Goal: Task Accomplishment & Management: Complete application form

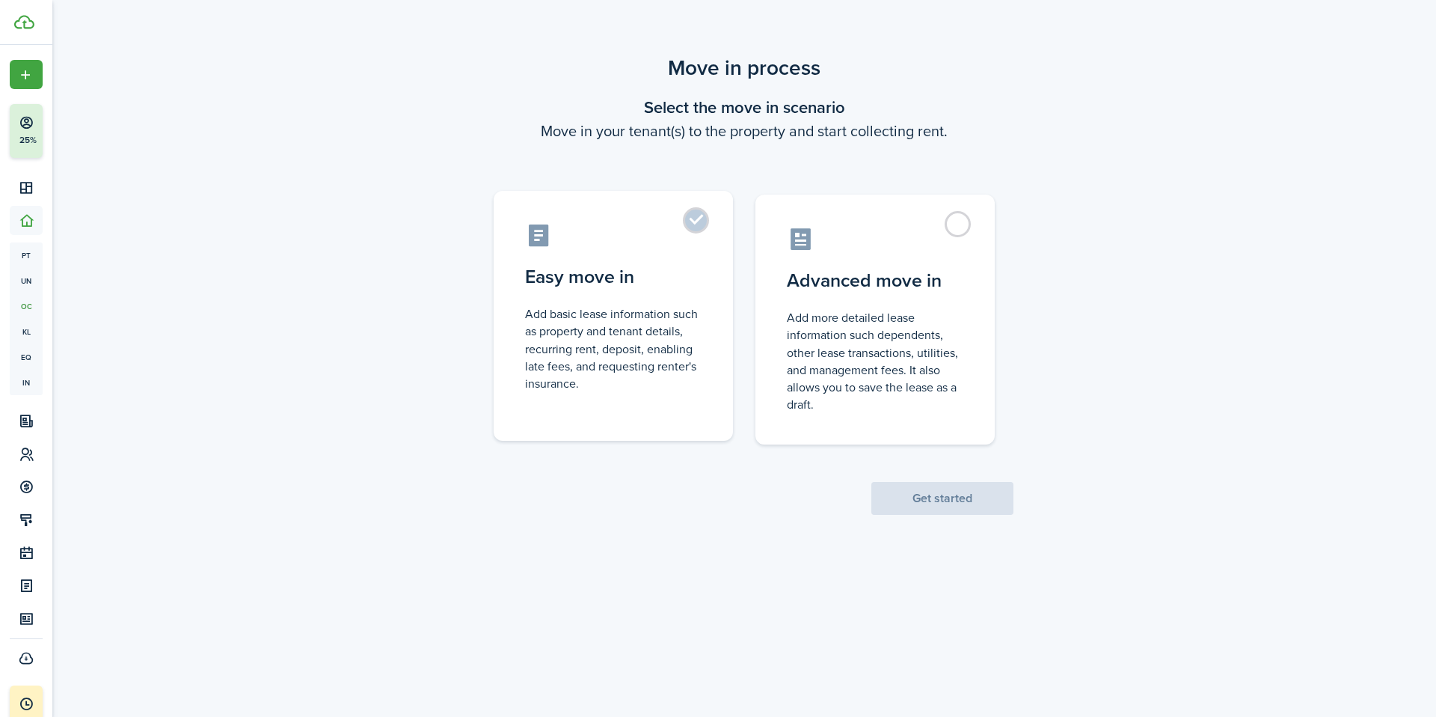
click at [574, 414] on label "Easy move in Add basic lease information such as property and tenant details, r…" at bounding box center [613, 316] width 239 height 250
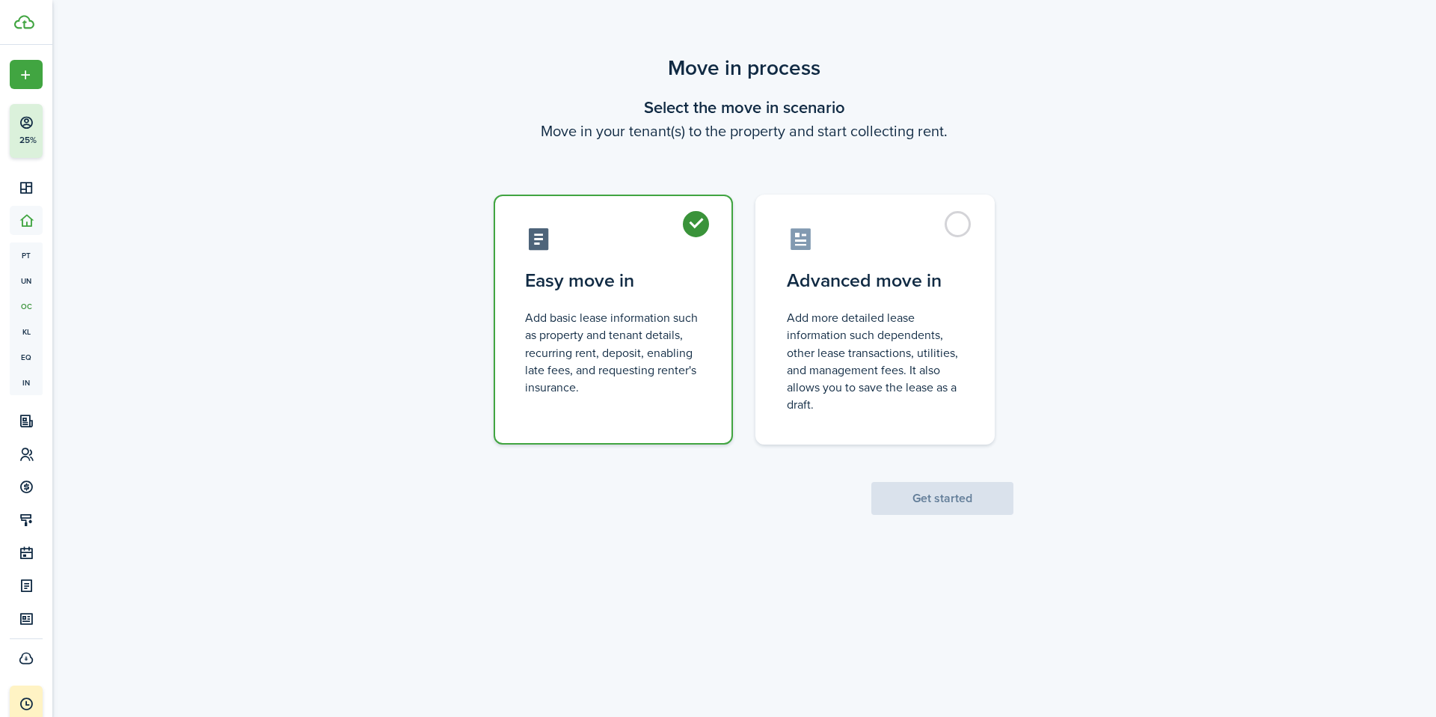
radio input "true"
click at [949, 500] on button "Get started" at bounding box center [942, 498] width 142 height 33
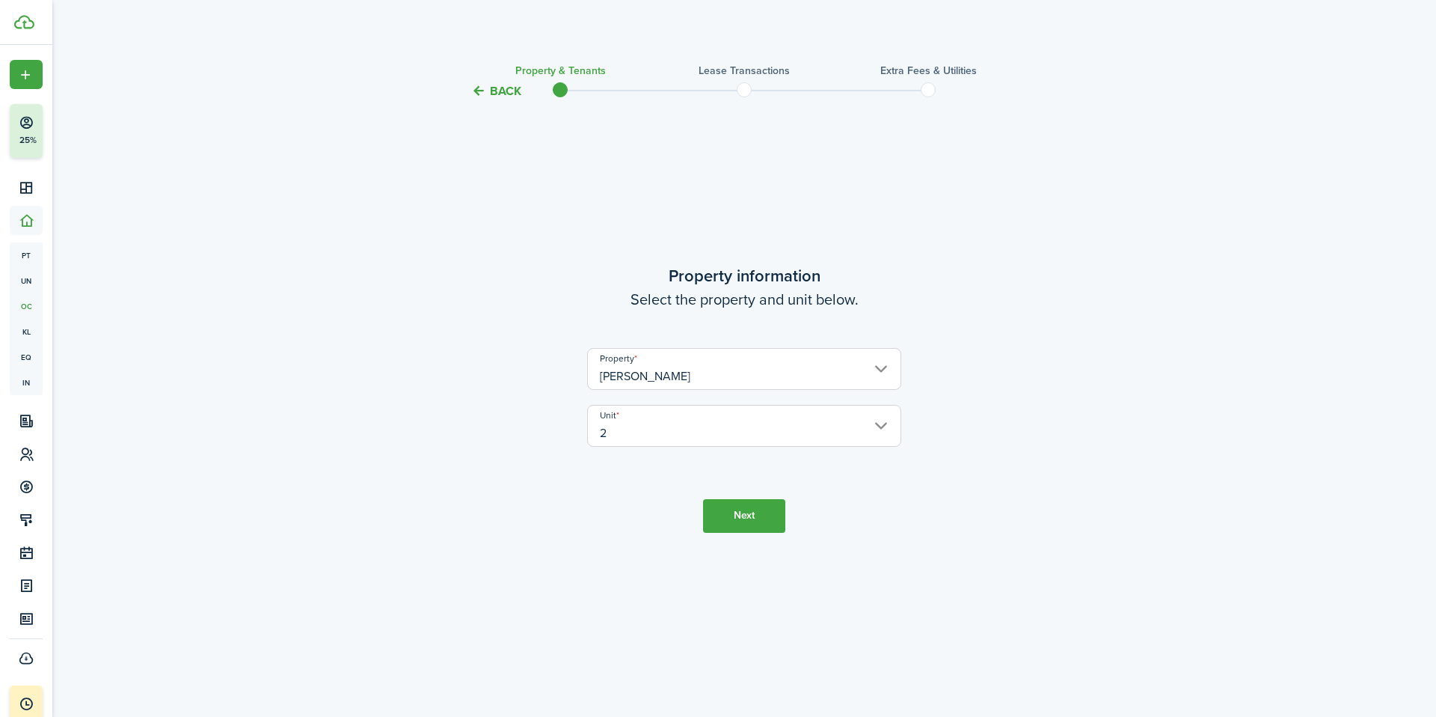
click at [669, 432] on input "2" at bounding box center [744, 426] width 314 height 42
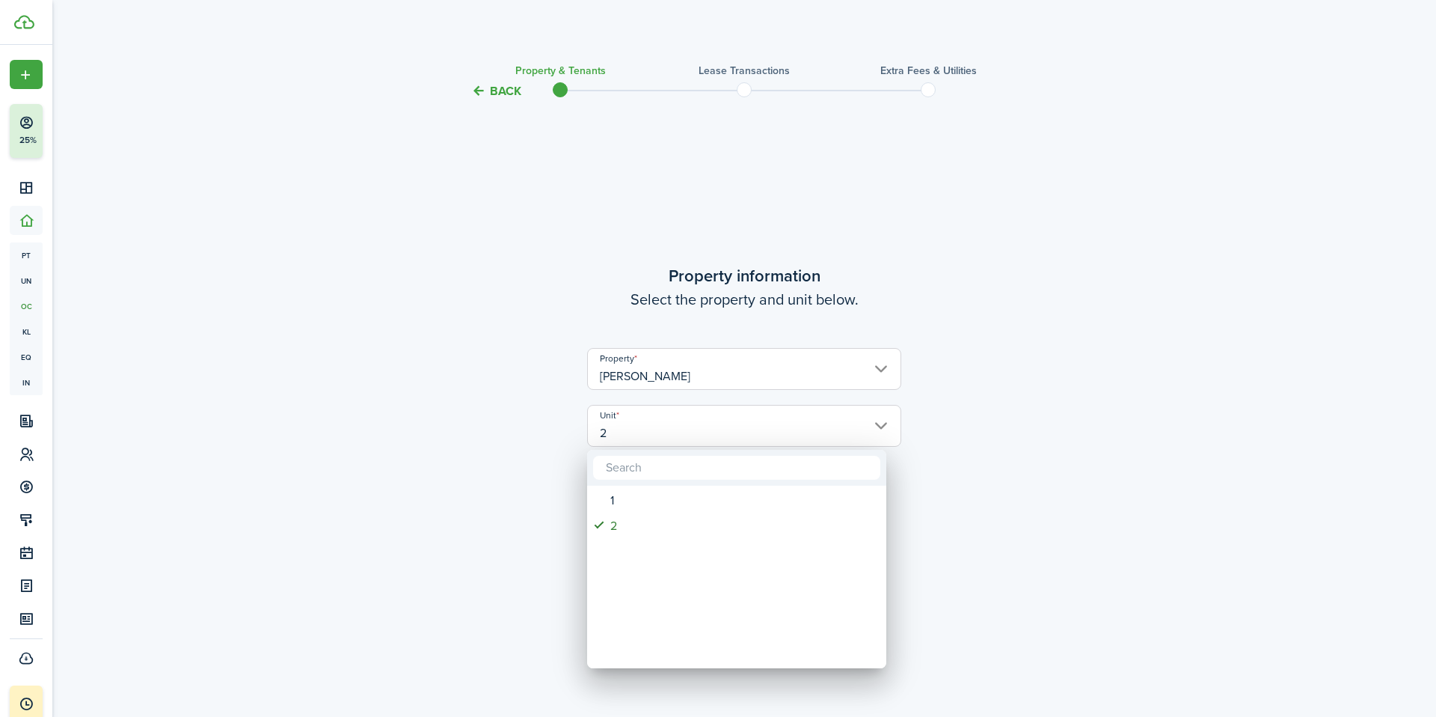
click at [669, 432] on div at bounding box center [717, 358] width 1675 height 956
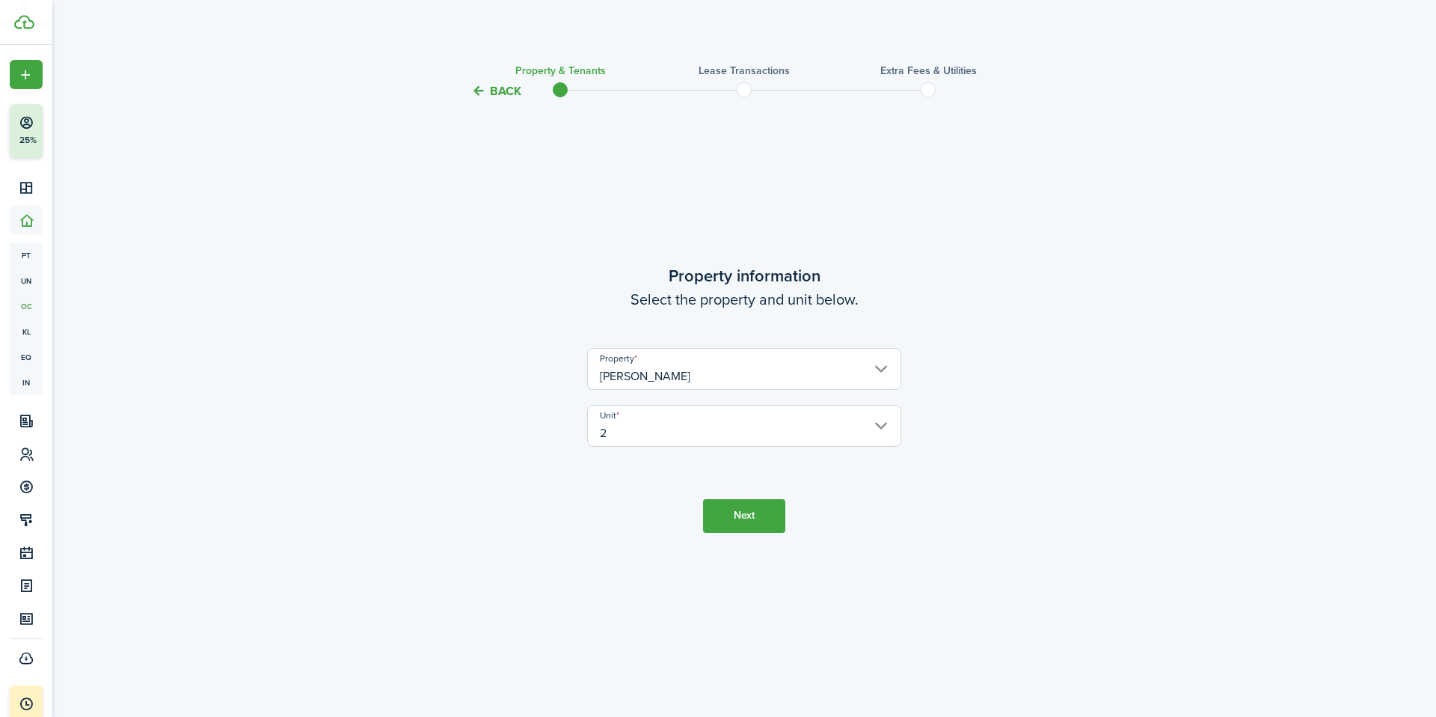
click at [664, 383] on input "[PERSON_NAME]" at bounding box center [744, 369] width 314 height 42
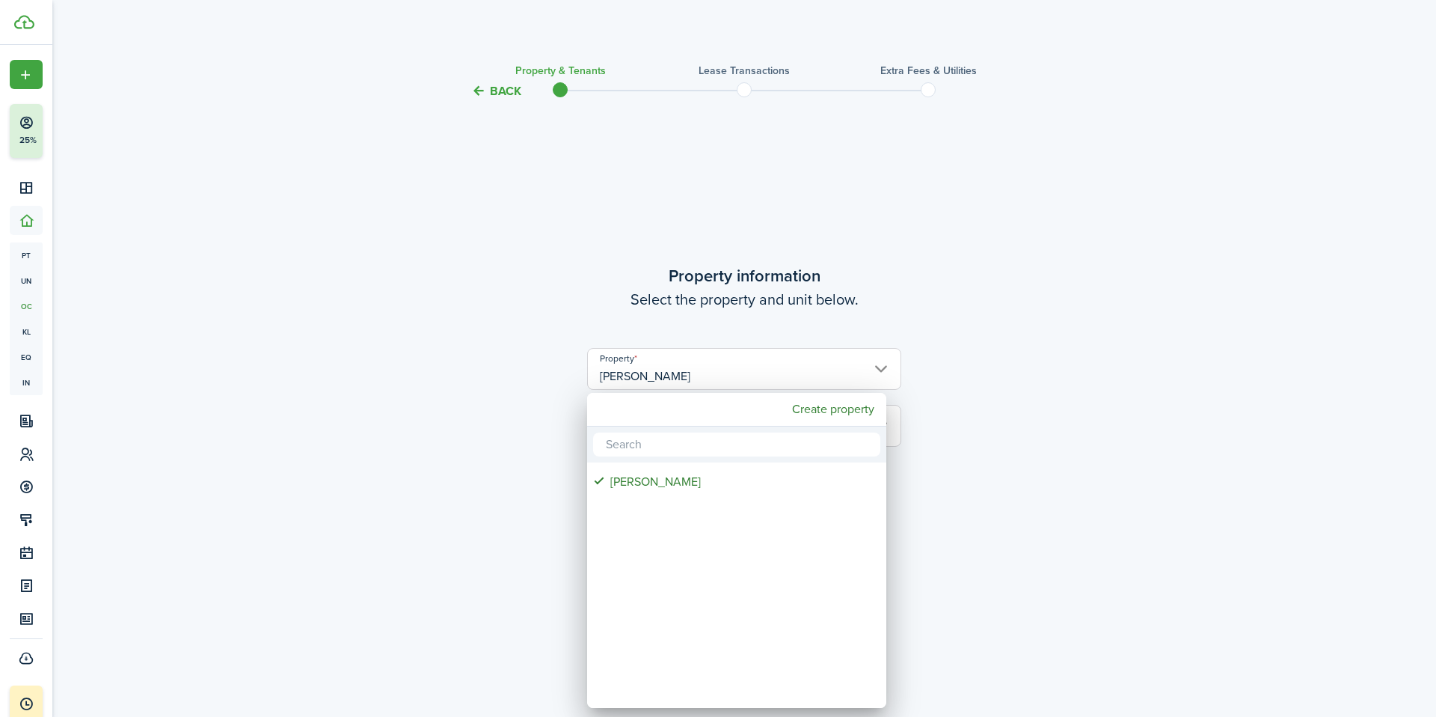
click at [29, 179] on div at bounding box center [717, 358] width 1675 height 956
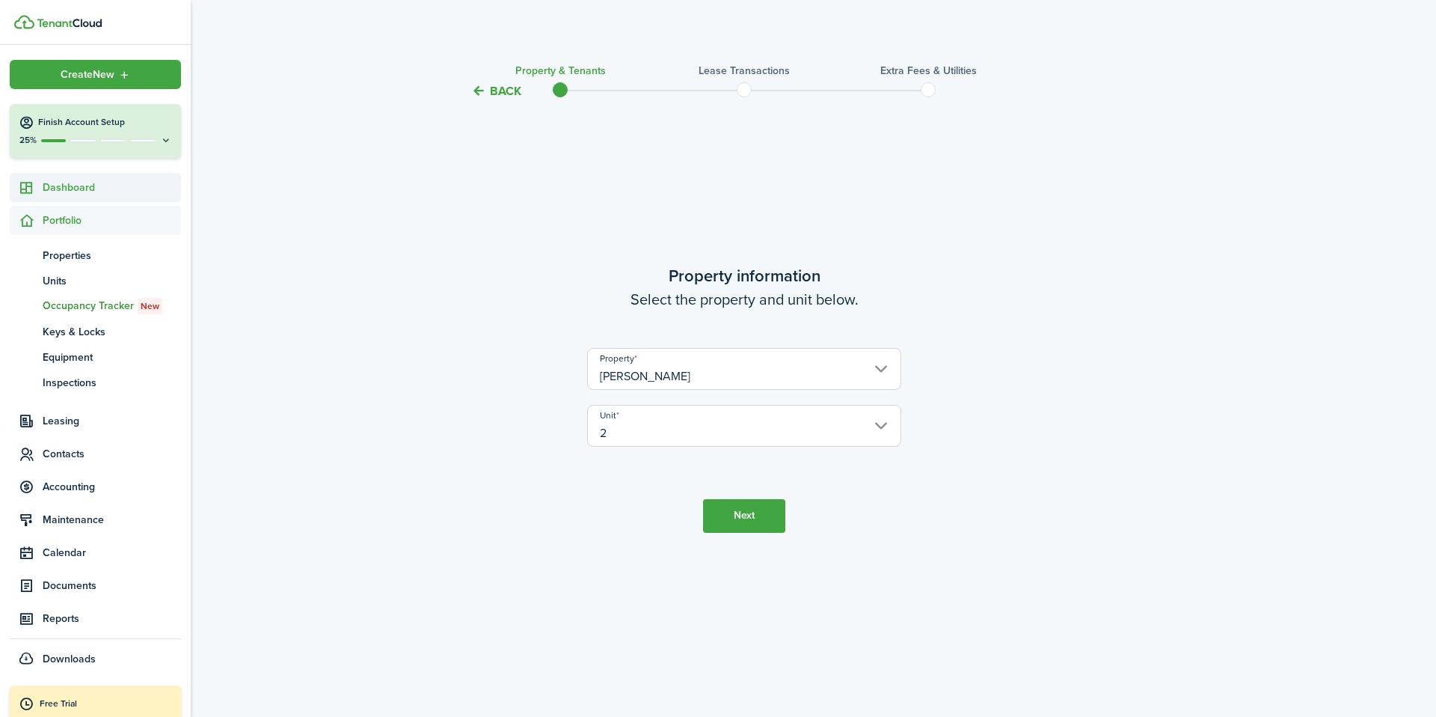
click at [32, 188] on icon at bounding box center [27, 187] width 16 height 15
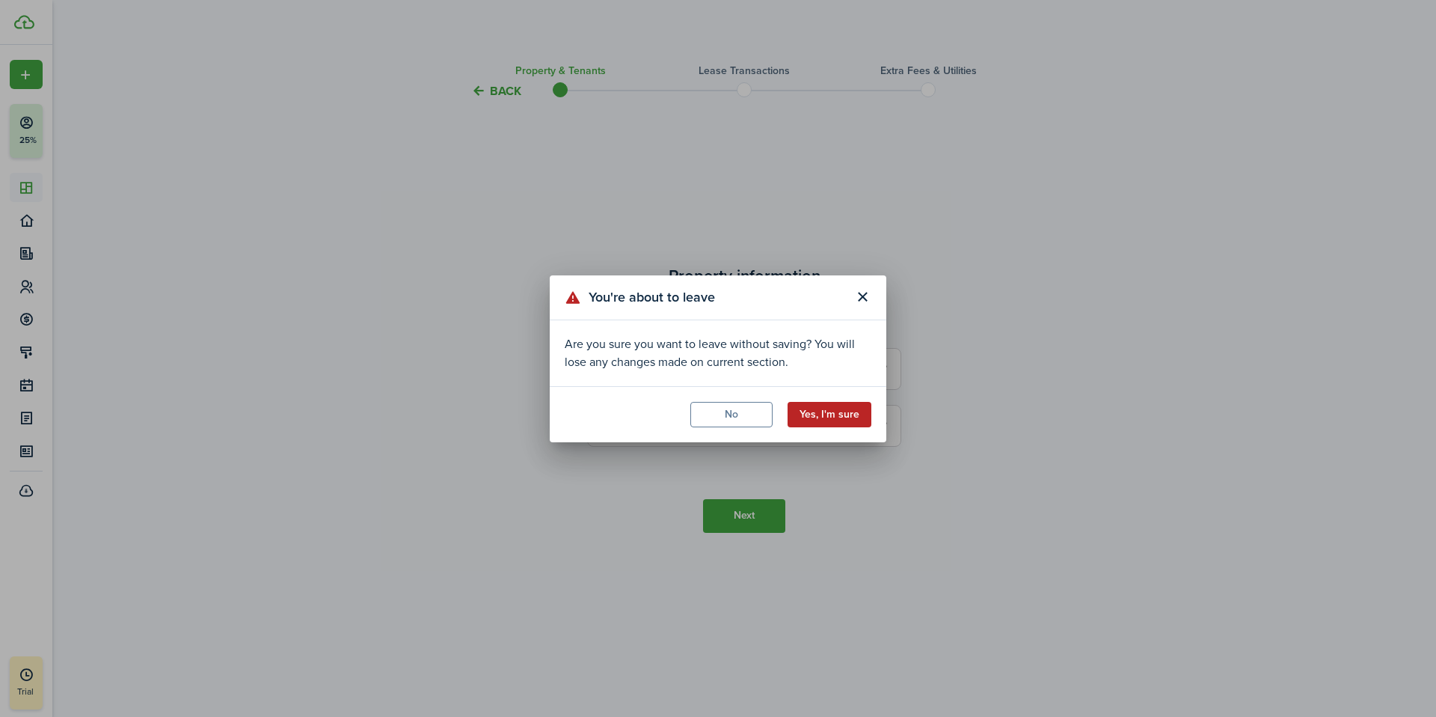
click at [855, 418] on button "Yes, I'm sure" at bounding box center [830, 414] width 84 height 25
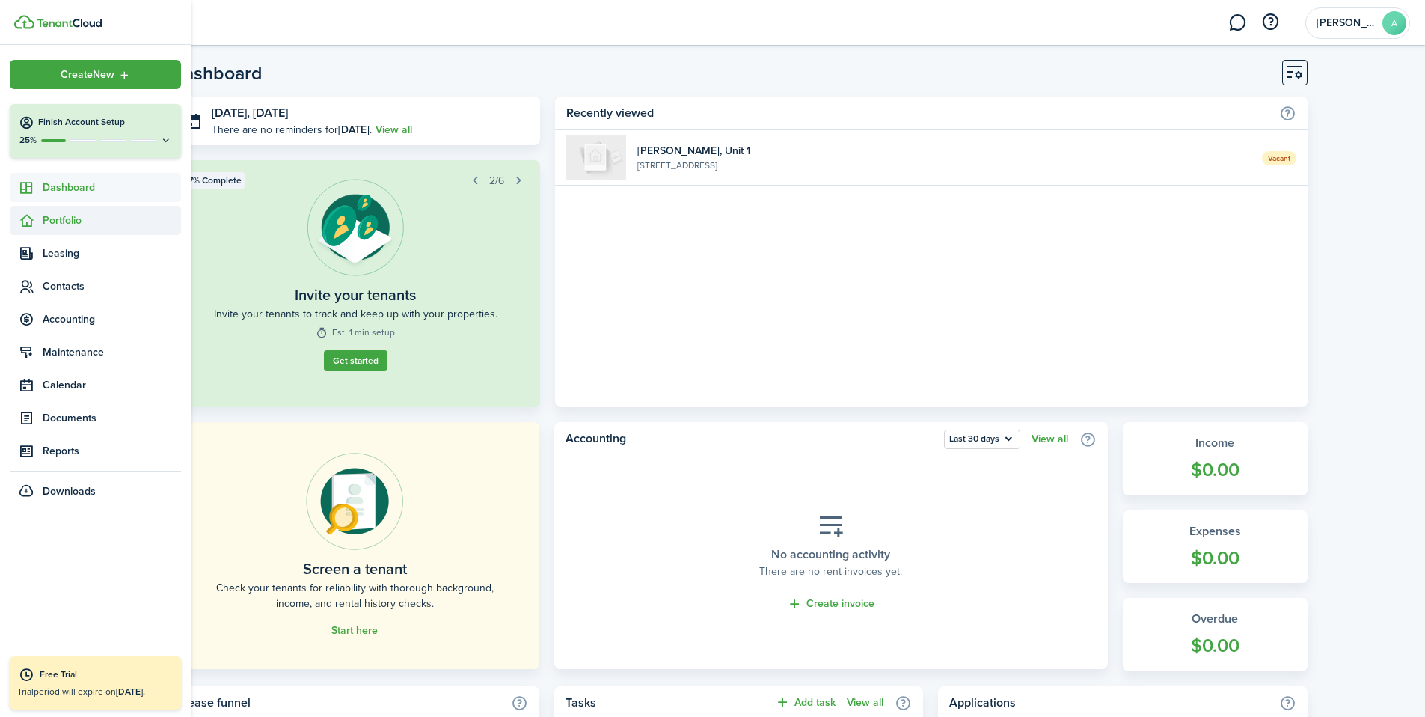
click at [58, 224] on span "Portfolio" at bounding box center [112, 220] width 138 height 16
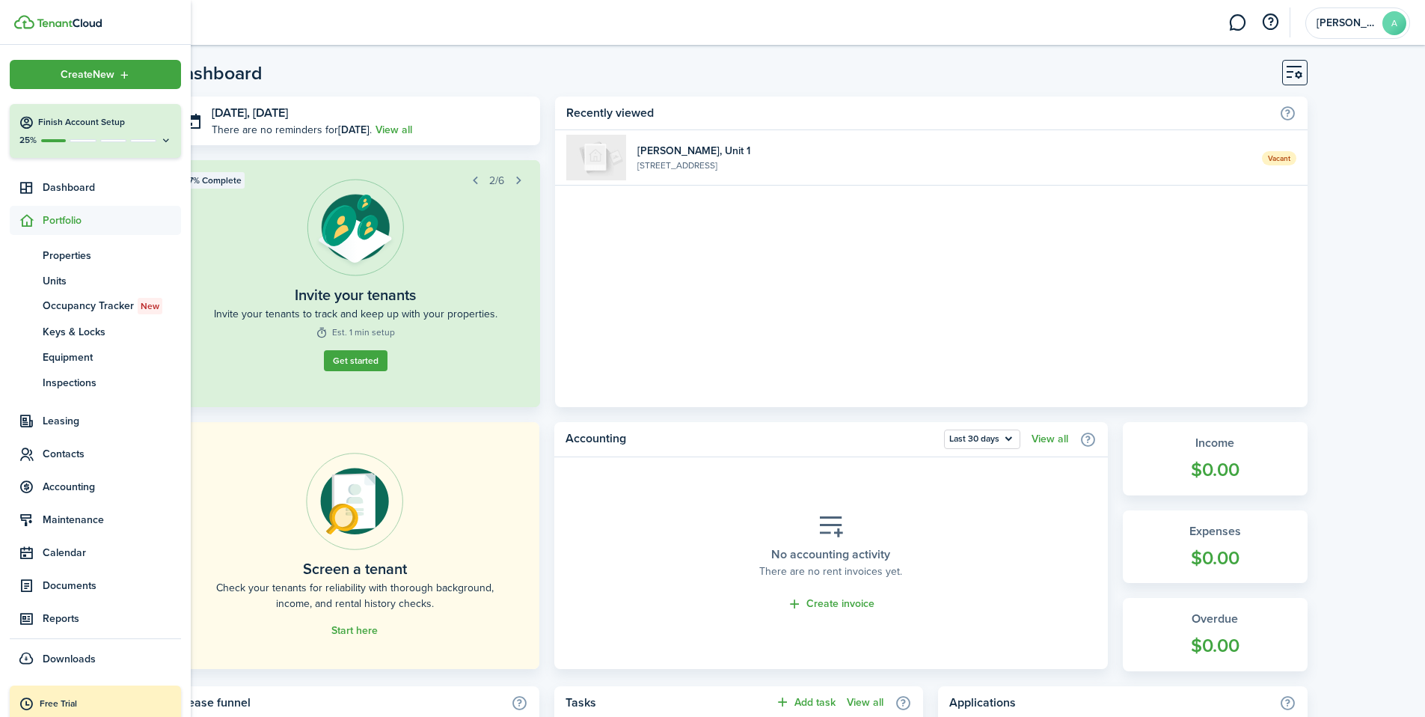
click at [62, 217] on span "Portfolio" at bounding box center [112, 220] width 138 height 16
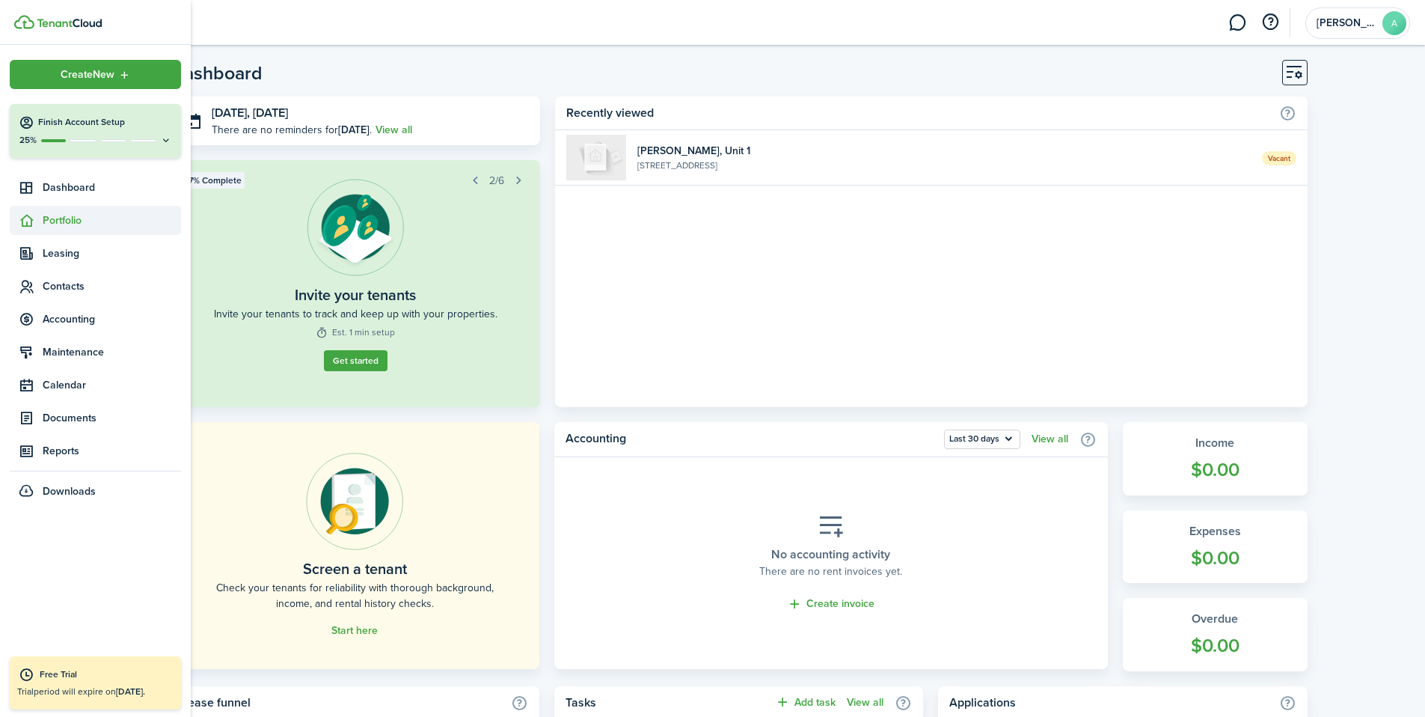
click at [61, 219] on span "Portfolio" at bounding box center [112, 220] width 138 height 16
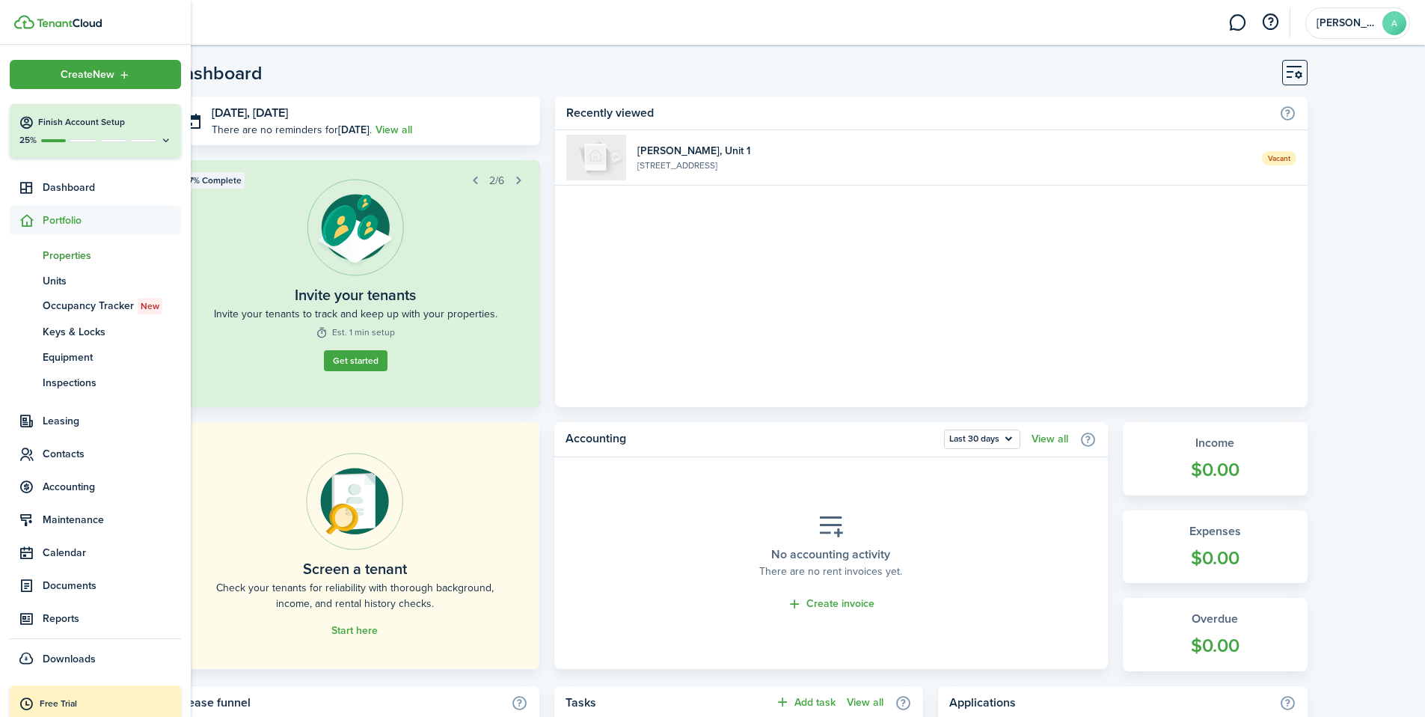
click at [70, 248] on span "Properties" at bounding box center [112, 256] width 138 height 16
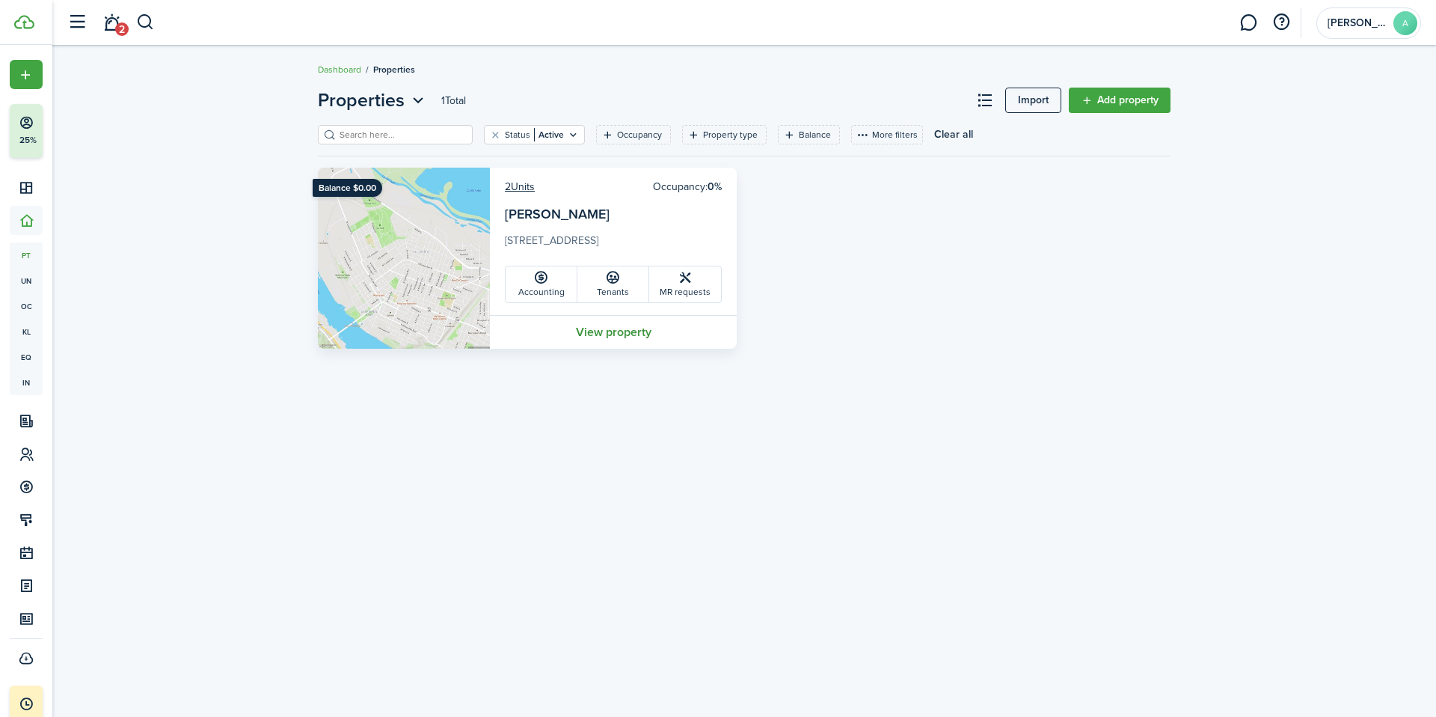
click at [619, 334] on link "View property" at bounding box center [613, 332] width 247 height 34
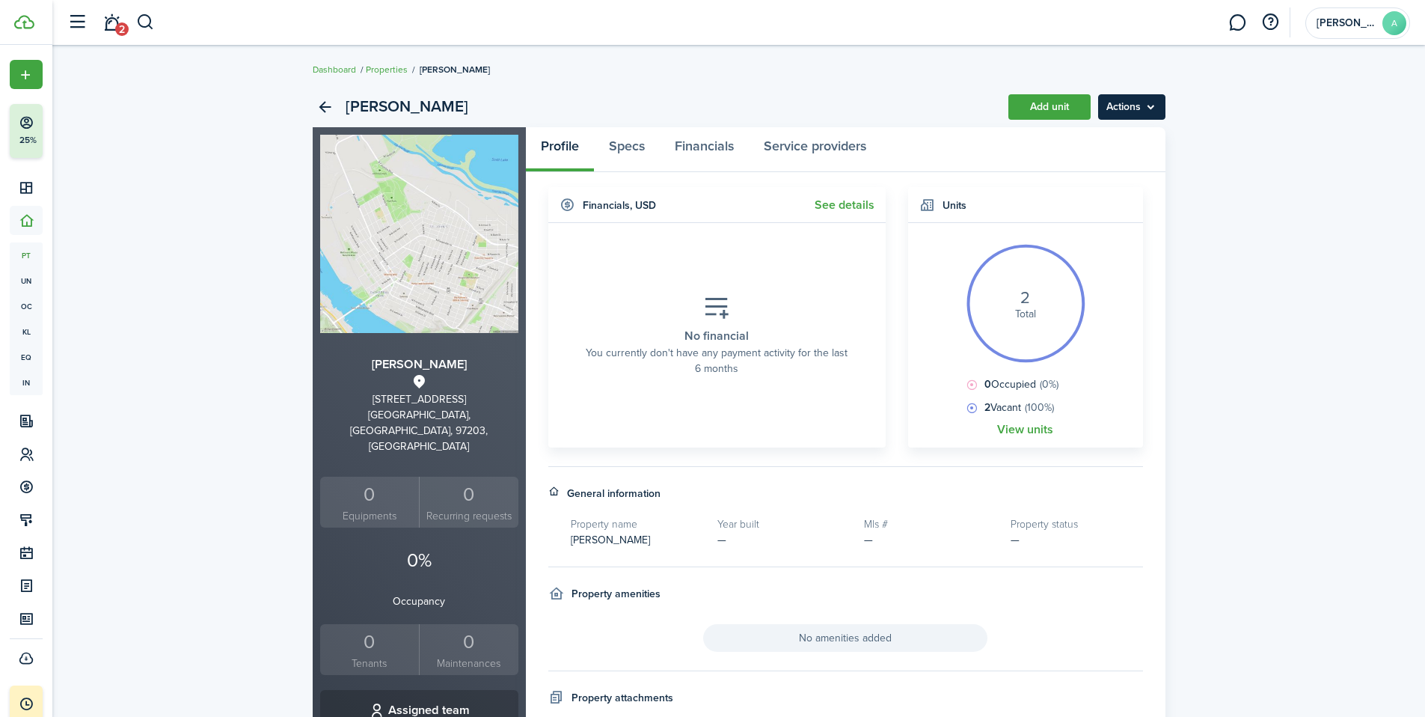
click at [1150, 107] on menu-btn "Actions" at bounding box center [1131, 106] width 67 height 25
click at [1055, 140] on link "Edit property" at bounding box center [1099, 139] width 131 height 25
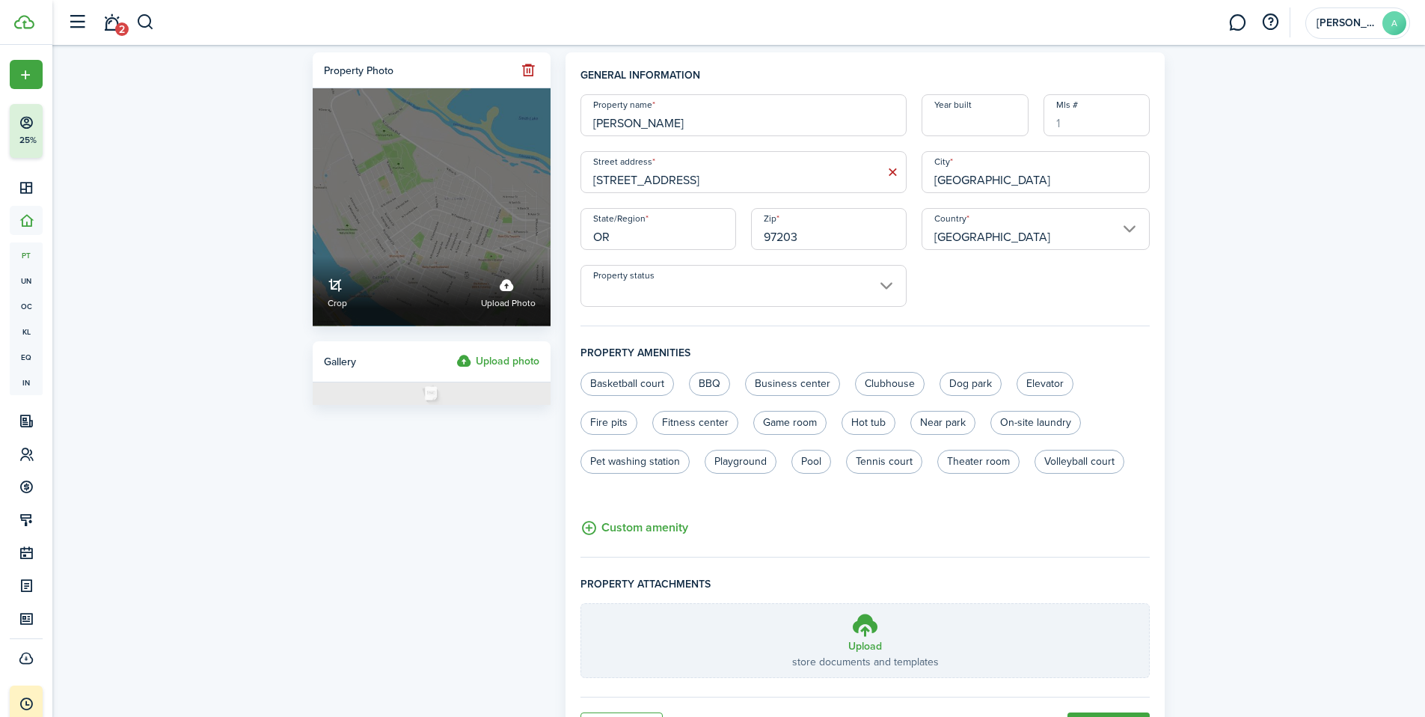
drag, startPoint x: 650, startPoint y: 123, endPoint x: 548, endPoint y: 126, distance: 101.8
click at [548, 126] on form "Property photo Crop Upload photo Gallery Upload photo General information Prope…" at bounding box center [739, 402] width 868 height 700
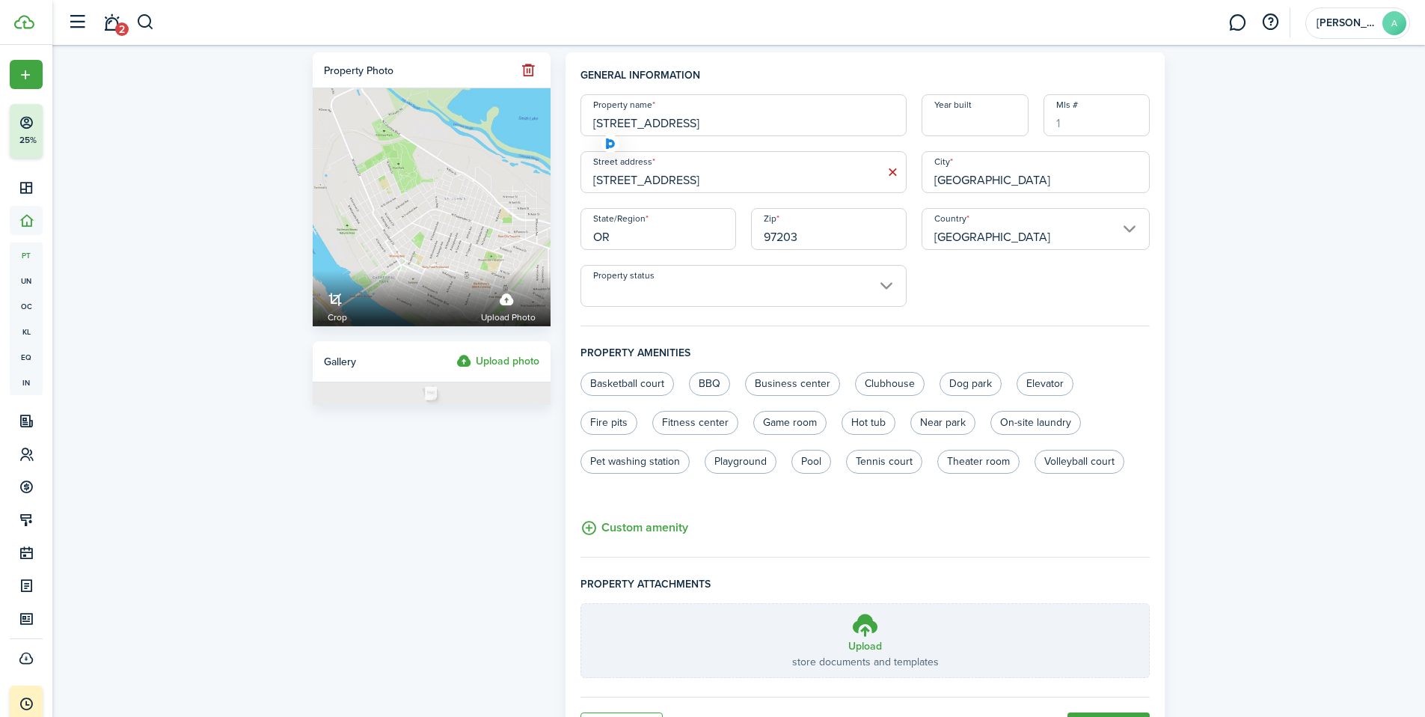
type input "[STREET_ADDRESS]"
click at [941, 126] on input "Year built" at bounding box center [974, 115] width 107 height 42
type input "1910"
click at [862, 79] on h4 "General information" at bounding box center [865, 80] width 570 height 27
click at [885, 284] on input "Property status" at bounding box center [743, 286] width 326 height 42
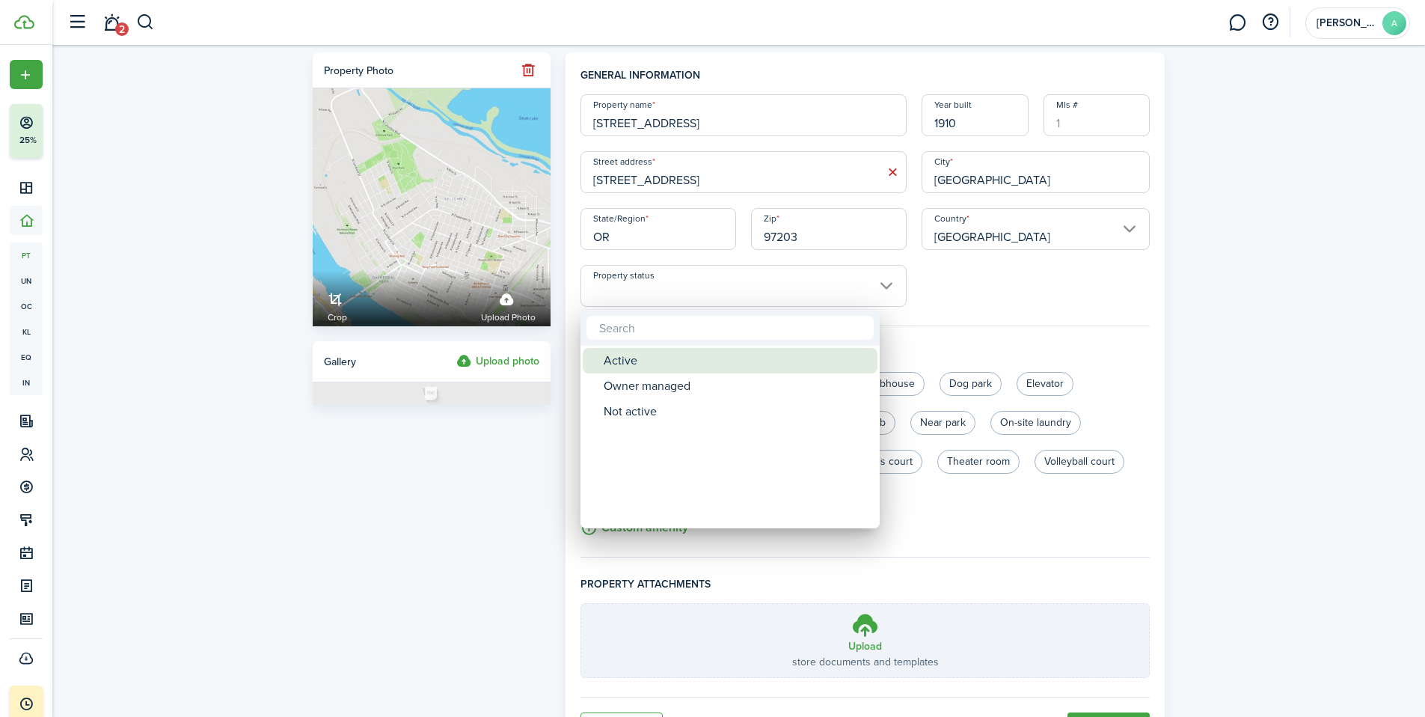
click at [631, 361] on div "Active" at bounding box center [736, 360] width 265 height 25
type input "Active"
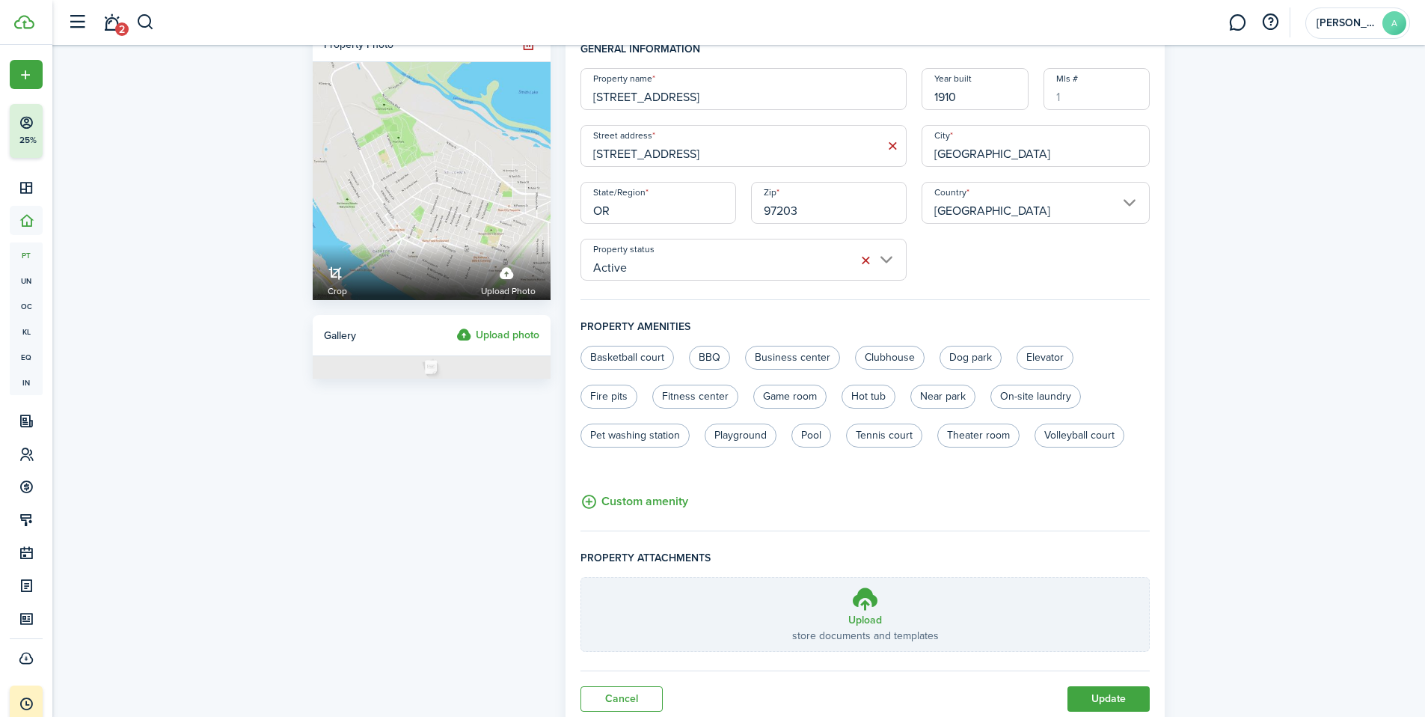
scroll to position [77, 0]
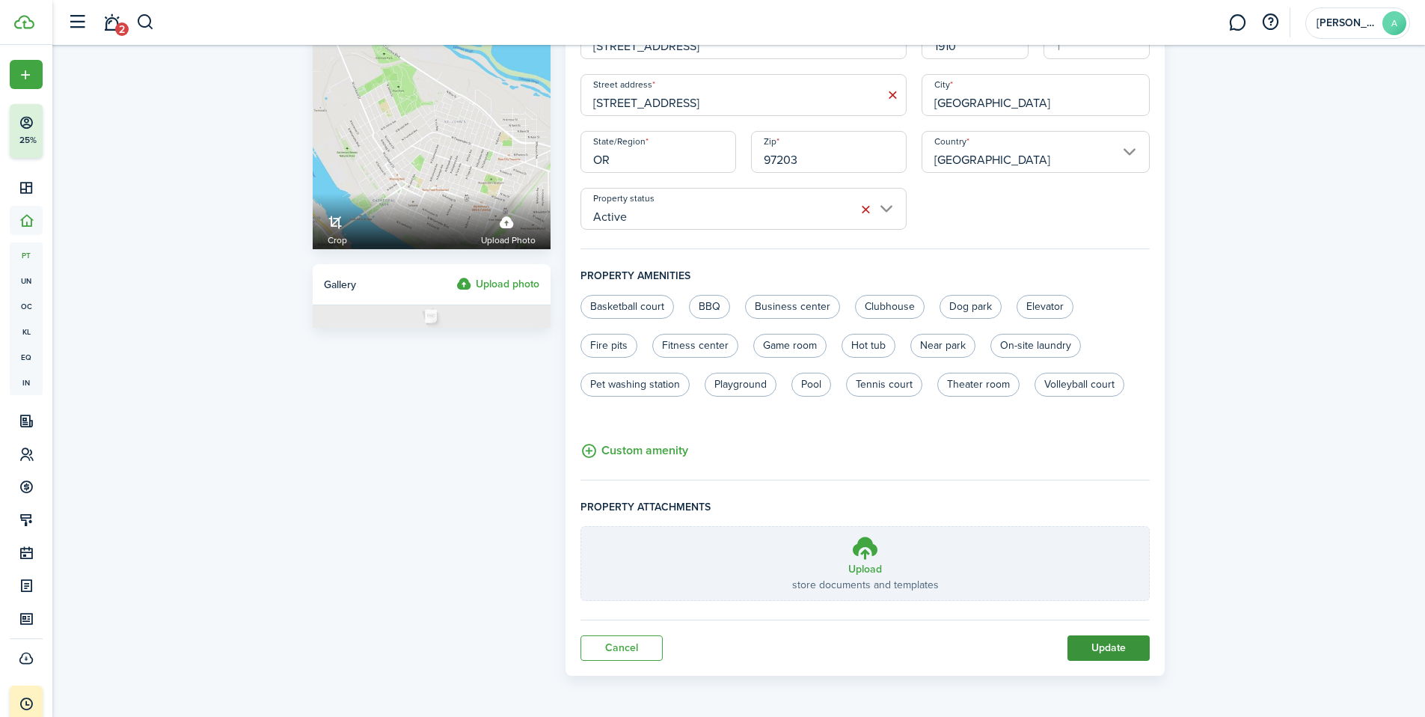
click at [1113, 651] on button "Update" at bounding box center [1108, 647] width 82 height 25
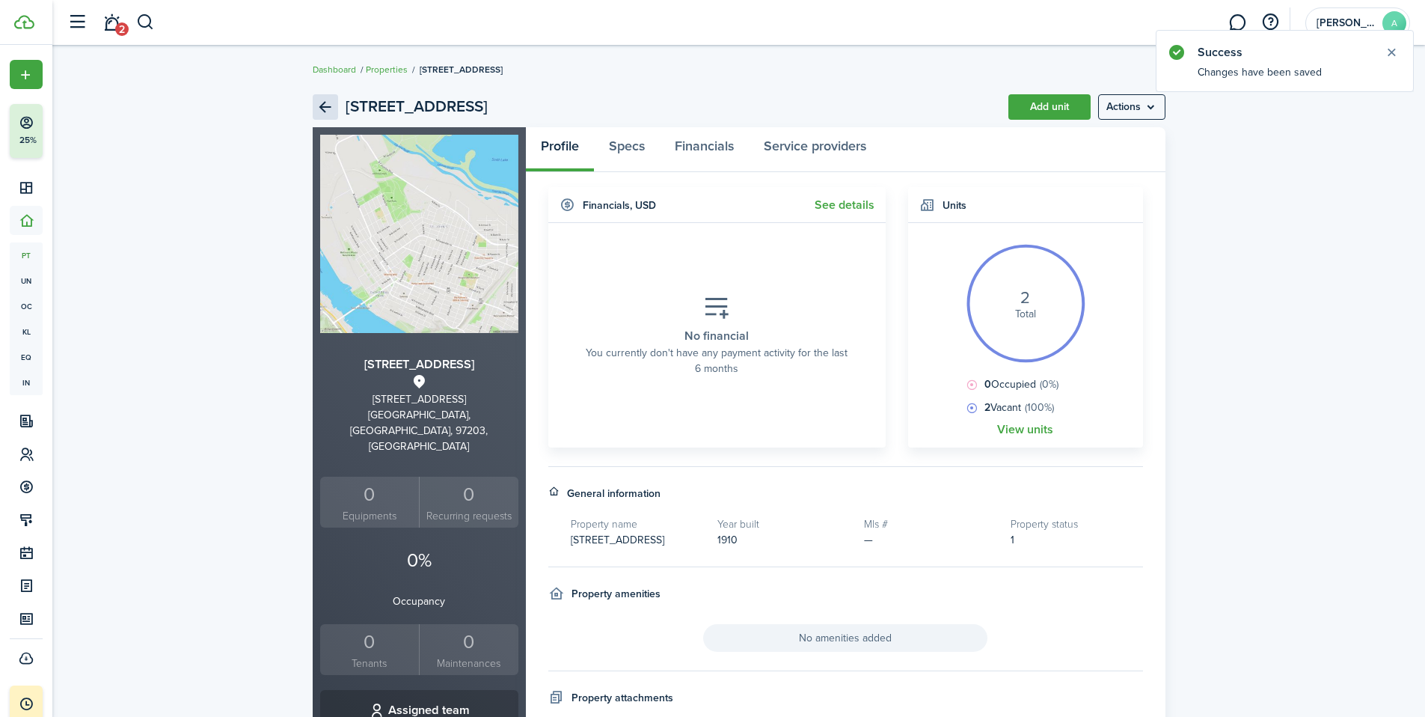
click at [323, 105] on link "Back" at bounding box center [325, 106] width 25 height 25
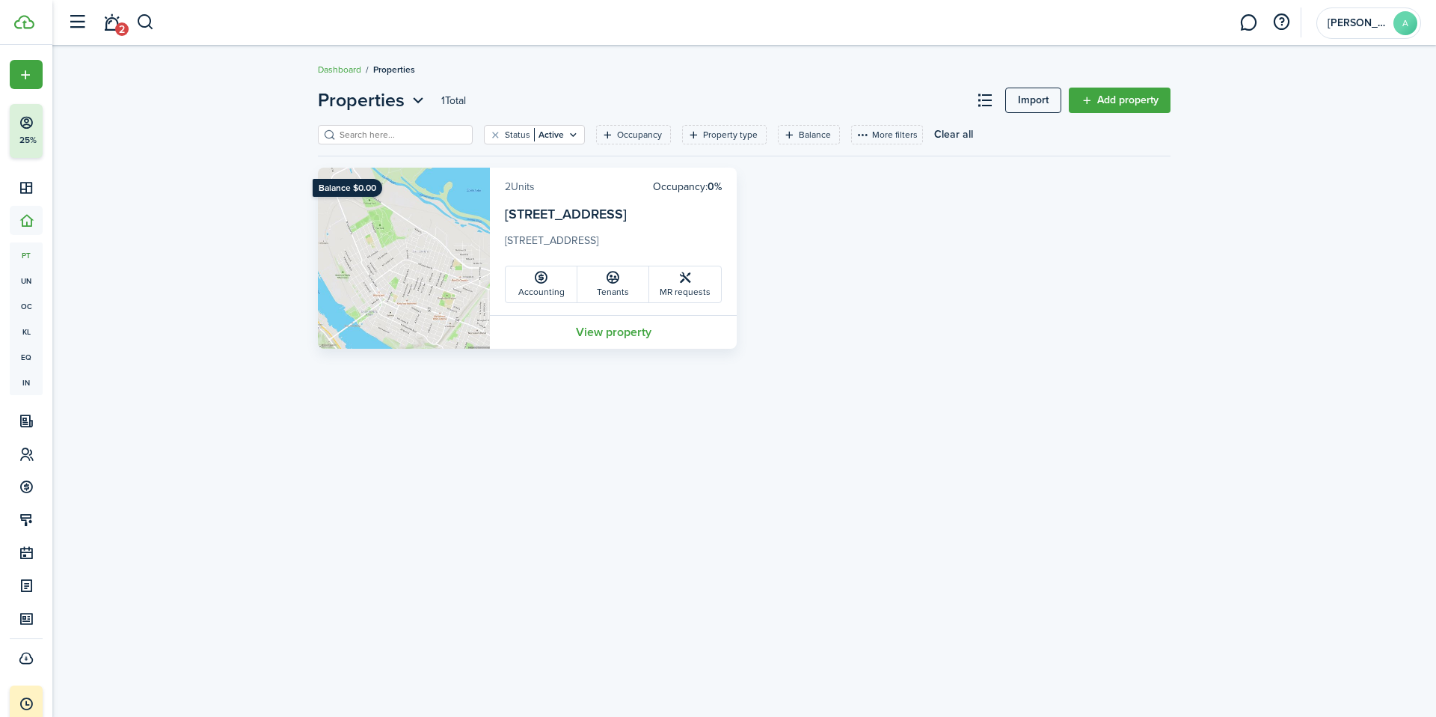
click at [524, 186] on link "2 Units" at bounding box center [520, 187] width 30 height 16
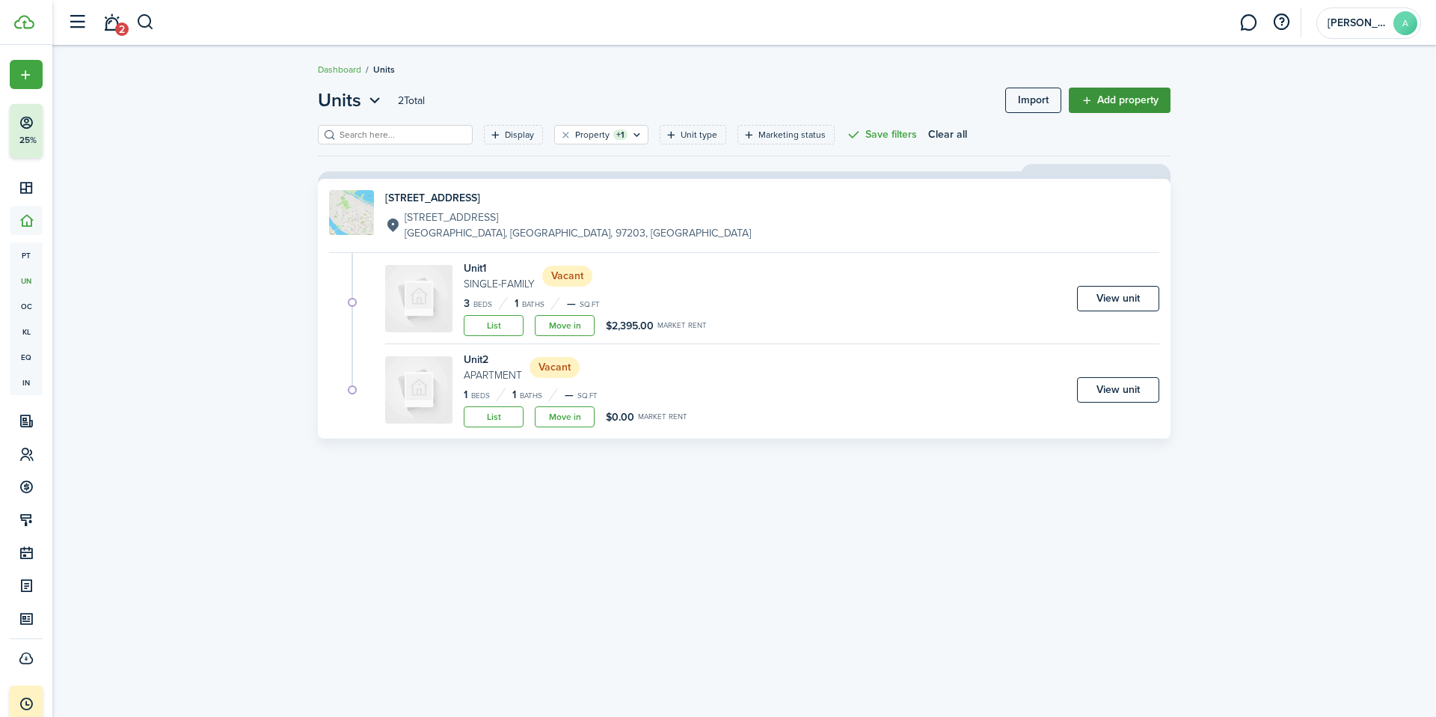
click at [1134, 104] on link "Add property" at bounding box center [1120, 100] width 102 height 25
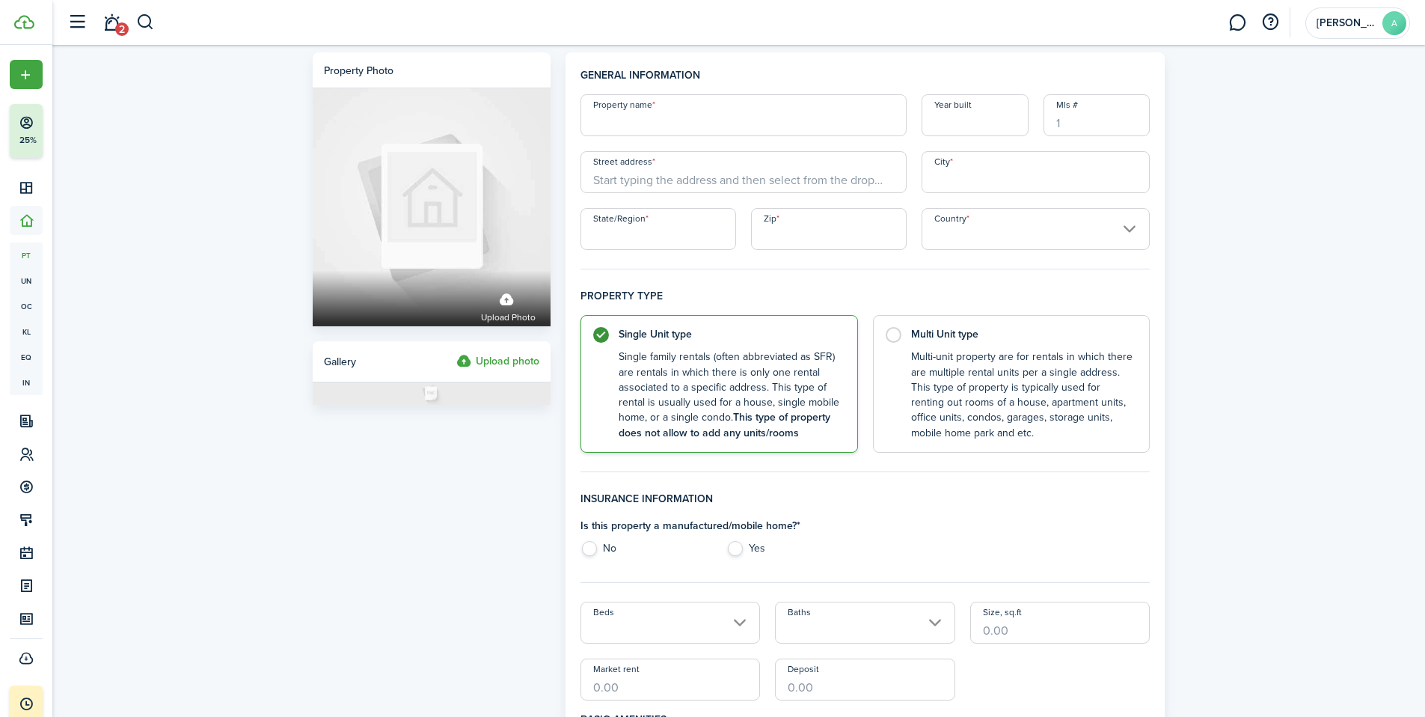
click at [678, 120] on input "Property name" at bounding box center [743, 115] width 326 height 42
type input "[STREET_ADDRESS][US_STATE]"
click at [676, 182] on input "Street address" at bounding box center [743, 172] width 326 height 42
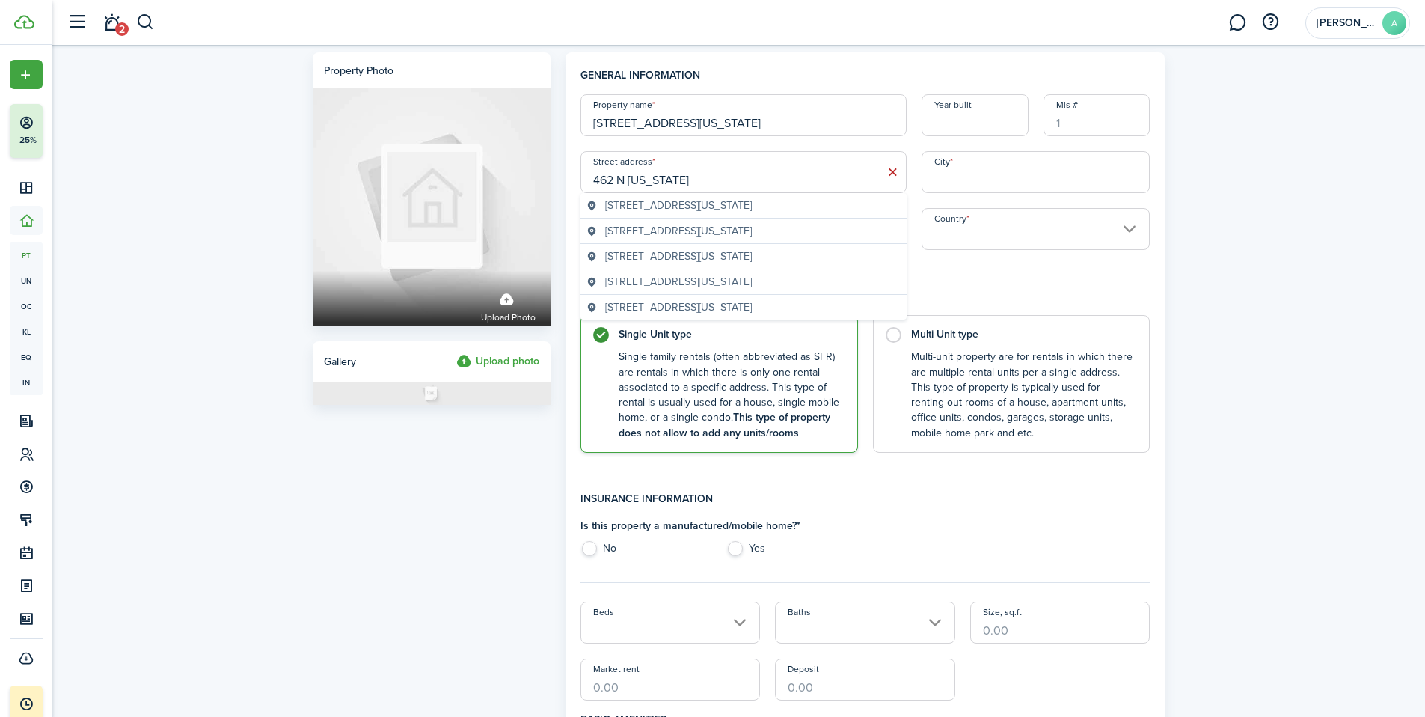
click at [613, 179] on input "462 N [US_STATE]" at bounding box center [743, 172] width 326 height 42
click at [735, 204] on span "[STREET_ADDRESS][US_STATE]" at bounding box center [678, 205] width 147 height 16
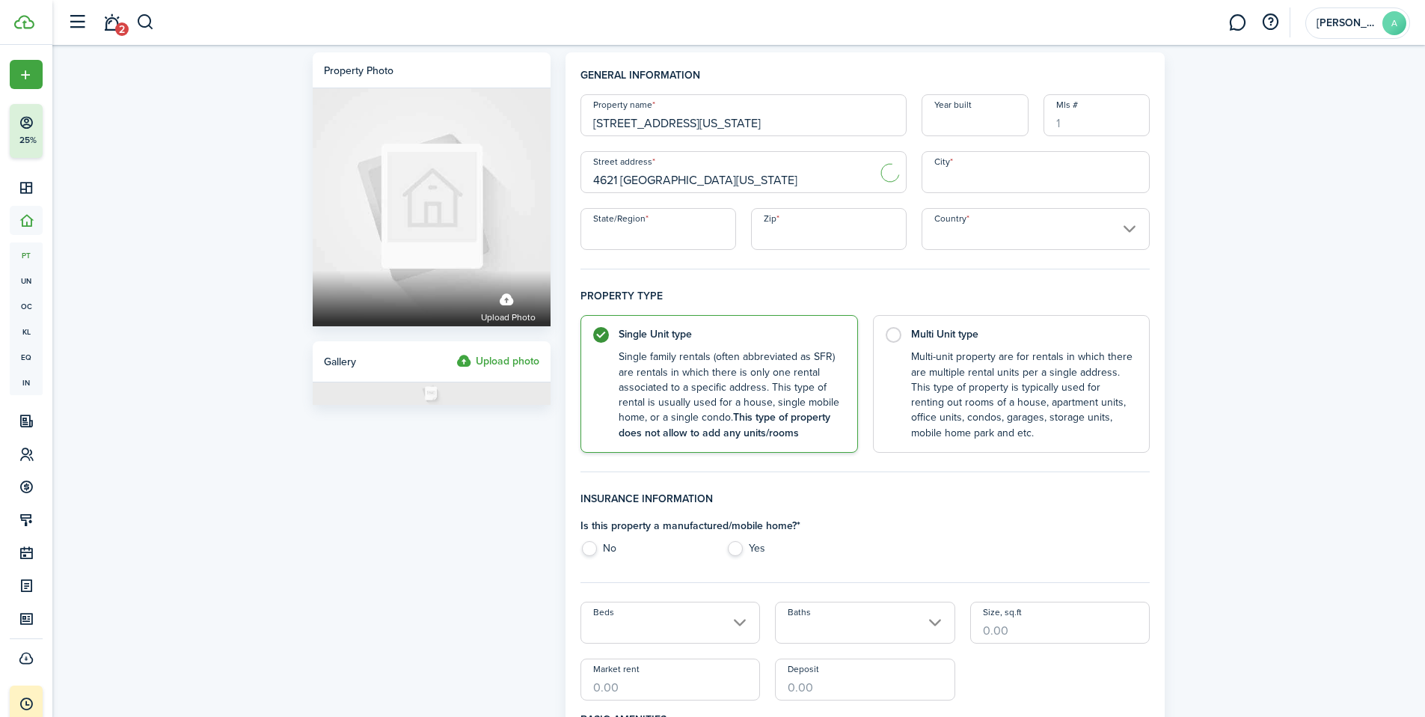
type input "[STREET_ADDRESS][US_STATE]"
type input "[GEOGRAPHIC_DATA]"
type input "OR"
type input "97217"
type input "[GEOGRAPHIC_DATA]"
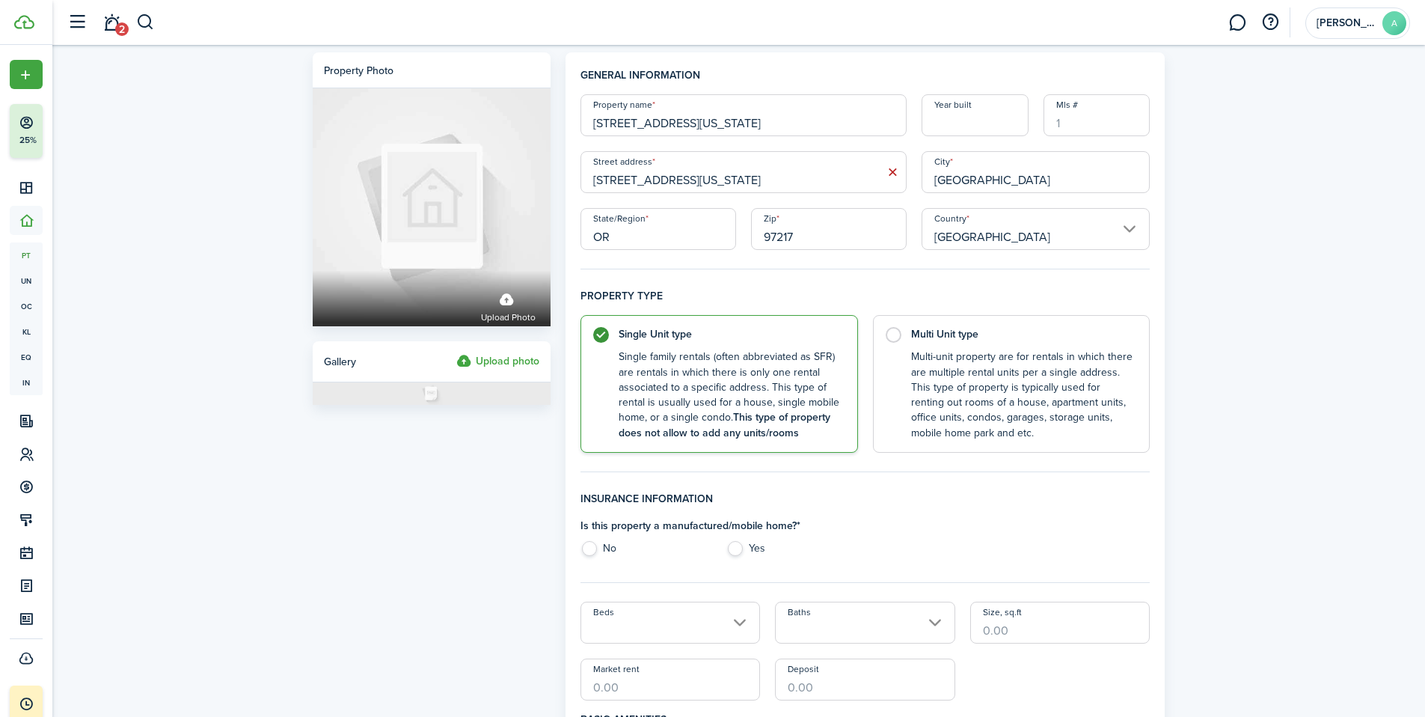
click at [975, 117] on input "Year built" at bounding box center [974, 115] width 107 height 42
type input "1958"
click at [808, 288] on h4 "Property type" at bounding box center [865, 301] width 570 height 27
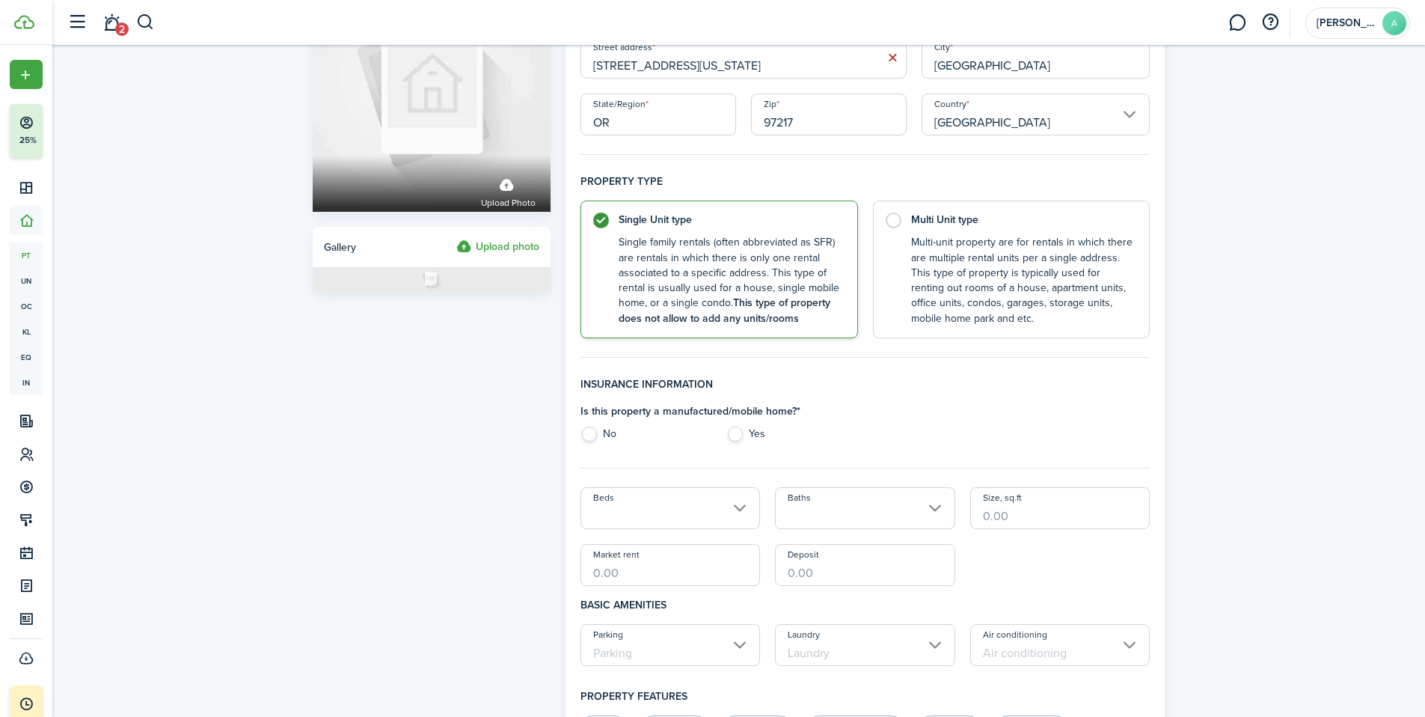
scroll to position [138, 0]
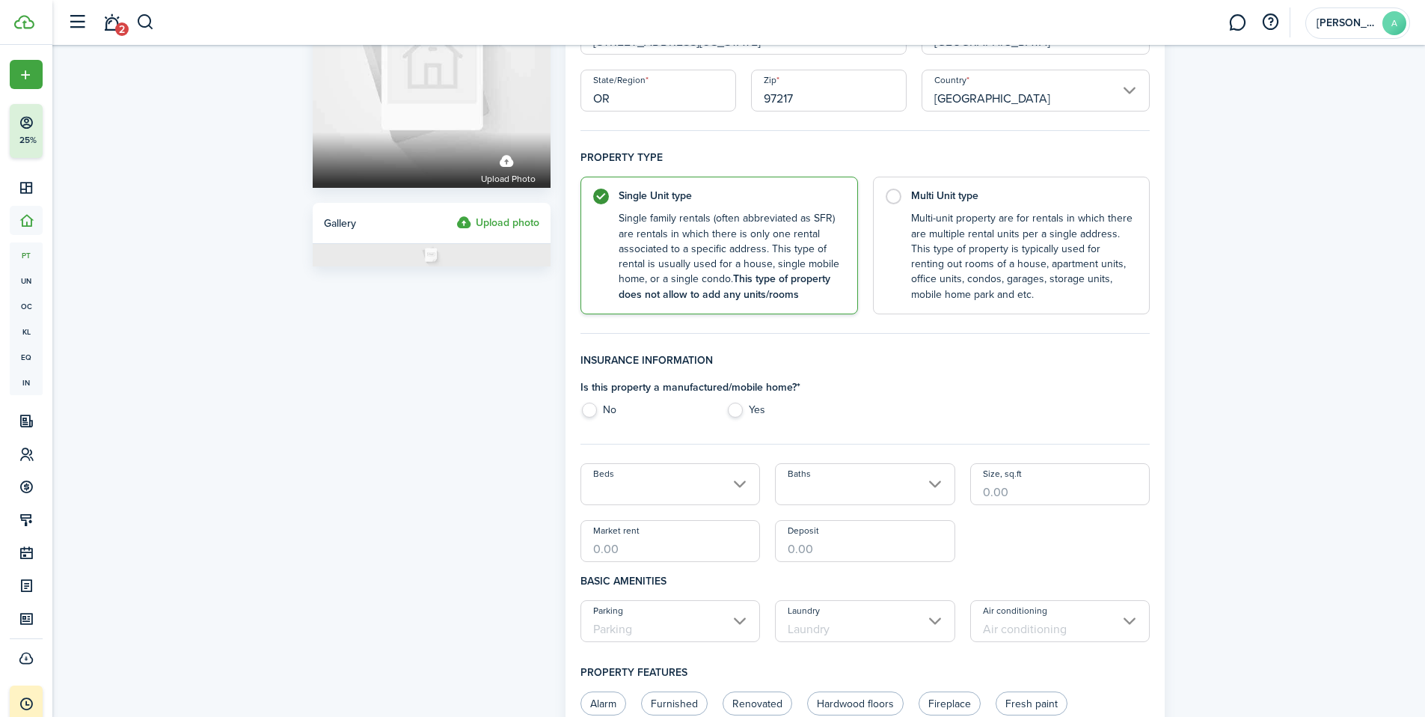
click at [593, 414] on label "No" at bounding box center [645, 413] width 131 height 22
radio input "true"
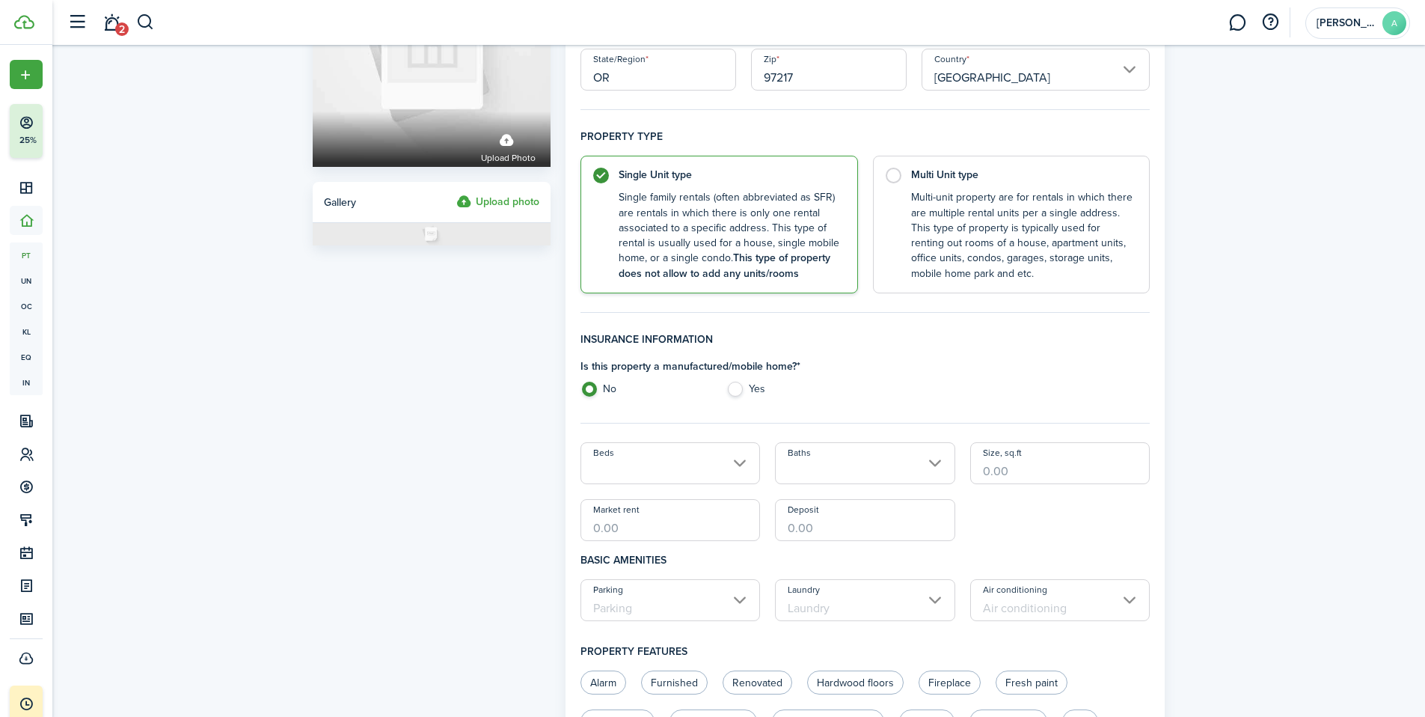
scroll to position [221, 0]
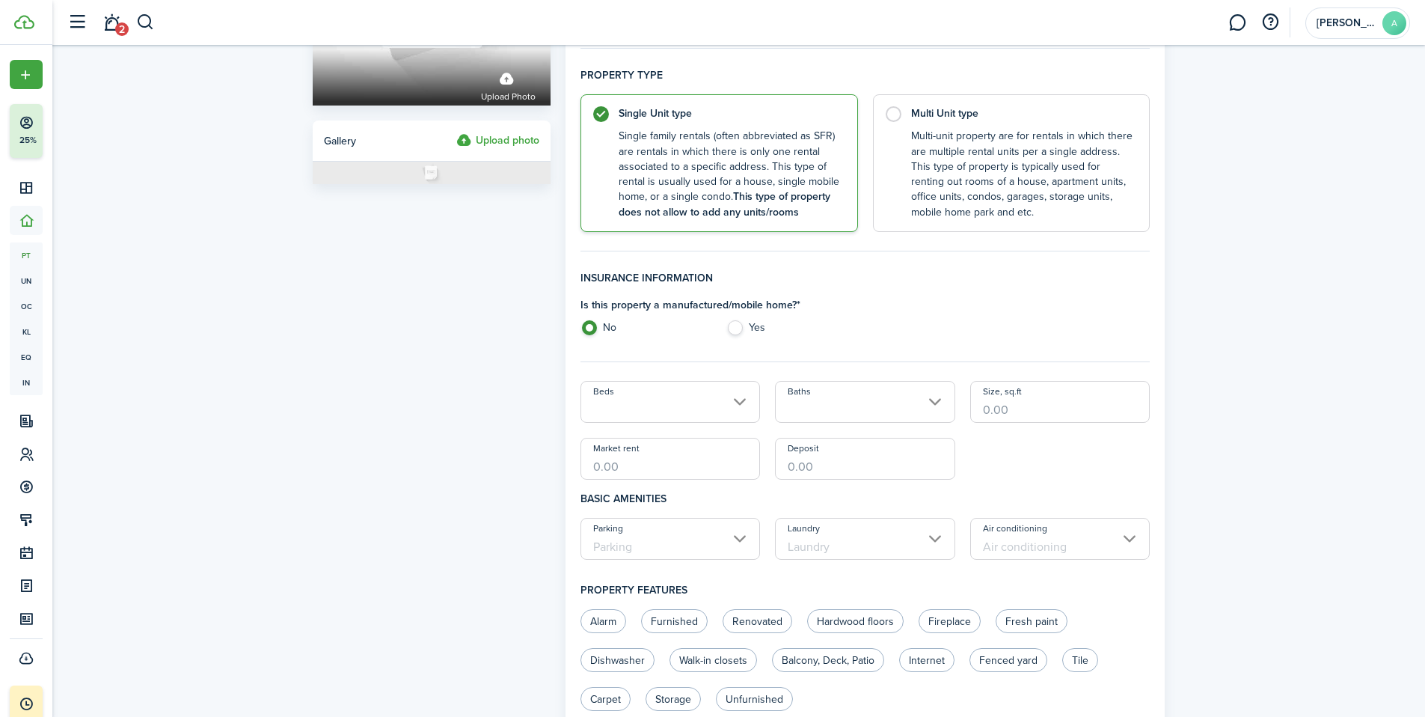
click at [745, 403] on input "Beds" at bounding box center [670, 402] width 180 height 42
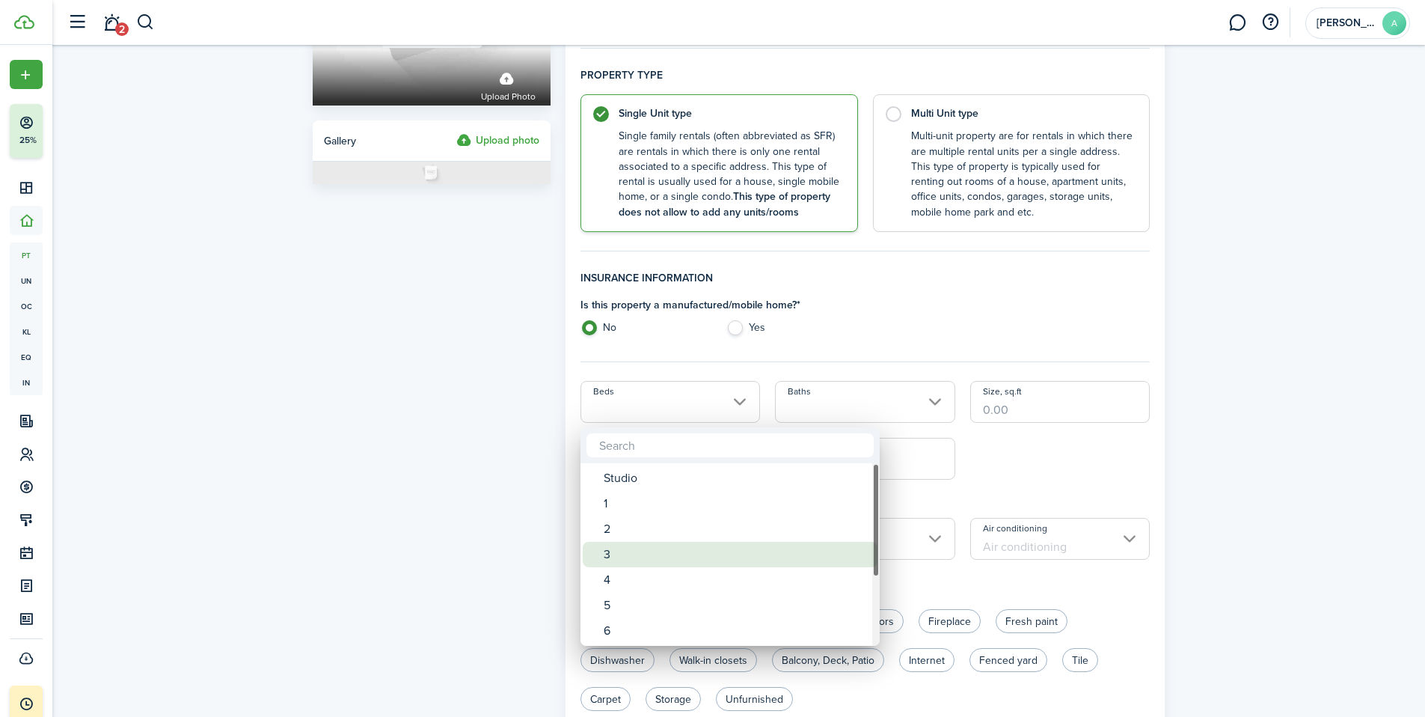
click at [611, 554] on div "3" at bounding box center [736, 553] width 265 height 25
type input "3"
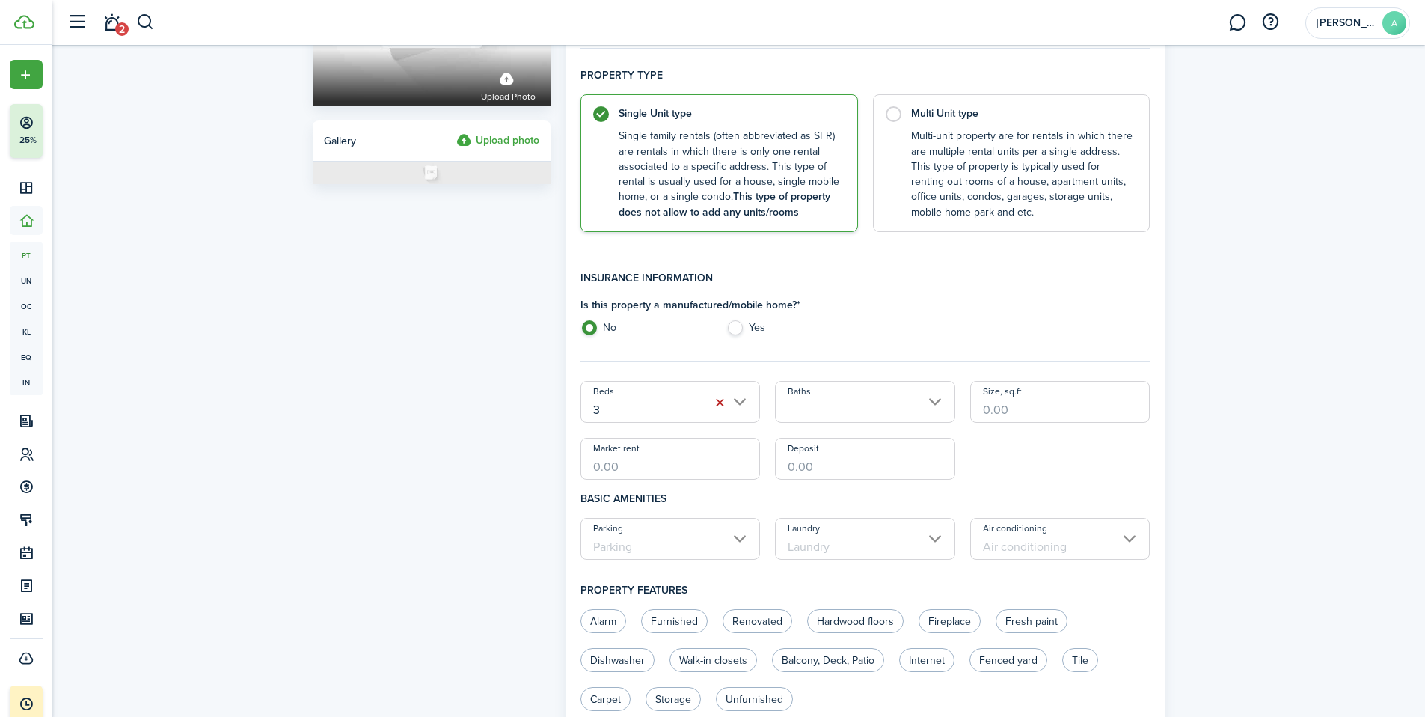
click at [942, 400] on input "Baths" at bounding box center [865, 402] width 180 height 42
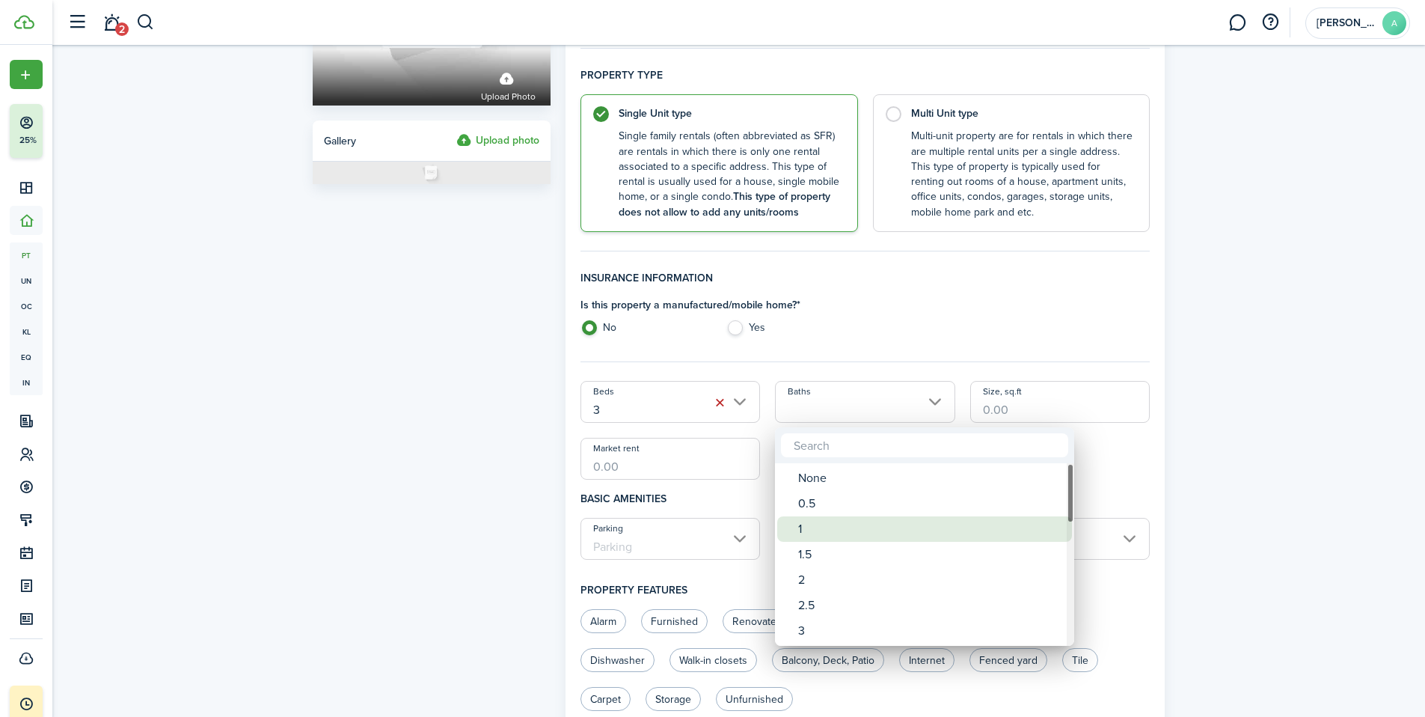
click at [809, 528] on div "1" at bounding box center [930, 528] width 265 height 25
type input "1"
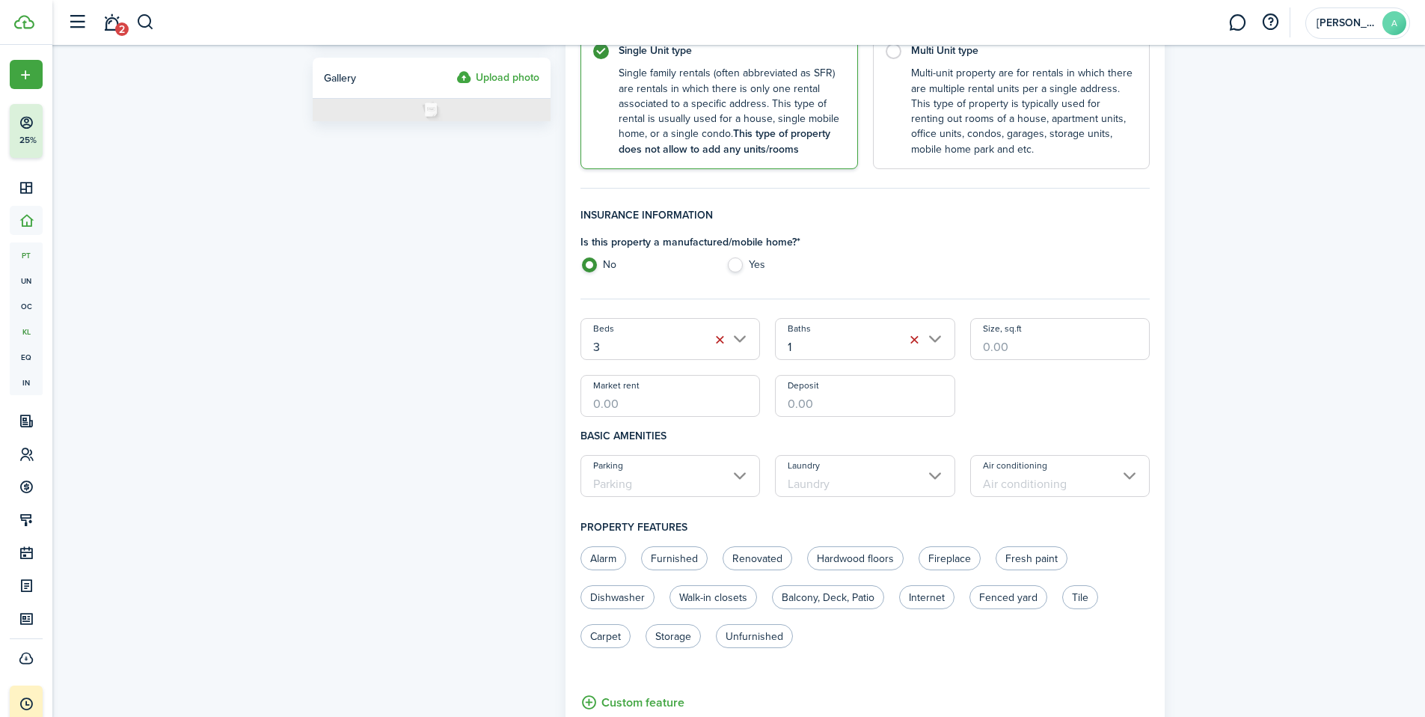
scroll to position [285, 0]
click at [1009, 349] on input "Size, sq.ft" at bounding box center [1060, 337] width 180 height 42
type input "1,000"
click at [638, 403] on input "Market rent" at bounding box center [670, 394] width 180 height 42
type input "$1,875.00"
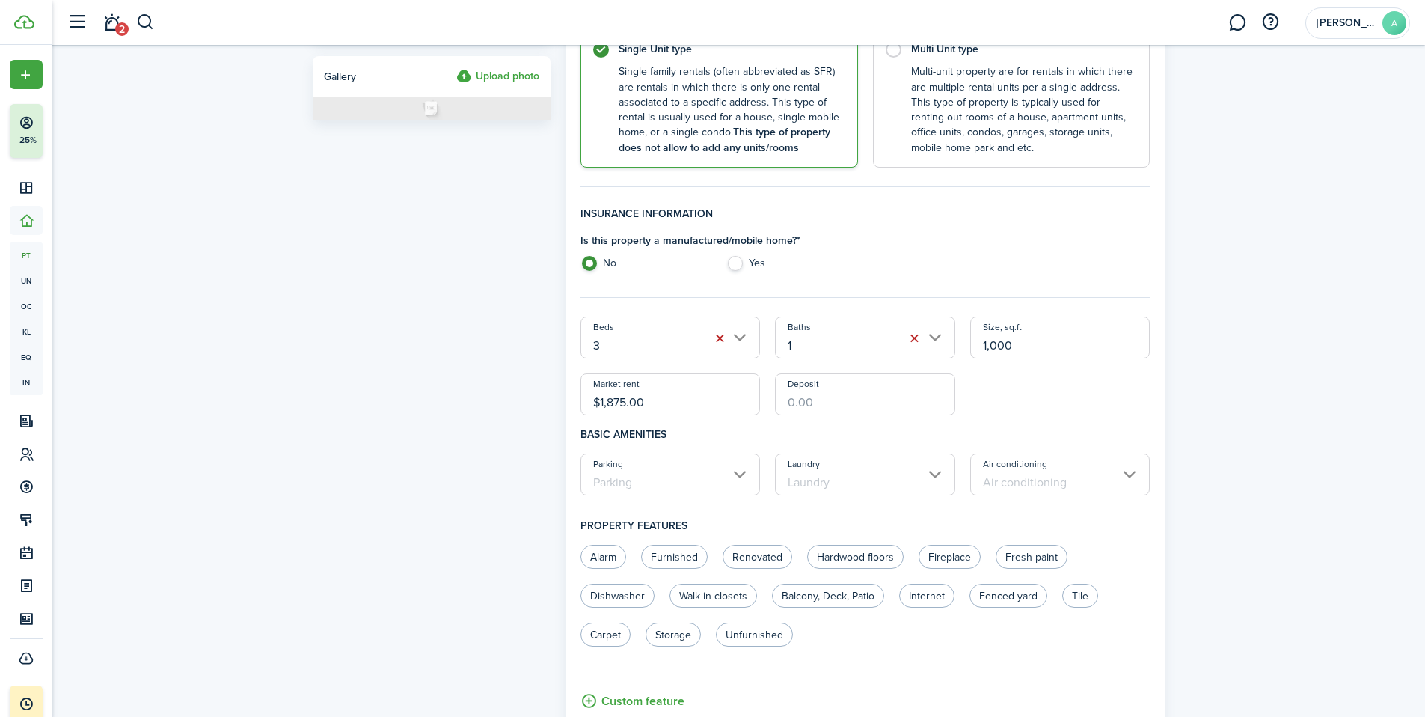
click at [812, 401] on input "Deposit" at bounding box center [865, 394] width 180 height 42
type input "$1,800.00"
click at [1012, 417] on h4 "Basic amenities" at bounding box center [865, 434] width 570 height 38
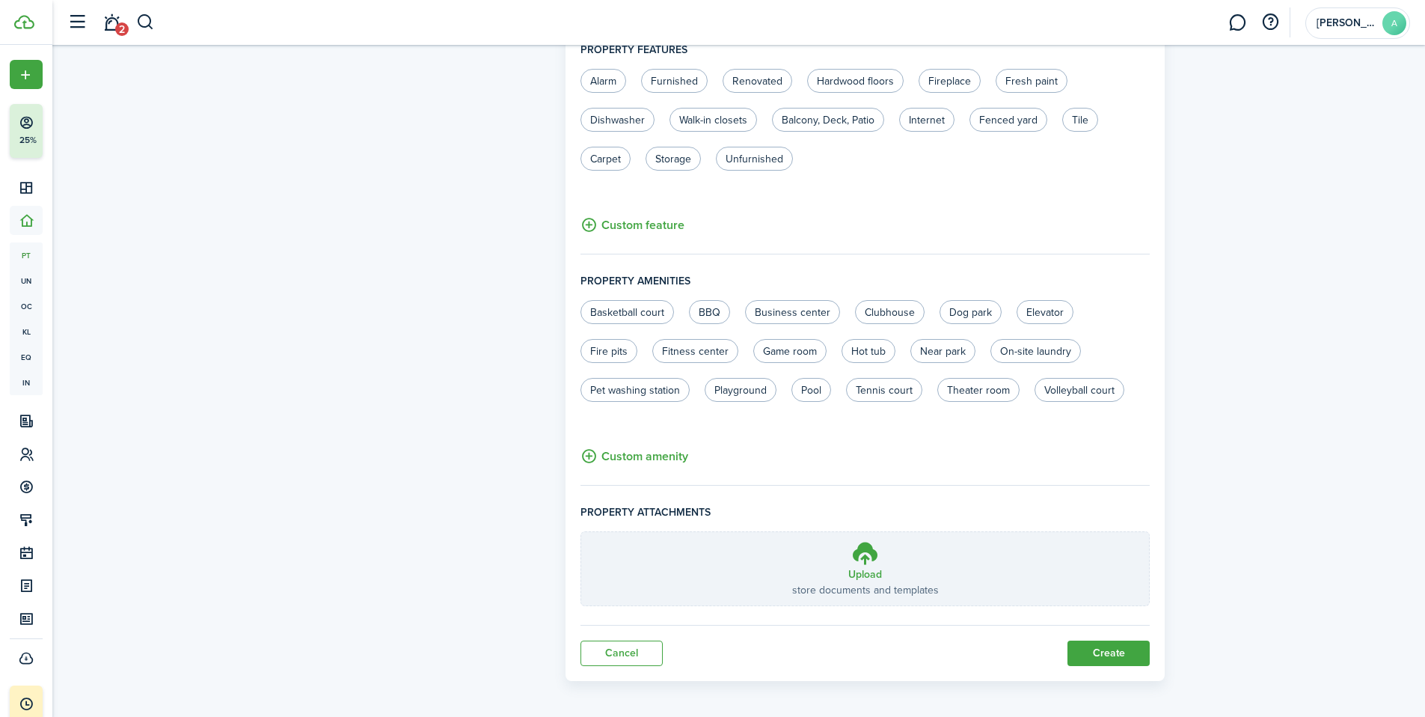
scroll to position [767, 0]
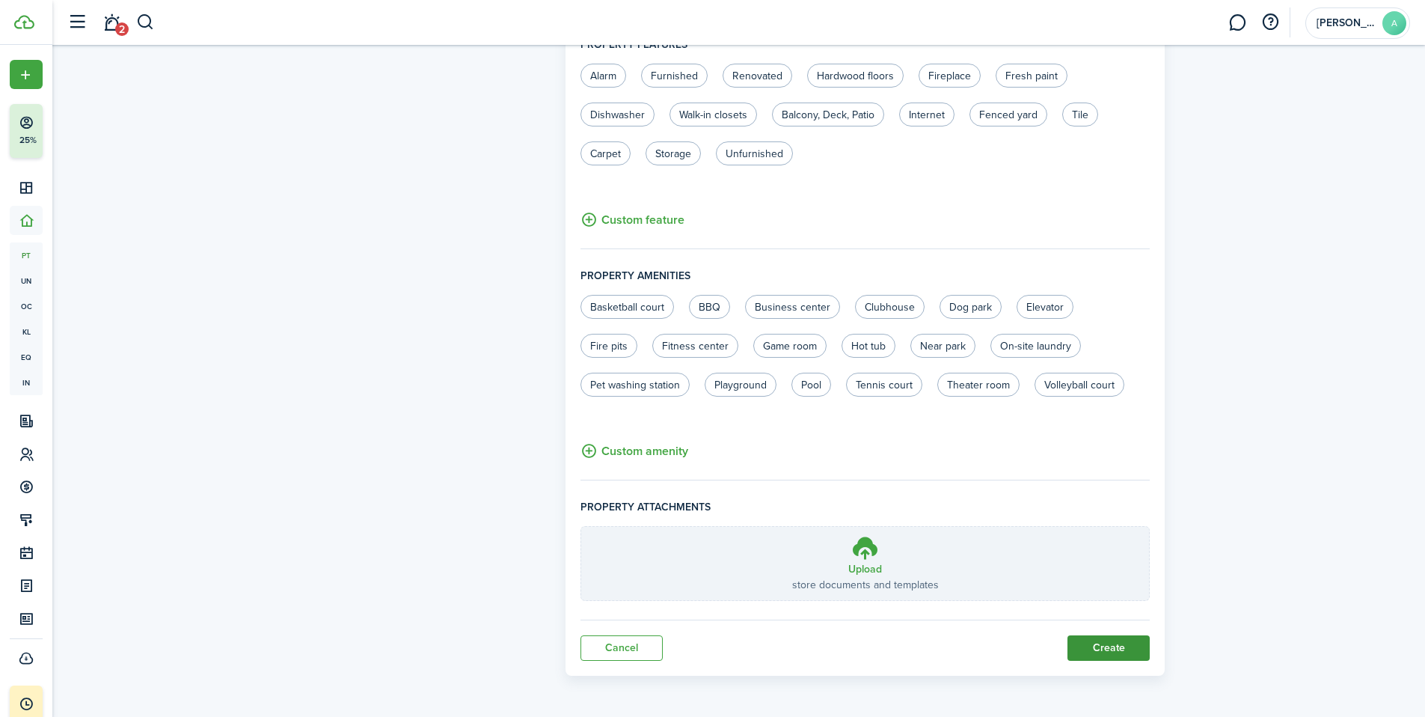
click at [1095, 649] on button "Create" at bounding box center [1108, 647] width 82 height 25
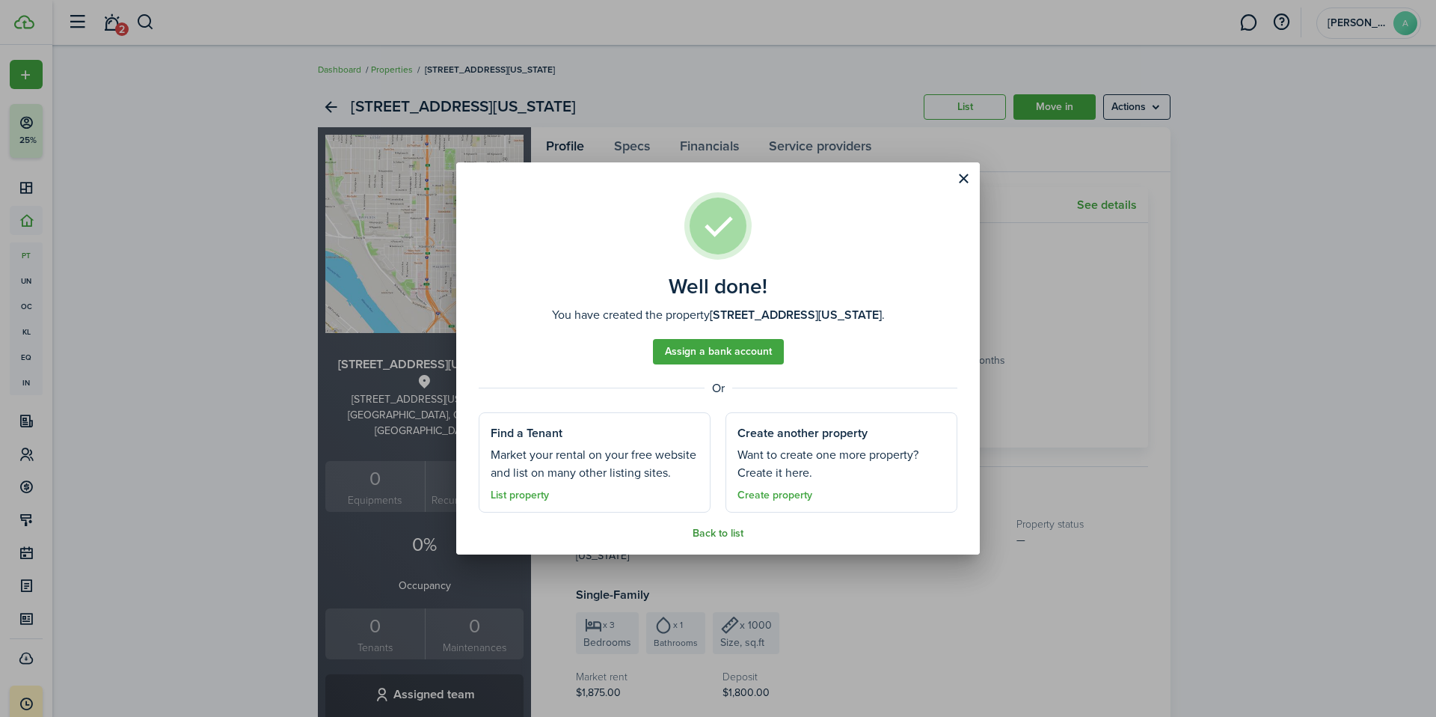
click at [719, 535] on link "Back to list" at bounding box center [718, 533] width 51 height 12
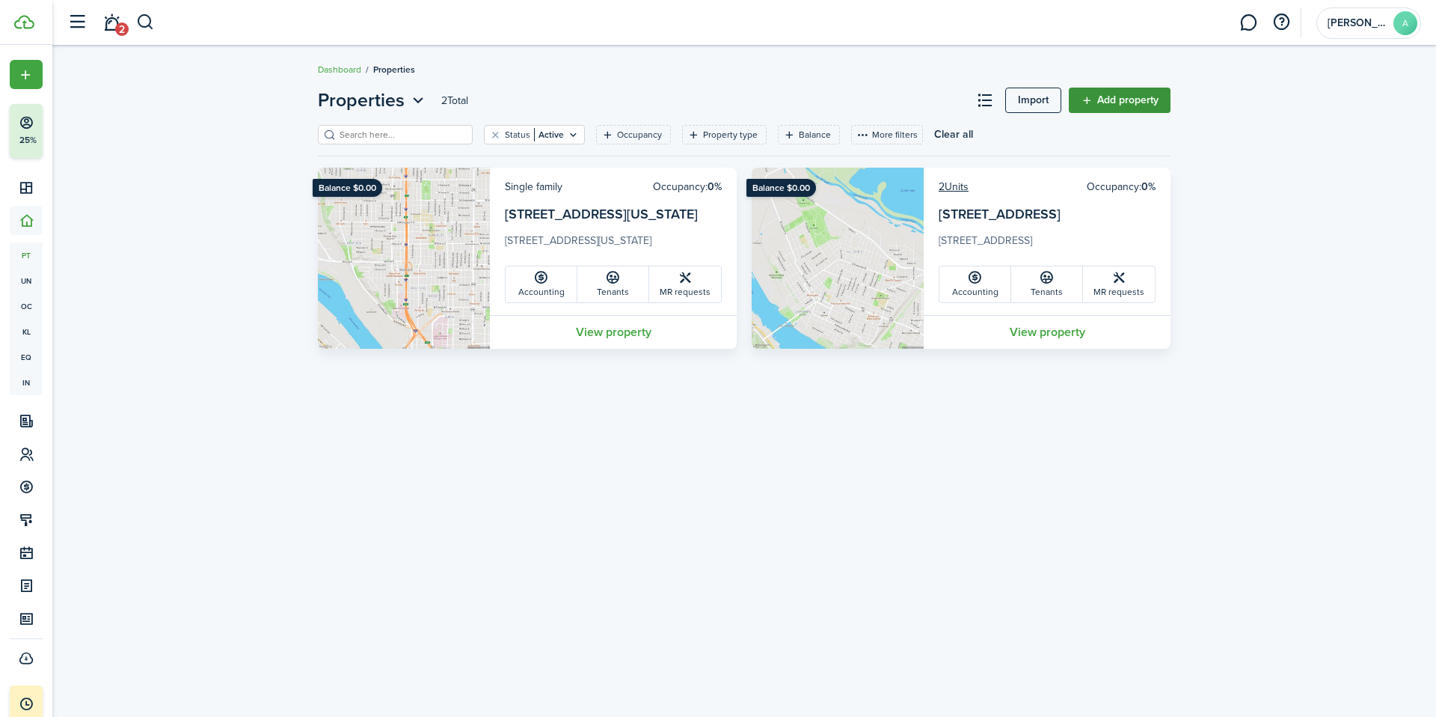
click at [1123, 101] on link "Add property" at bounding box center [1120, 100] width 102 height 25
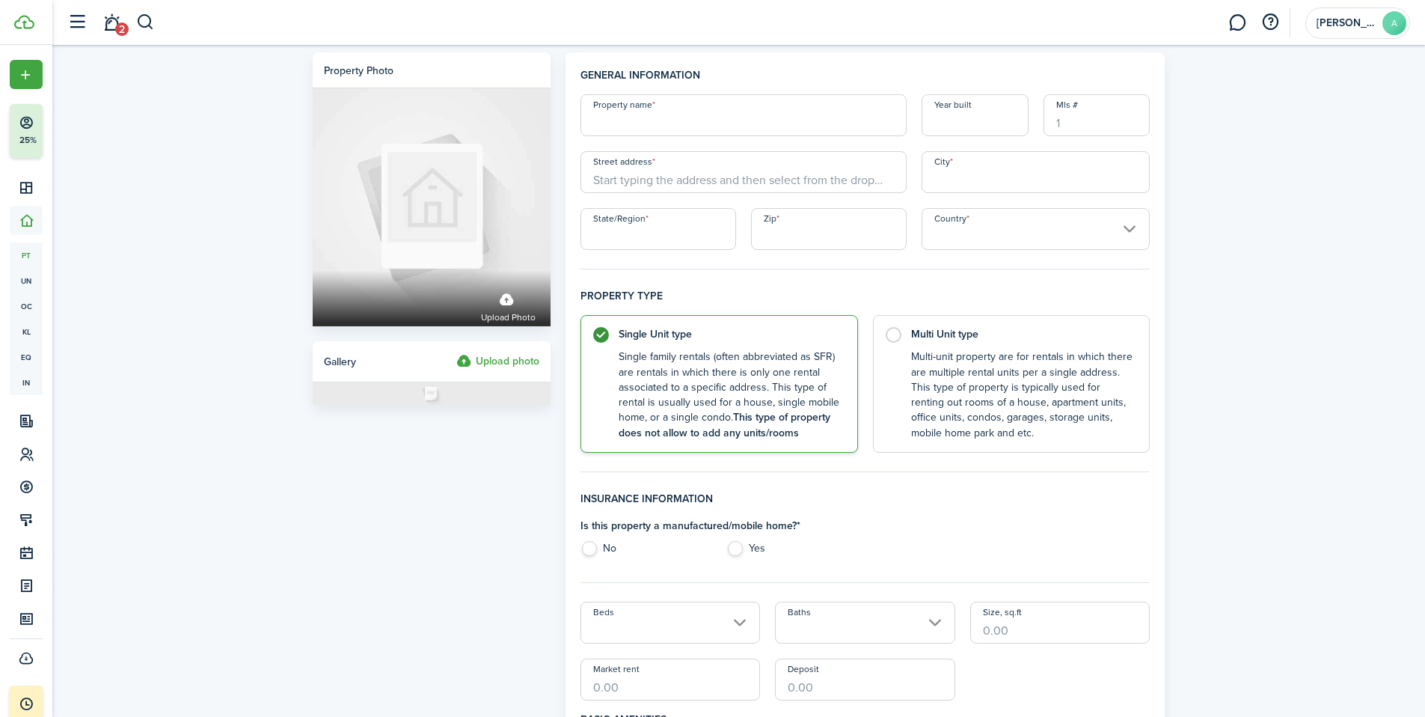
click at [643, 127] on input "Property name" at bounding box center [743, 115] width 326 height 42
type input "[STREET_ADDRESS][US_STATE]"
click at [933, 129] on input "Year built" at bounding box center [974, 115] width 107 height 42
type input "1958"
click at [734, 180] on input "Street address" at bounding box center [743, 172] width 326 height 42
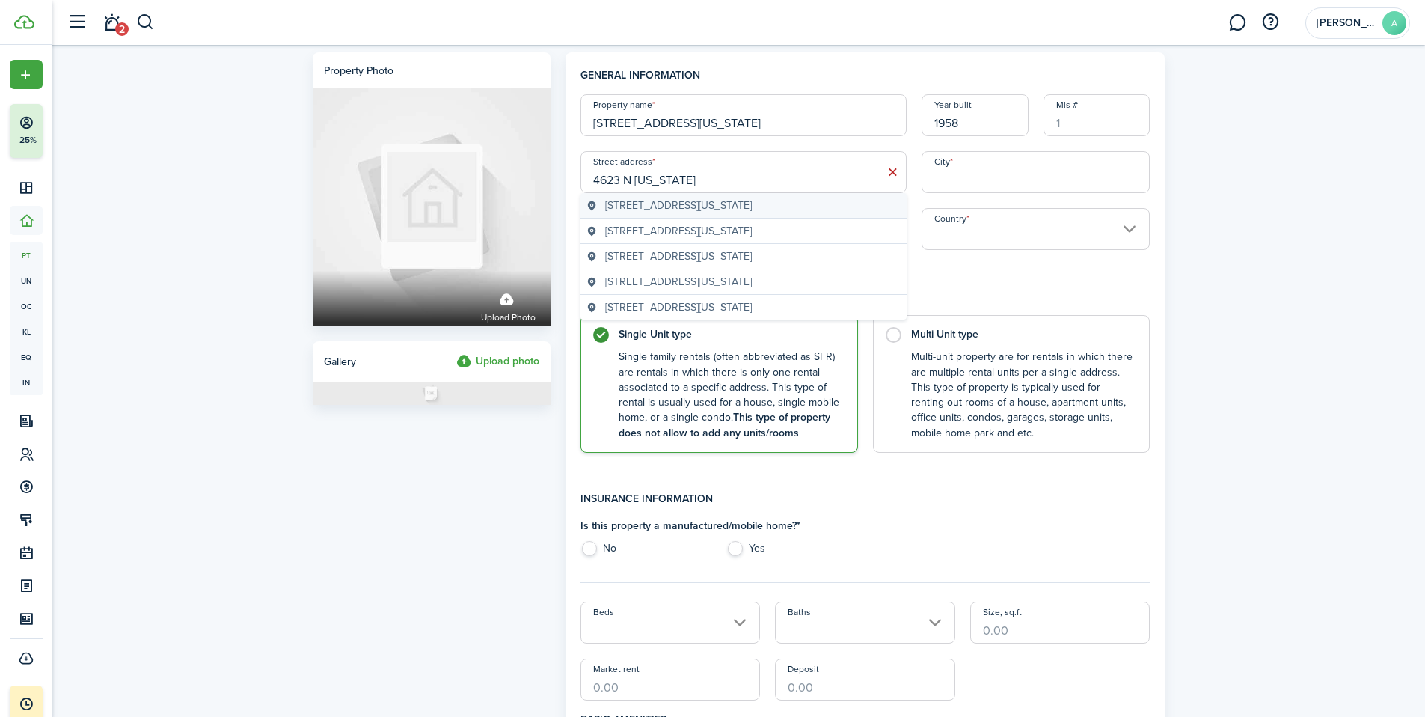
click at [711, 209] on span "[STREET_ADDRESS][US_STATE]" at bounding box center [678, 205] width 147 height 16
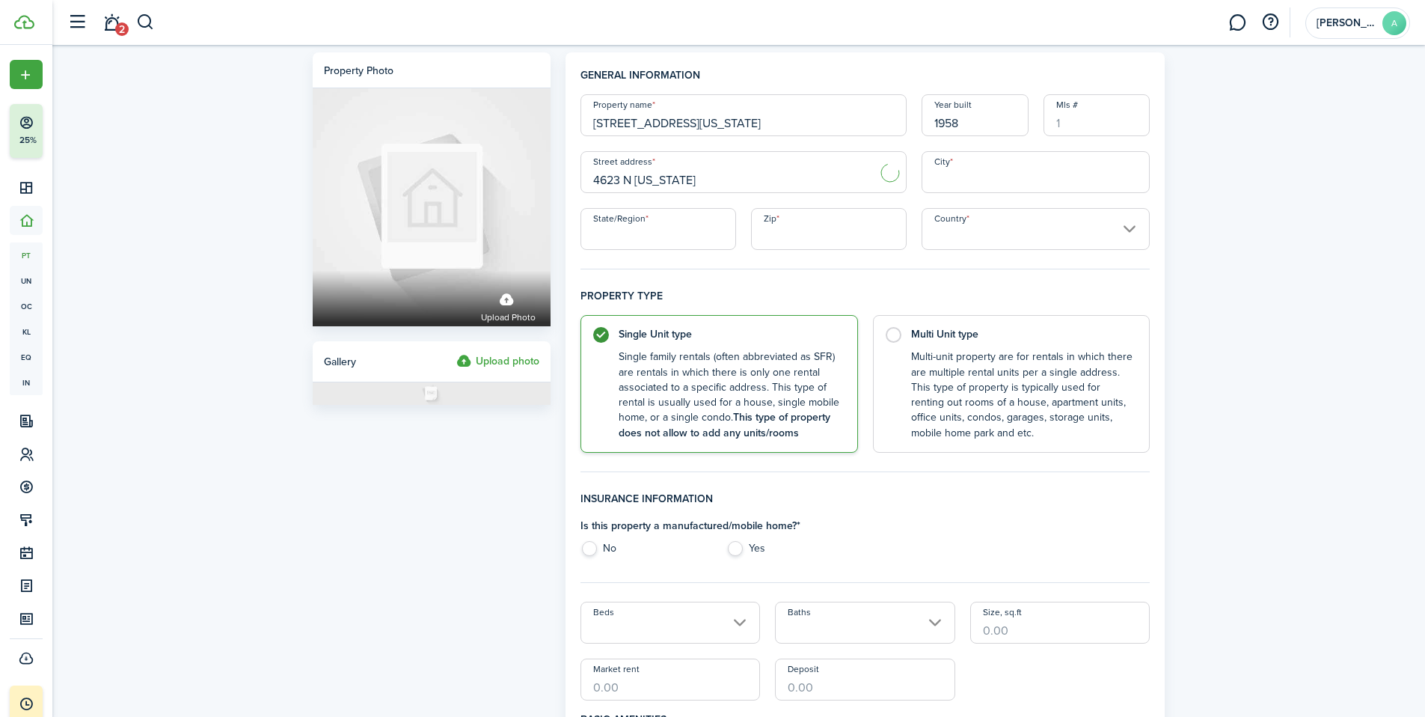
type input "[STREET_ADDRESS][US_STATE]"
type input "[GEOGRAPHIC_DATA]"
type input "OR"
type input "97217"
type input "[GEOGRAPHIC_DATA]"
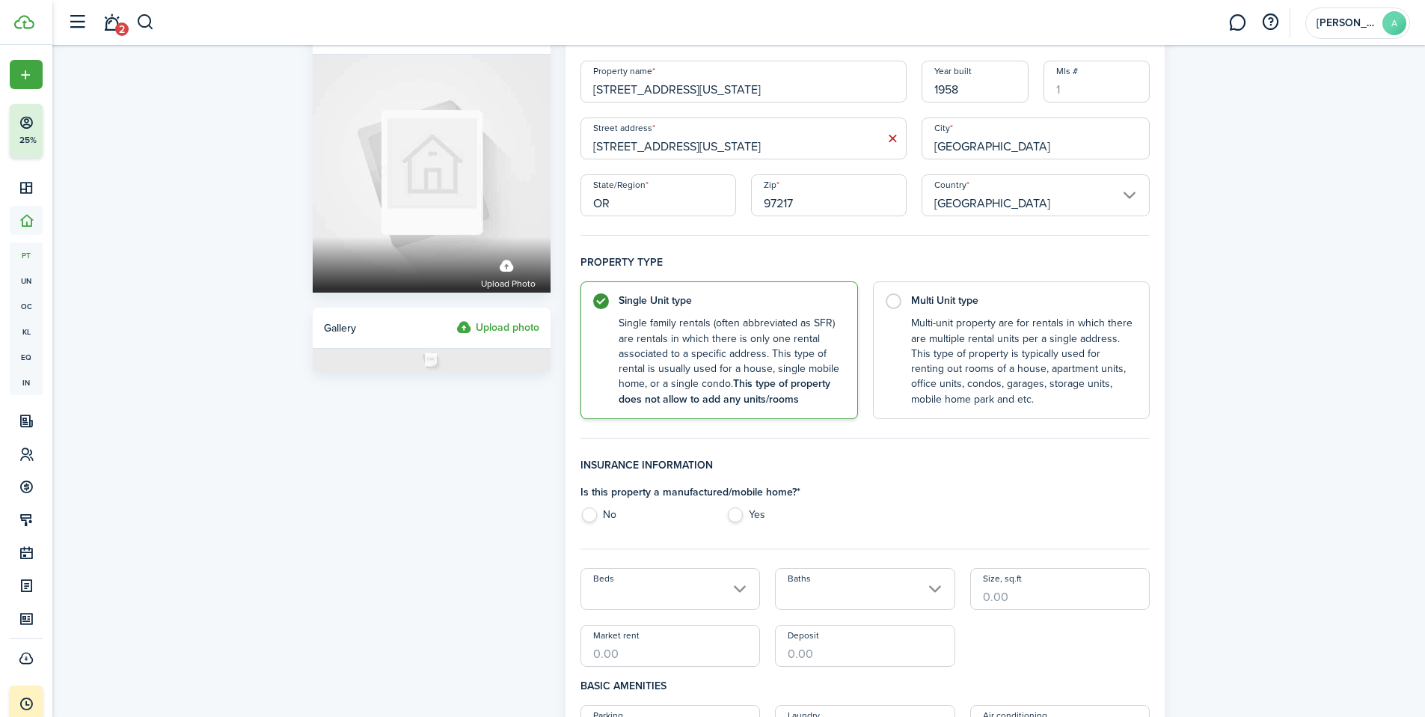
scroll to position [108, 0]
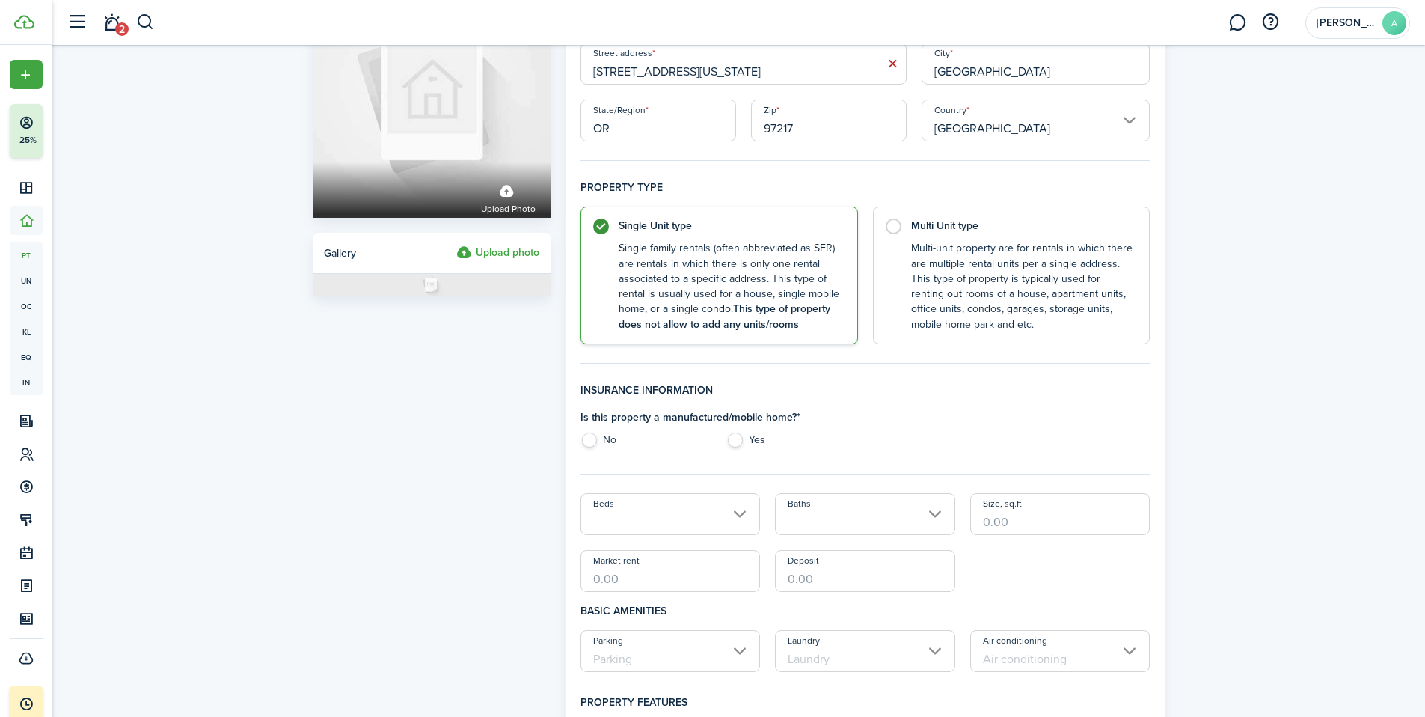
click at [589, 441] on label "No" at bounding box center [645, 443] width 131 height 22
radio input "true"
click at [650, 517] on input "Beds" at bounding box center [670, 514] width 180 height 42
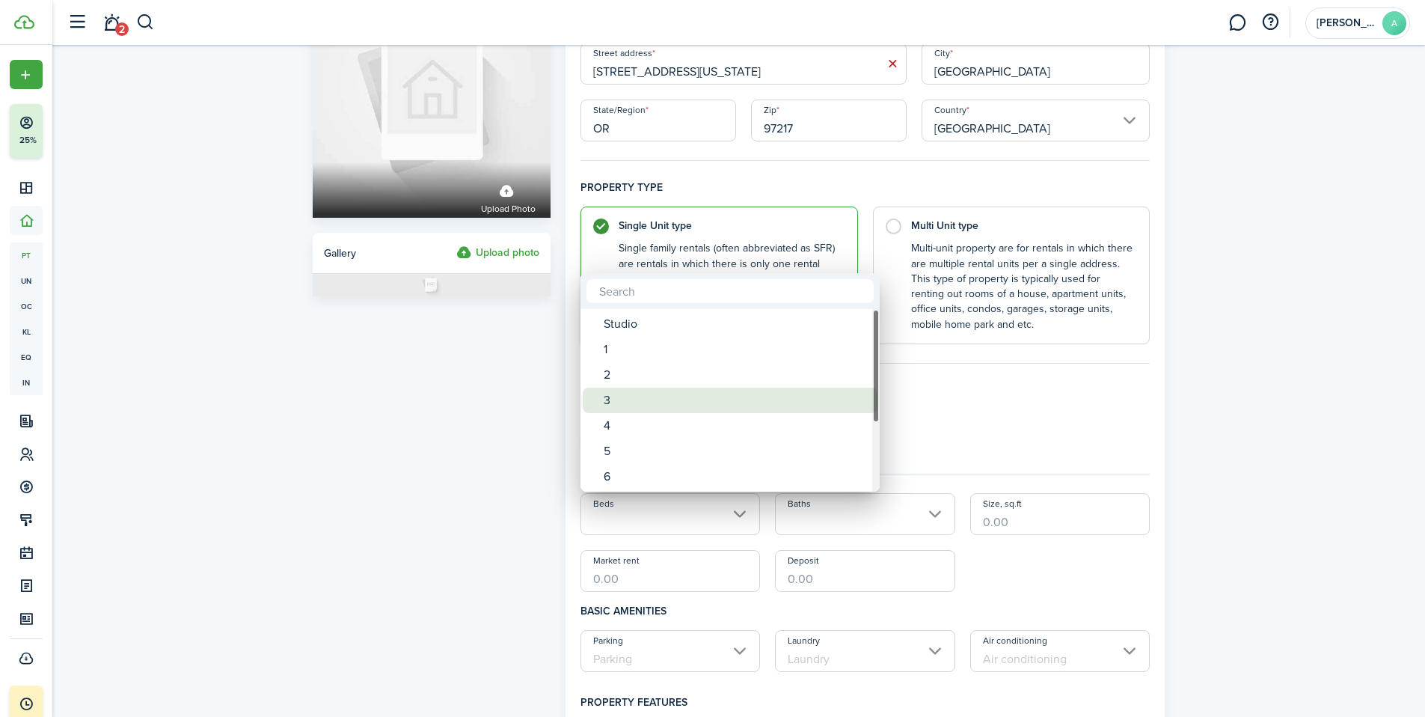
click at [631, 406] on div "3" at bounding box center [736, 399] width 265 height 25
type input "3"
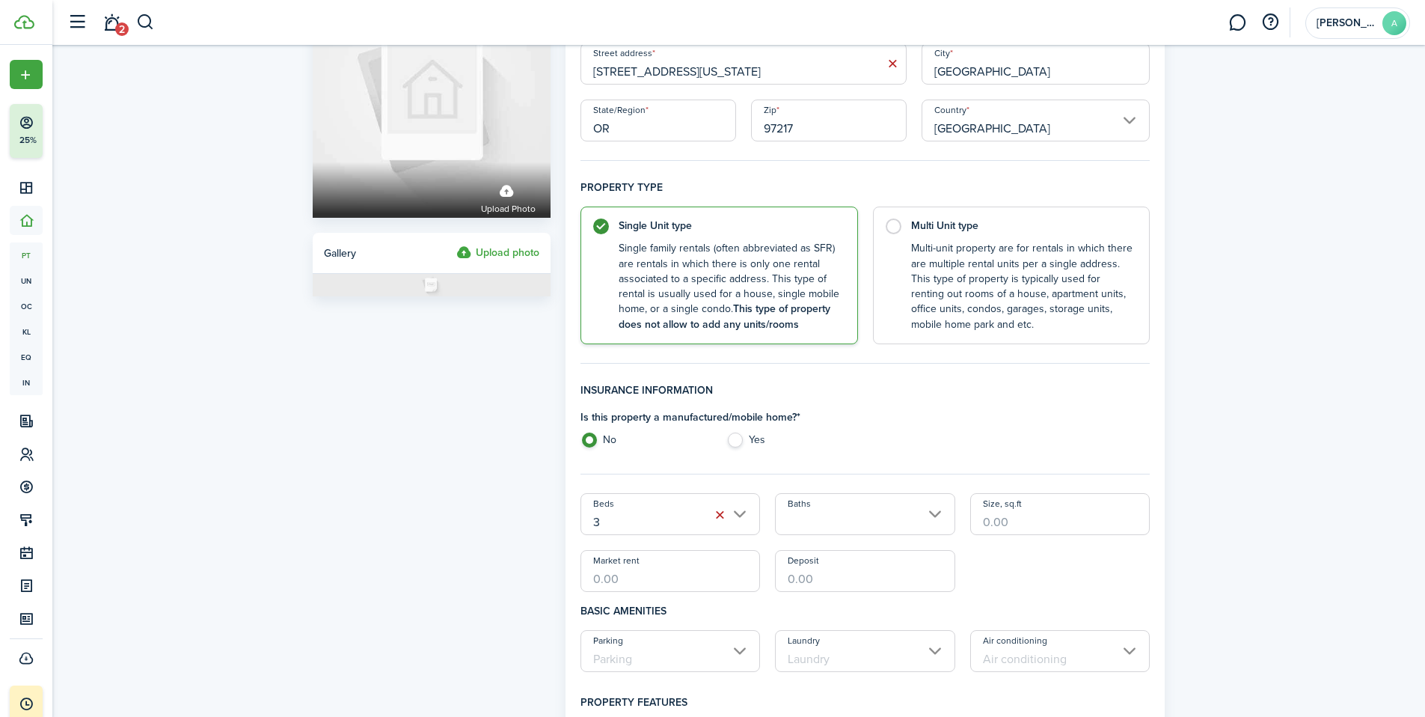
click at [869, 525] on input "Baths" at bounding box center [865, 514] width 180 height 42
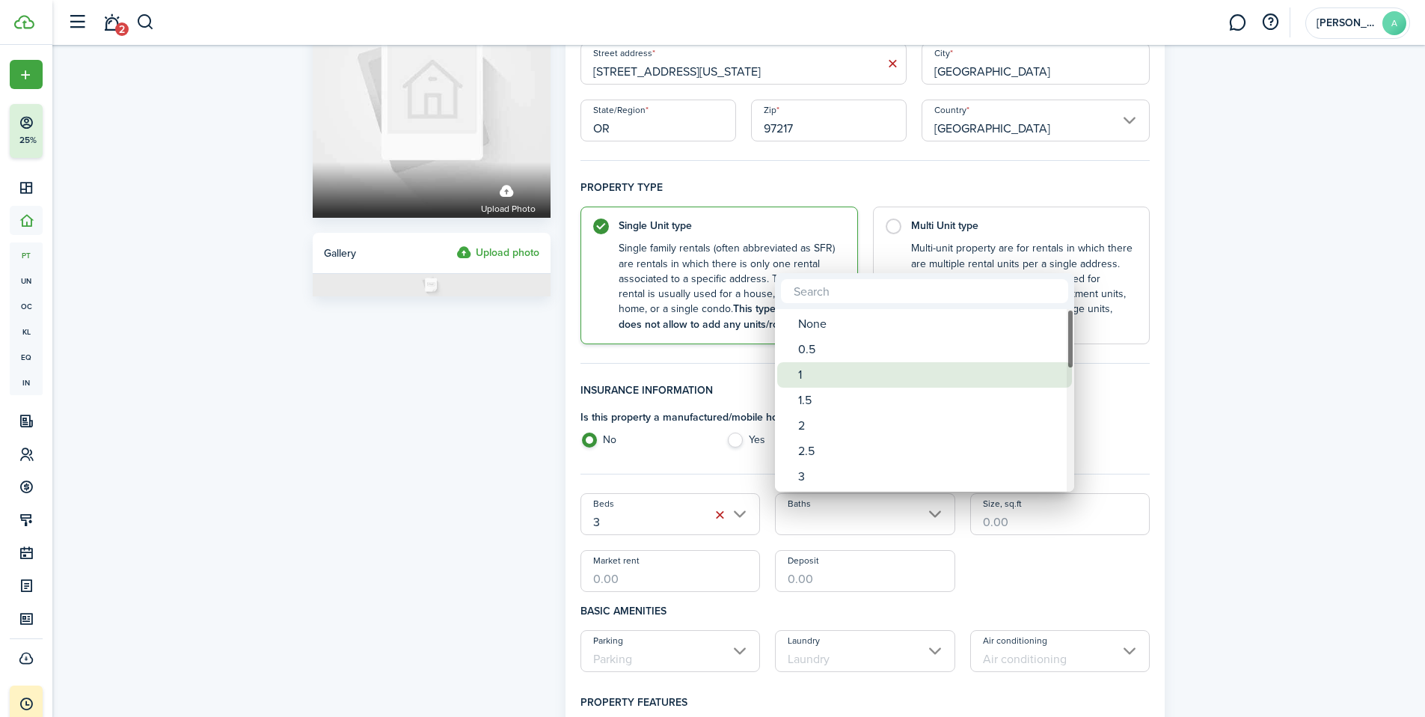
click at [807, 374] on div "1" at bounding box center [930, 374] width 265 height 25
type input "1"
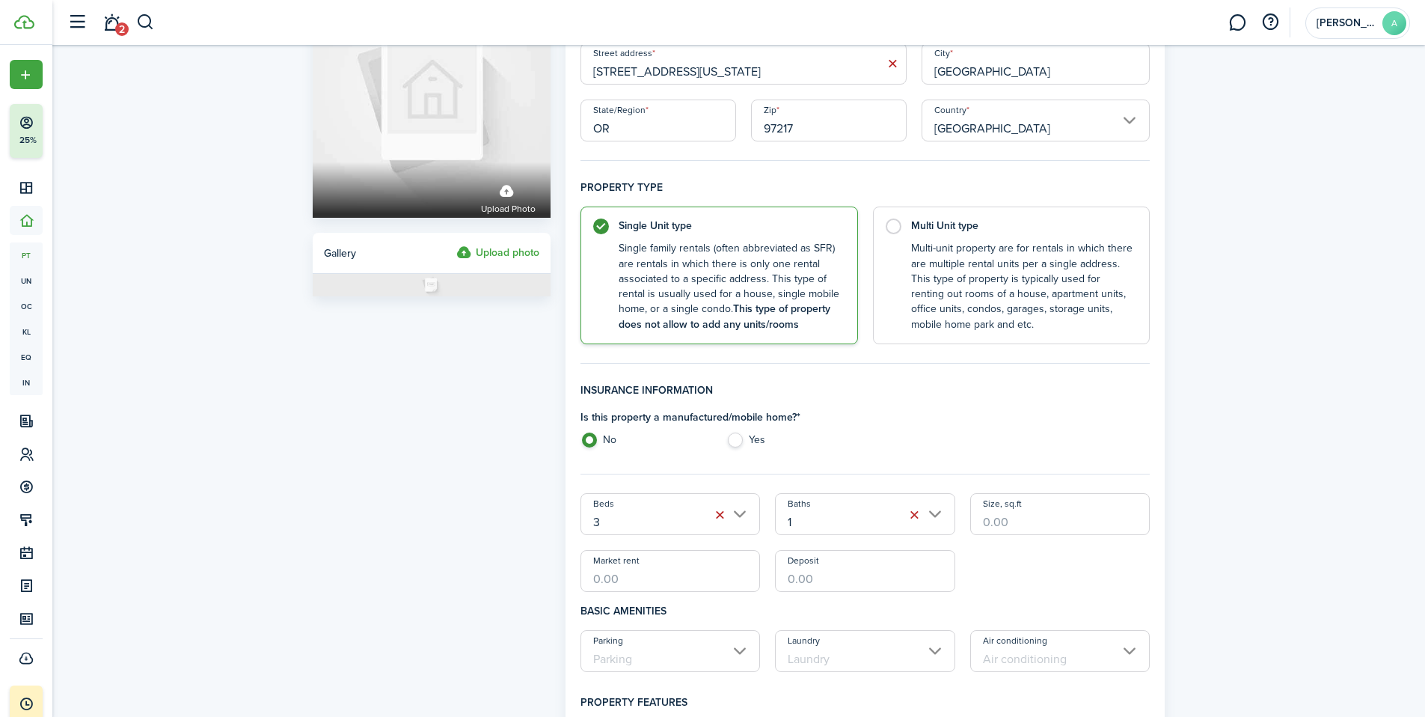
click at [1043, 522] on input "Size, sq.ft" at bounding box center [1060, 514] width 180 height 42
type input "1,000"
click at [1055, 587] on div "Beds 3 Baths 1 Size, sq.ft 1,000 Market rent Deposit" at bounding box center [865, 542] width 585 height 99
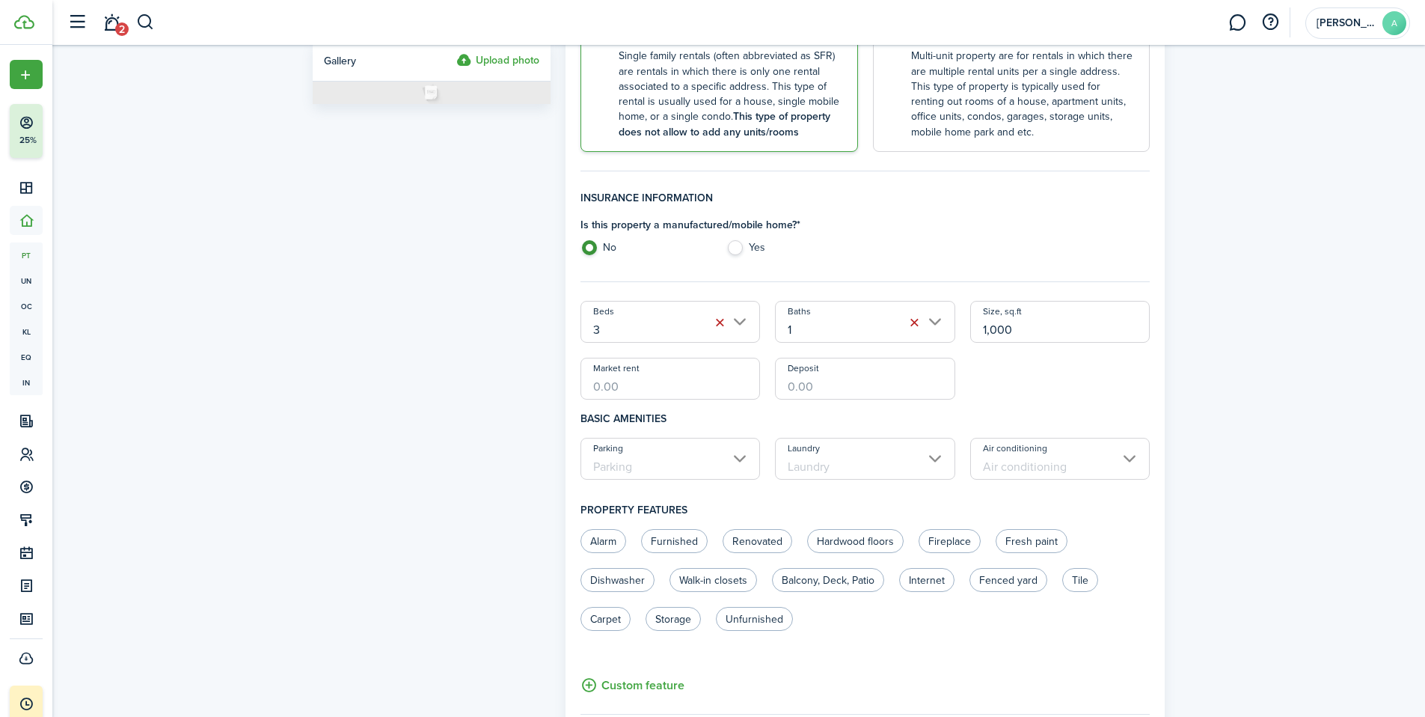
scroll to position [303, 0]
click at [618, 387] on input "Market rent" at bounding box center [670, 376] width 180 height 42
type input "$1,900.00"
click at [828, 392] on input "Deposit" at bounding box center [865, 376] width 180 height 42
type input "$1,900.00"
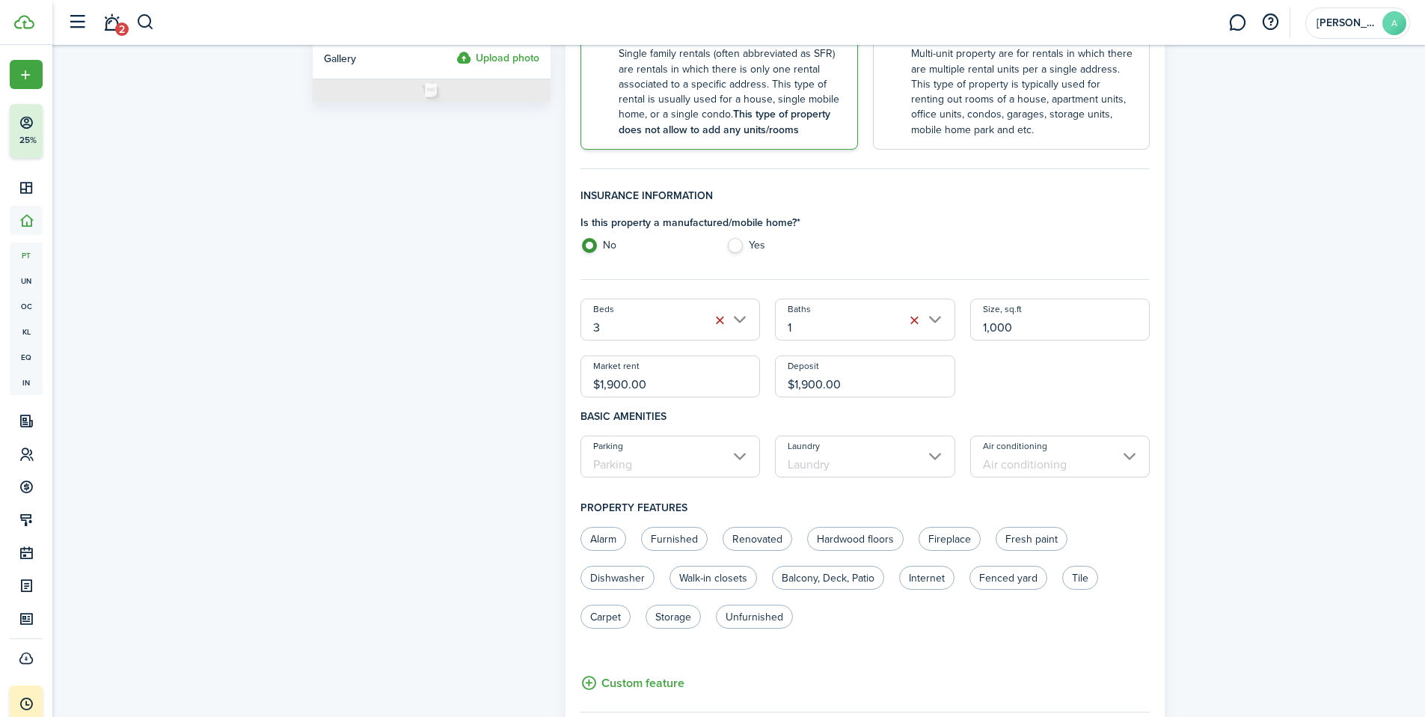
click at [1074, 399] on h4 "Basic amenities" at bounding box center [865, 416] width 570 height 38
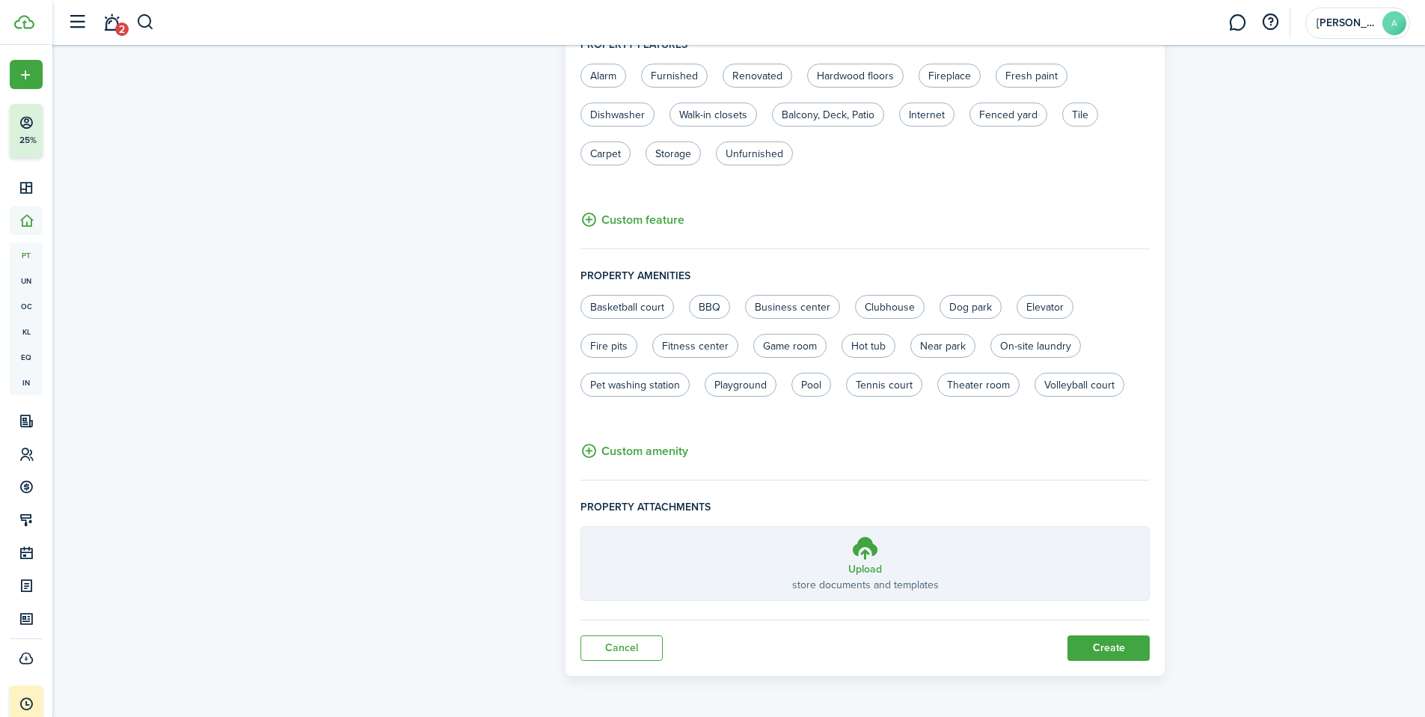
scroll to position [767, 0]
click at [1113, 653] on button "Create" at bounding box center [1108, 647] width 82 height 25
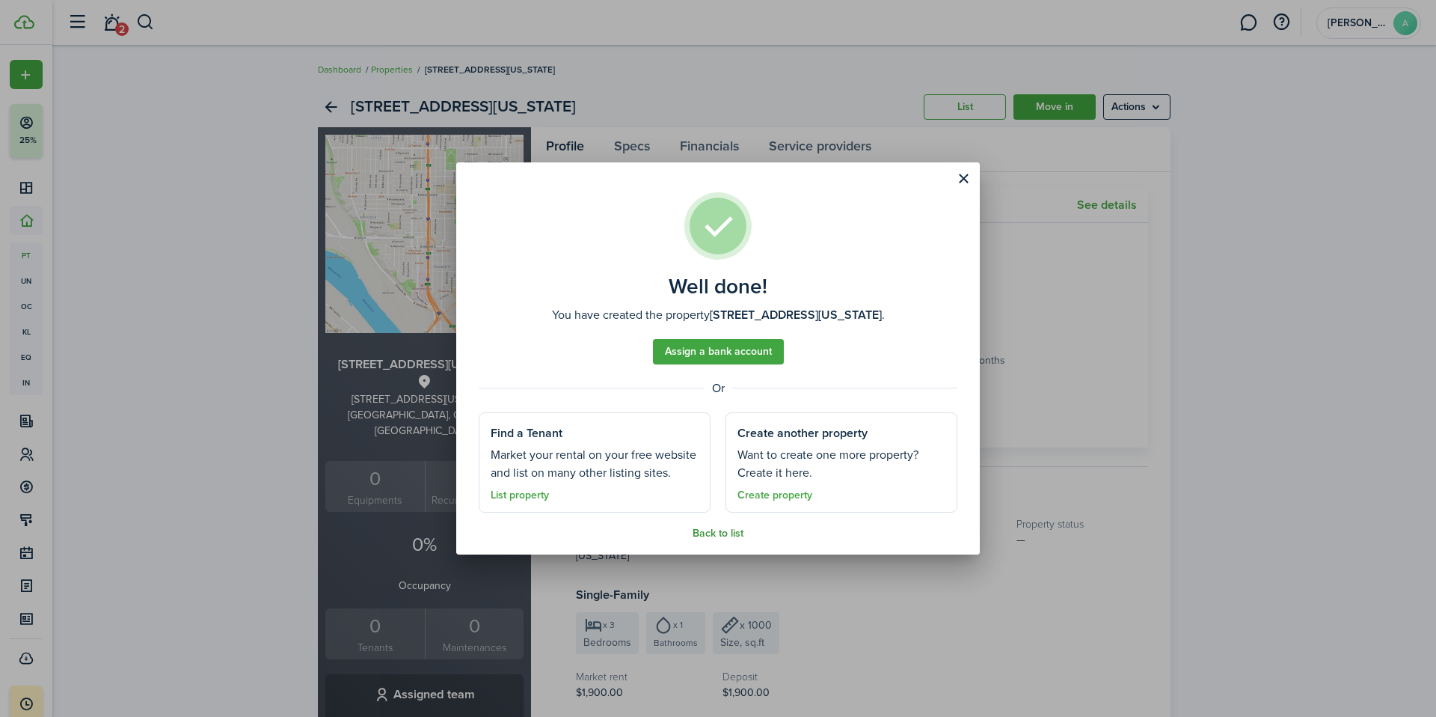
click at [730, 536] on link "Back to list" at bounding box center [718, 533] width 51 height 12
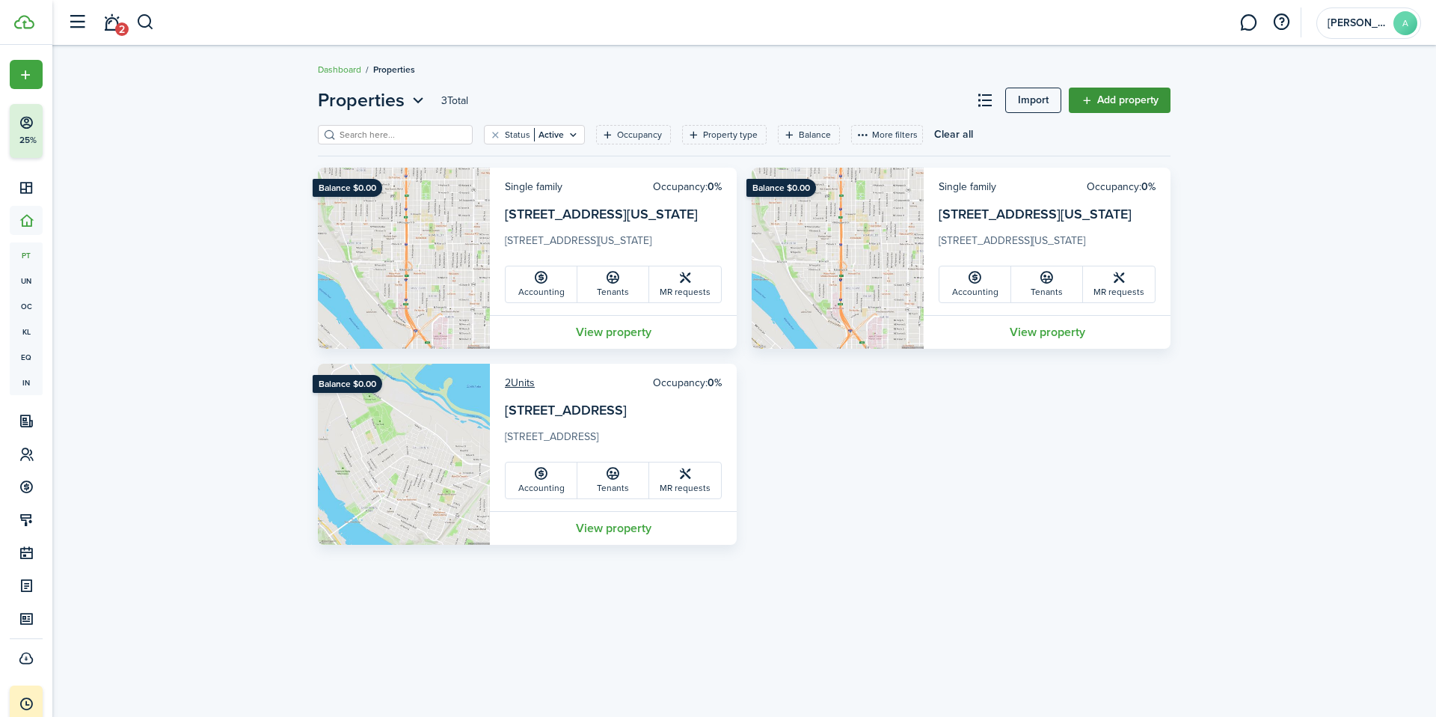
click at [1117, 104] on link "Add property" at bounding box center [1120, 100] width 102 height 25
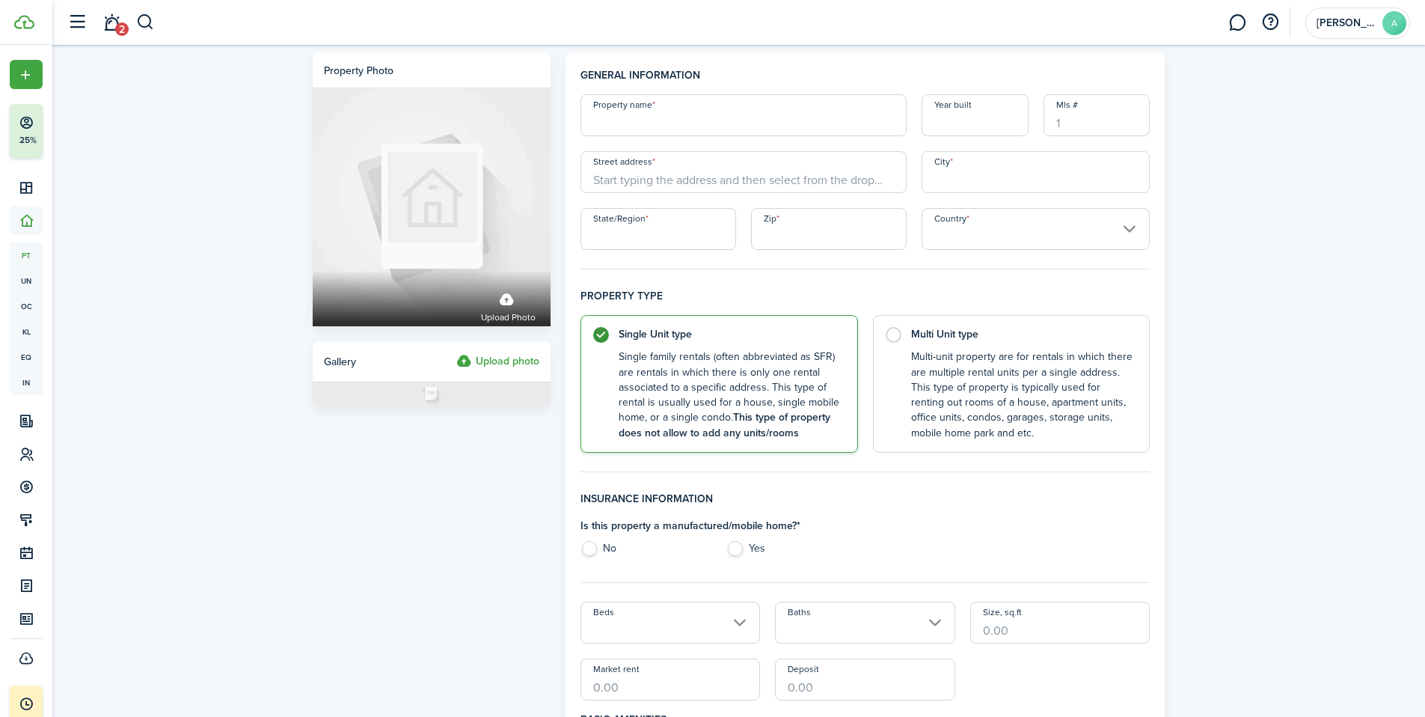
click at [729, 128] on input "Property name" at bounding box center [743, 115] width 326 height 42
type input "[GEOGRAPHIC_DATA]"
click at [820, 186] on input "Street address" at bounding box center [743, 172] width 326 height 42
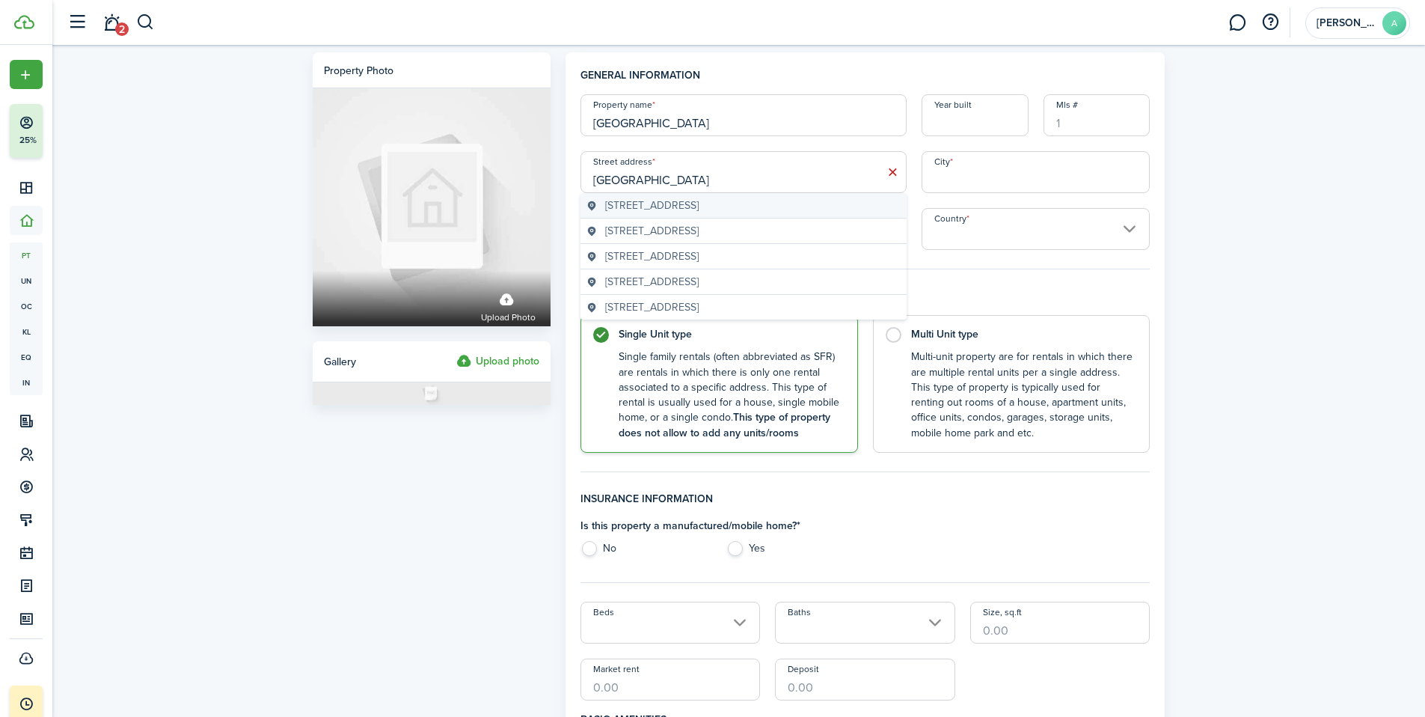
click at [800, 213] on div "[STREET_ADDRESS]" at bounding box center [743, 205] width 326 height 25
type input "[STREET_ADDRESS]"
type input "[GEOGRAPHIC_DATA]"
type input "OR"
type input "97203"
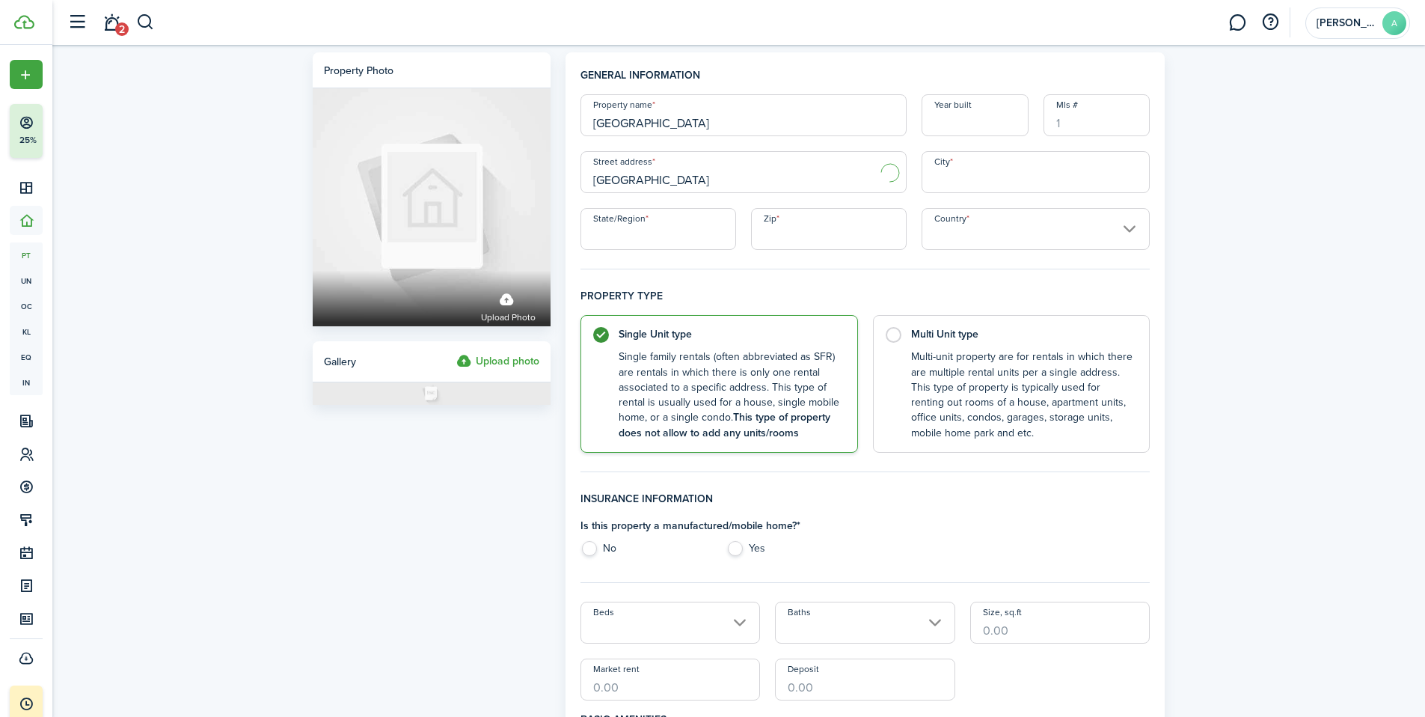
type input "[GEOGRAPHIC_DATA]"
click at [977, 122] on input "Year built" at bounding box center [974, 115] width 107 height 42
type input "1919"
click at [714, 269] on fieldset "General information Property name [STREET_ADDRESS] Year built [GEOGRAPHIC_DATA]…" at bounding box center [865, 168] width 570 height 202
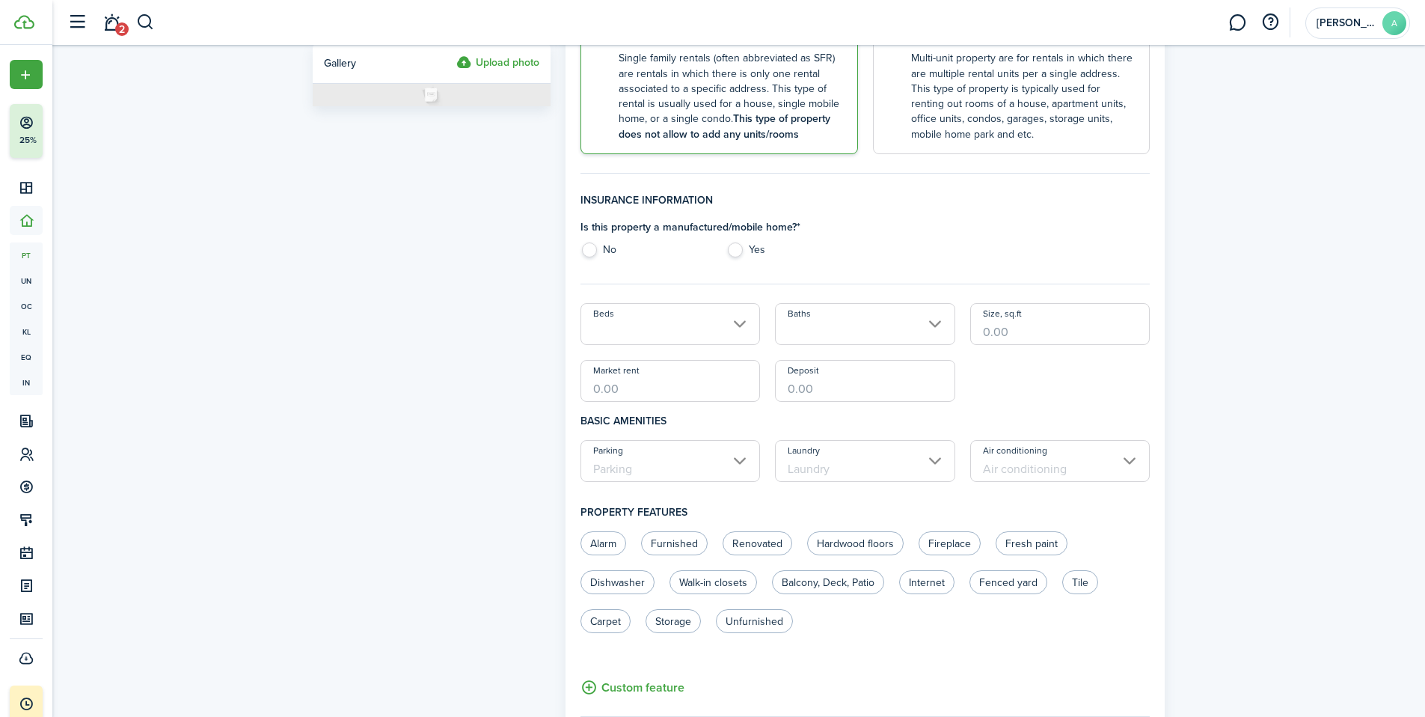
scroll to position [310, 0]
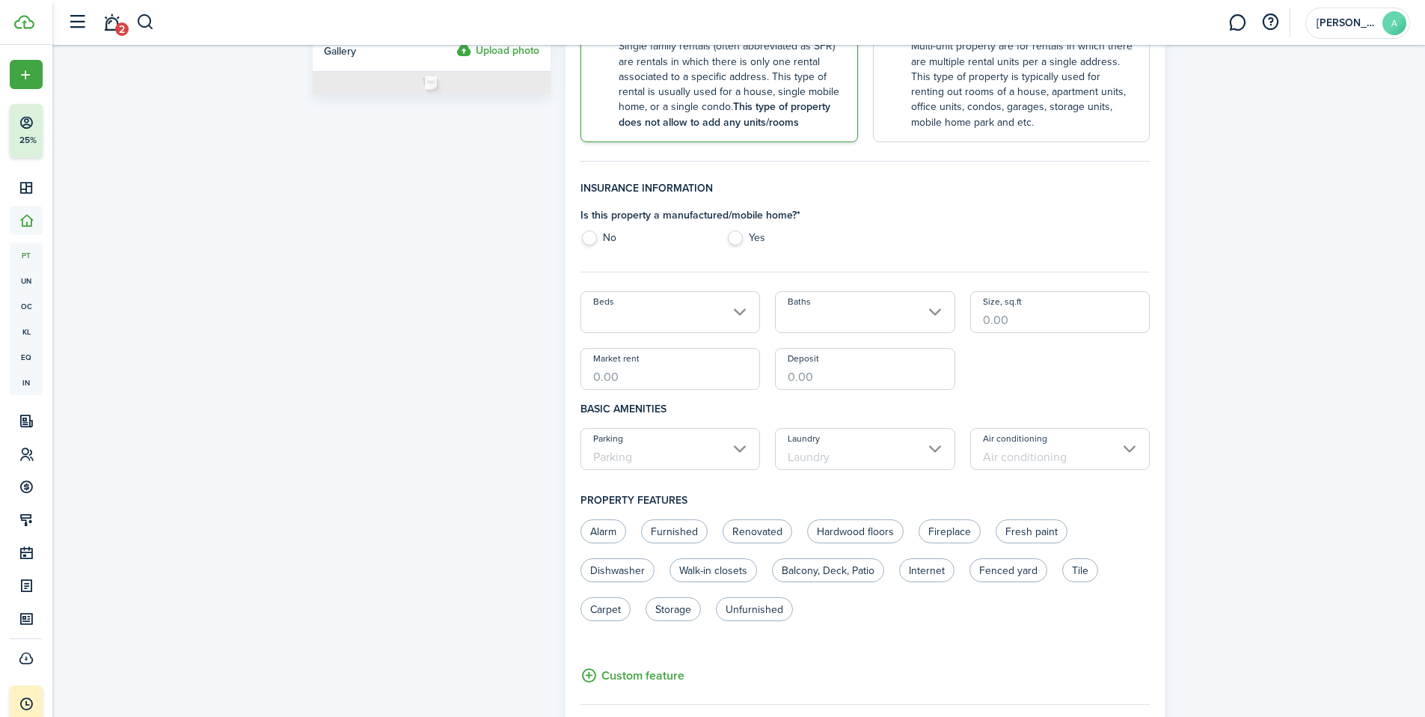
click at [592, 242] on label "No" at bounding box center [645, 241] width 131 height 22
radio input "true"
click at [657, 328] on input "Beds" at bounding box center [670, 312] width 180 height 42
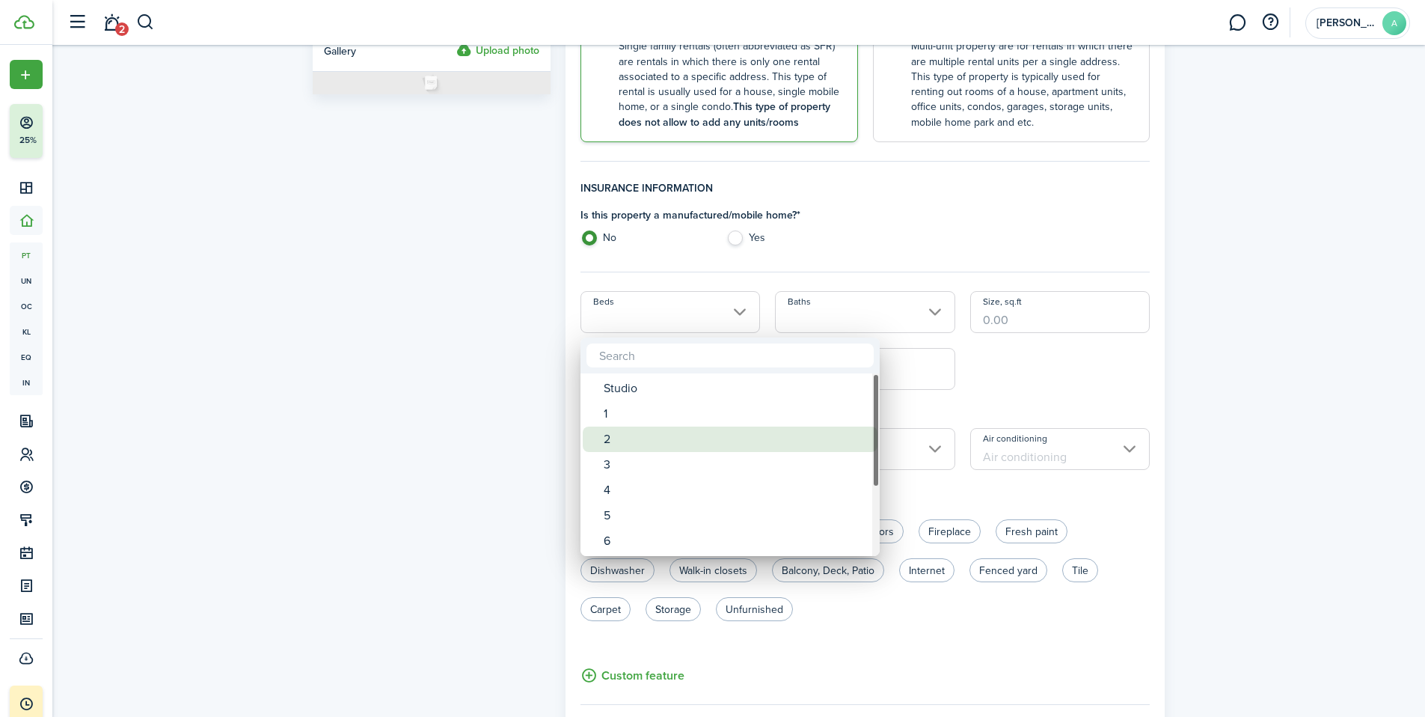
click at [615, 437] on div "2" at bounding box center [736, 438] width 265 height 25
type input "2"
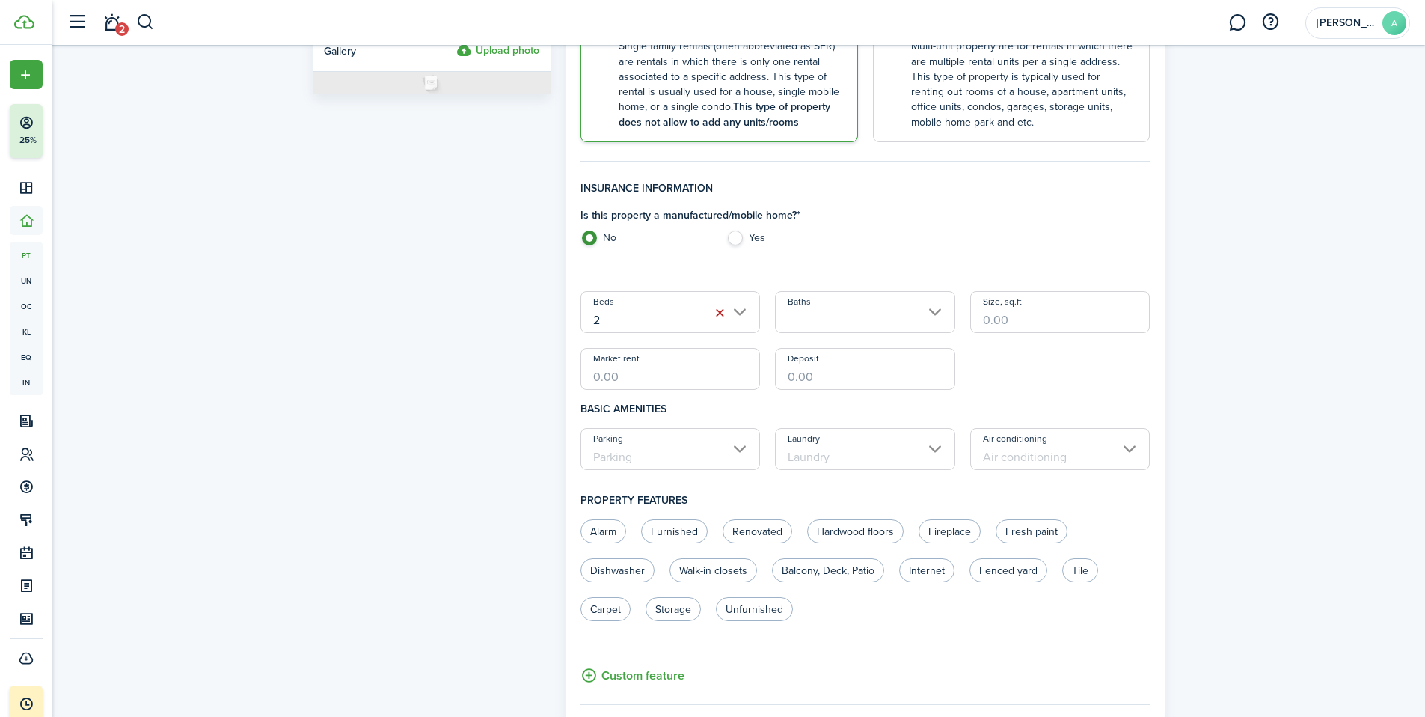
click at [867, 319] on input "Baths" at bounding box center [865, 312] width 180 height 42
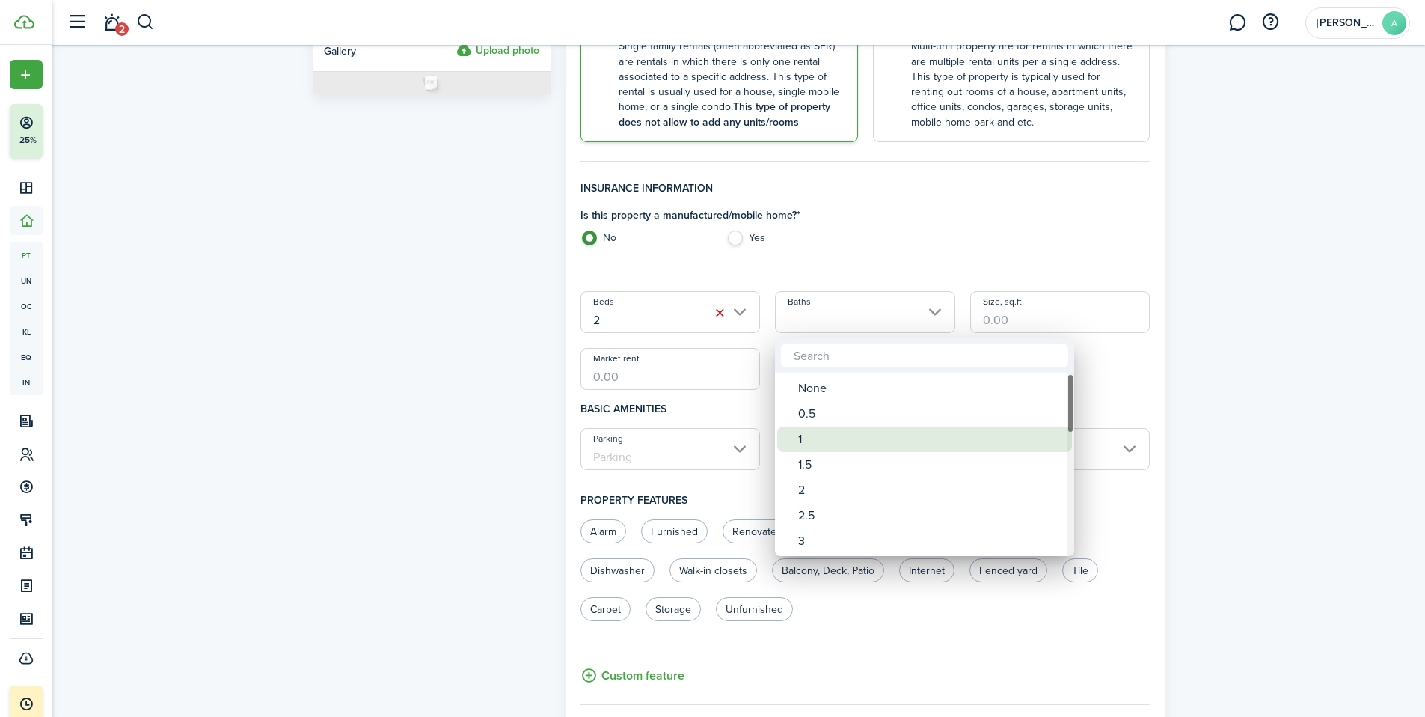
click at [814, 447] on div "1" at bounding box center [930, 438] width 265 height 25
type input "1"
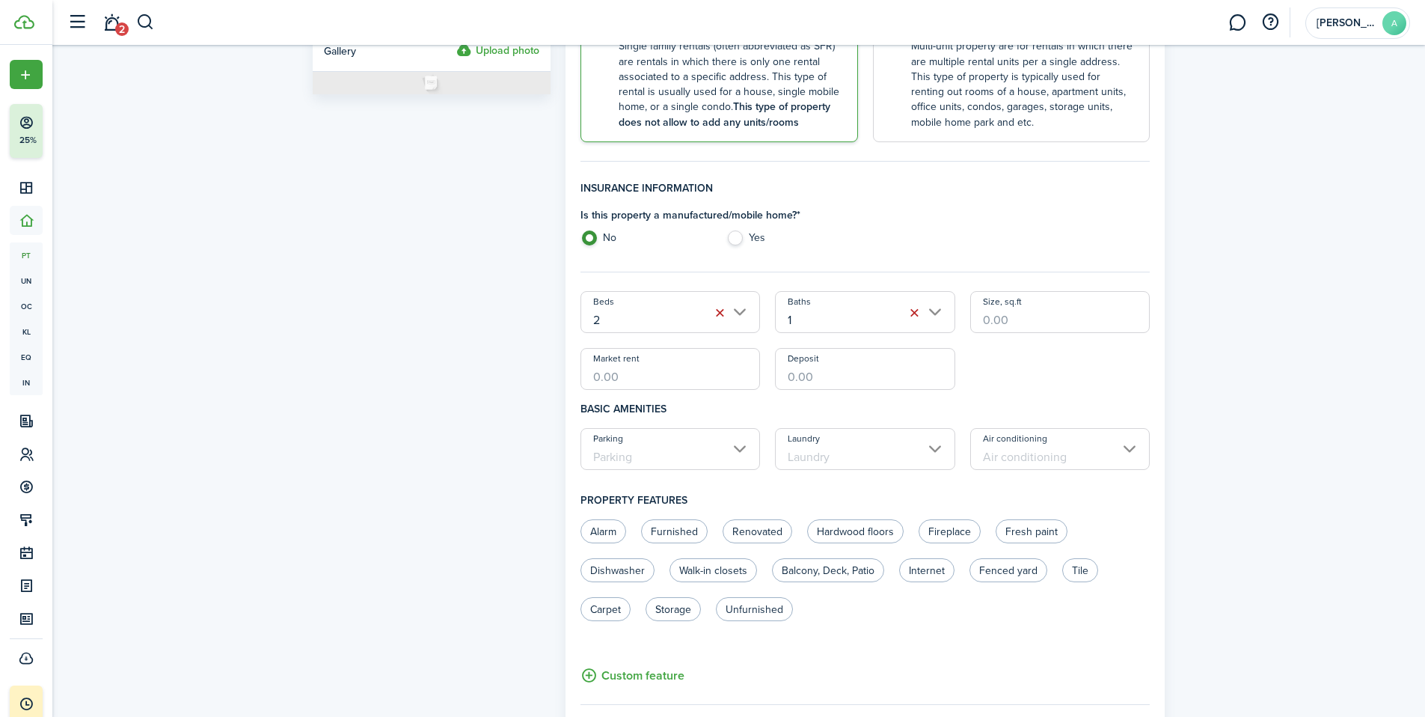
click at [982, 315] on input "Size, sq.ft" at bounding box center [1060, 312] width 180 height 42
type input "900"
click at [643, 377] on input "Market rent" at bounding box center [670, 369] width 180 height 42
type input "$1,500.00"
click at [844, 378] on input "Deposit" at bounding box center [865, 369] width 180 height 42
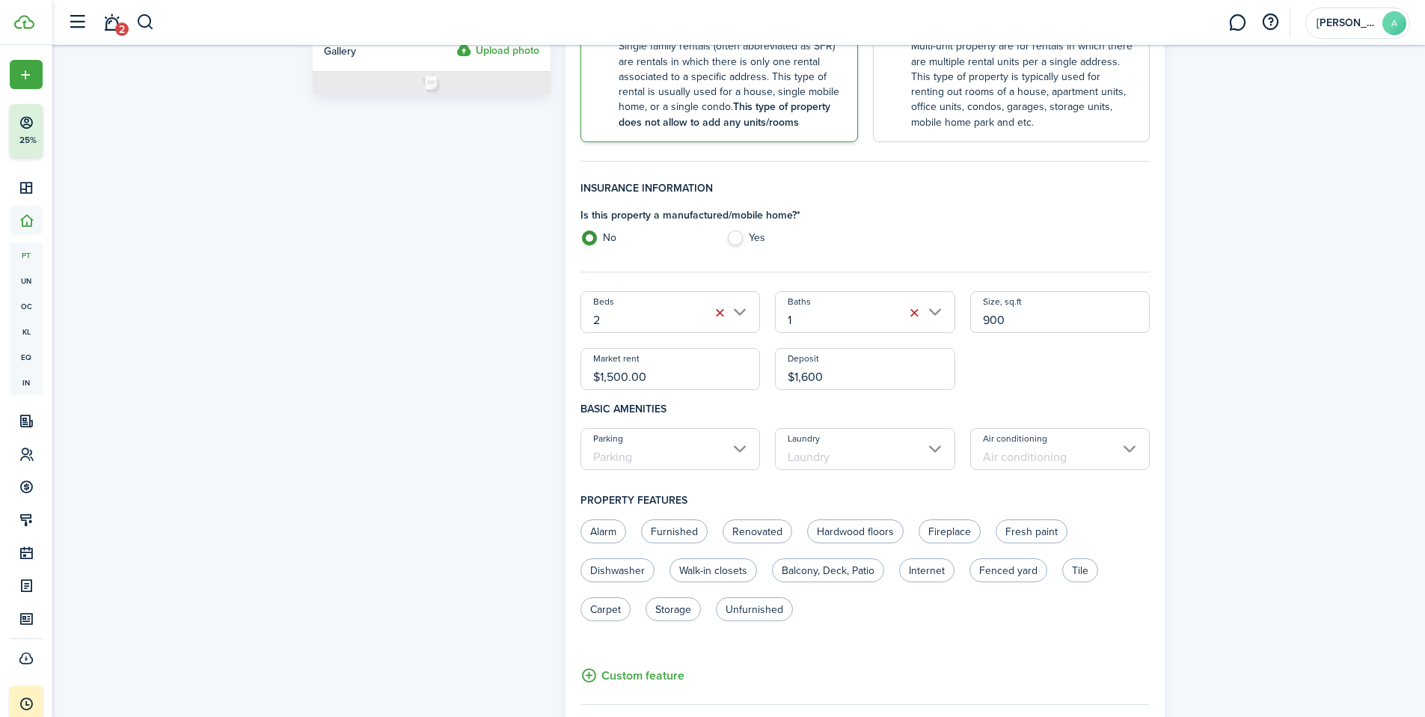
type input "$1,600.00"
click at [998, 373] on div "Beds 2 Baths 1 Size, sq.ft 900 Market rent $1,500.00 Deposit $1,600.00" at bounding box center [865, 340] width 585 height 99
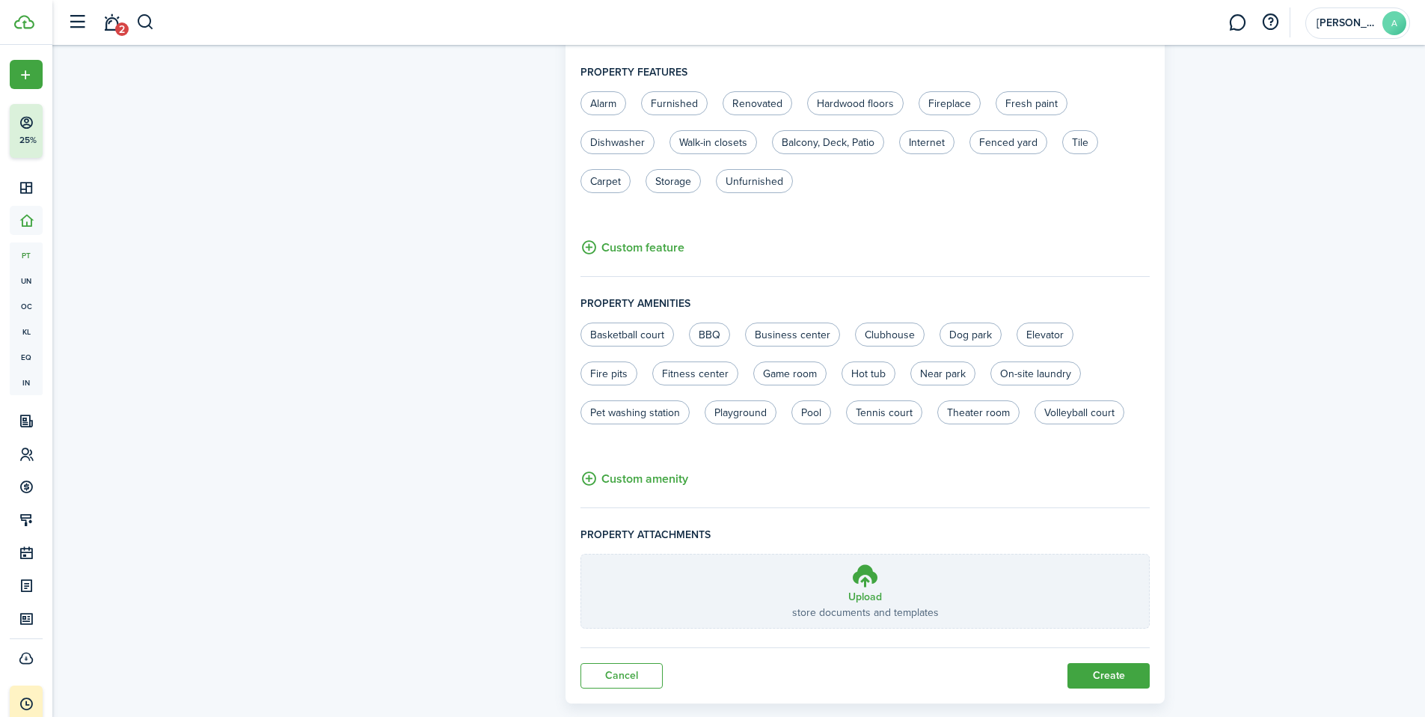
scroll to position [767, 0]
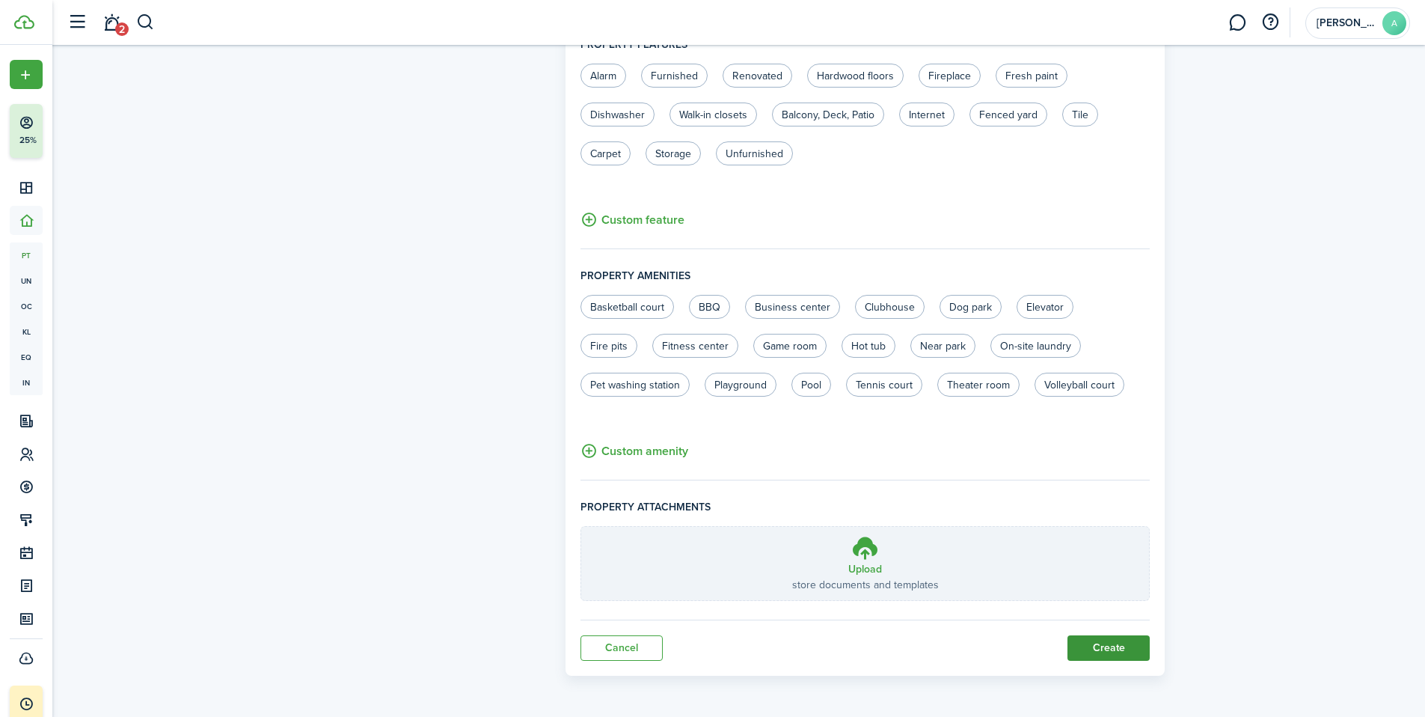
click at [1106, 652] on button "Create" at bounding box center [1108, 647] width 82 height 25
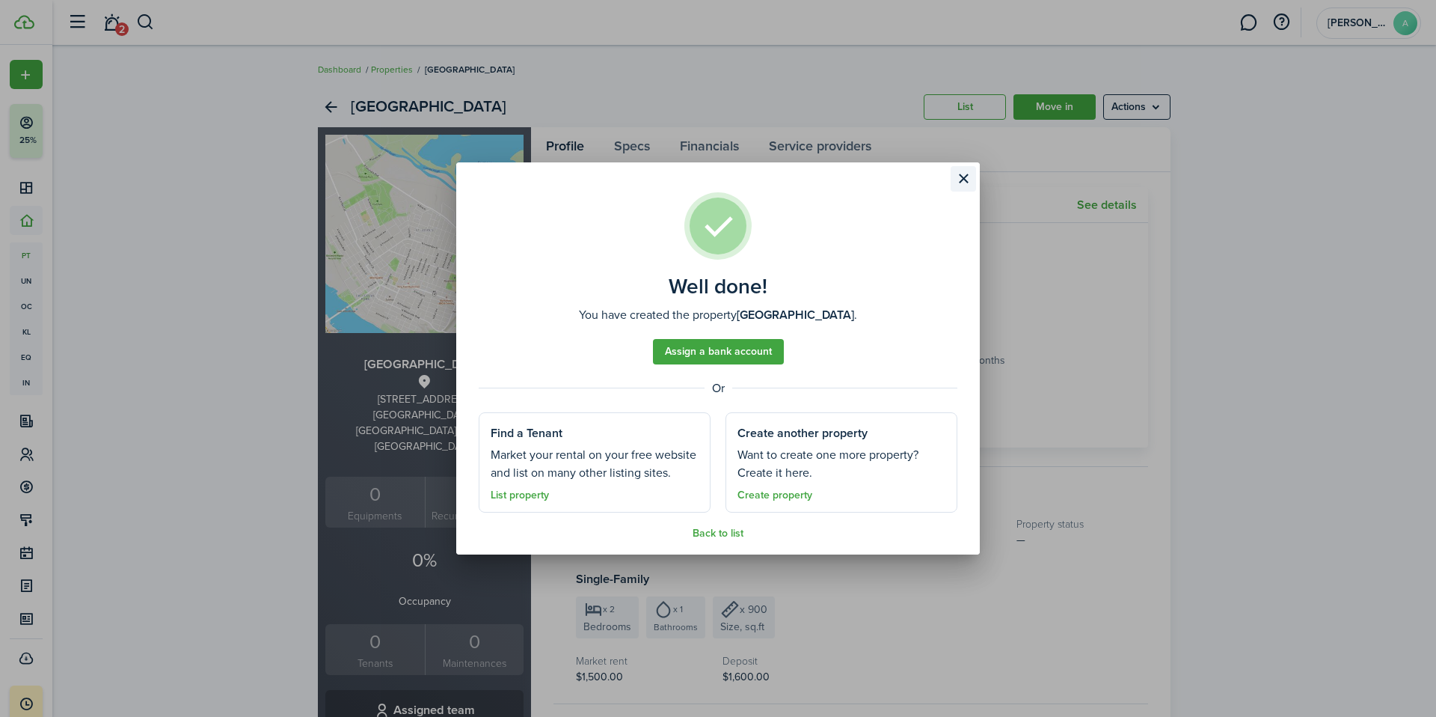
click at [962, 182] on button "Close modal" at bounding box center [963, 178] width 25 height 25
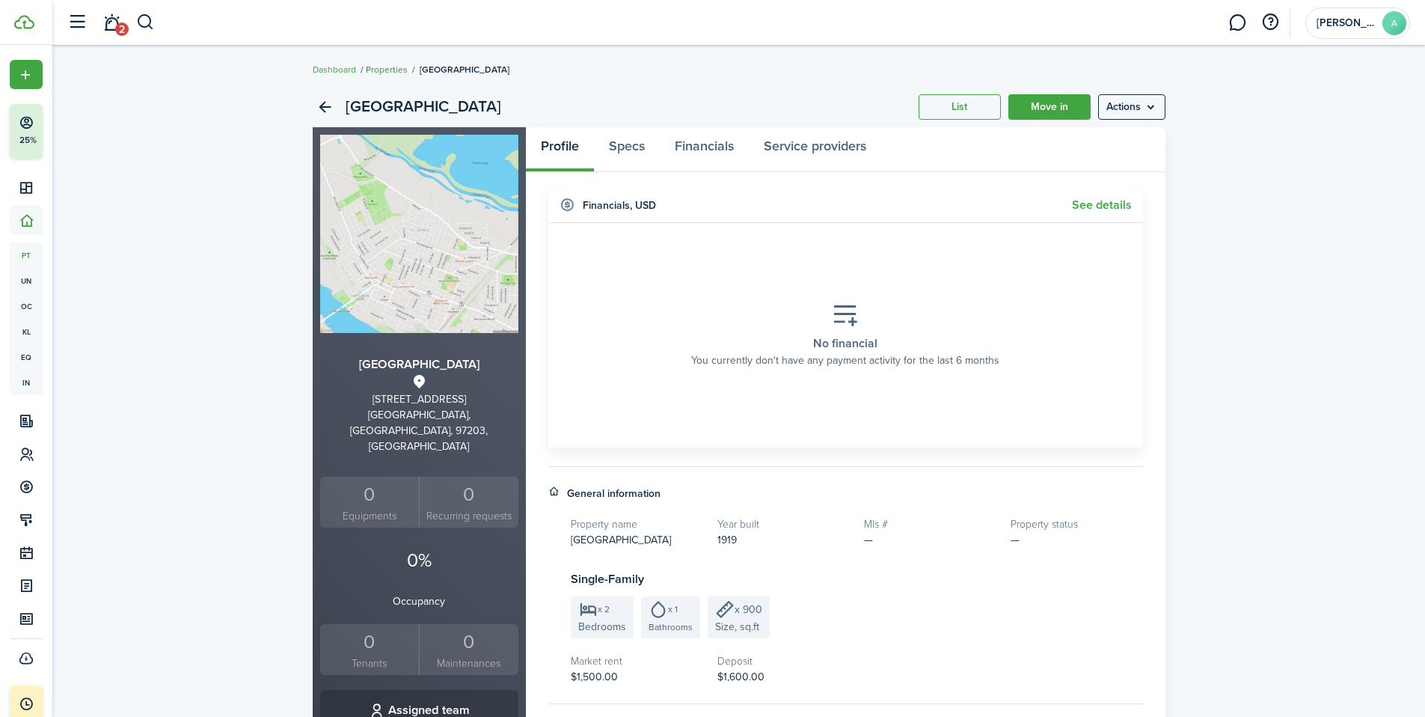
click at [394, 67] on link "Properties" at bounding box center [387, 69] width 42 height 13
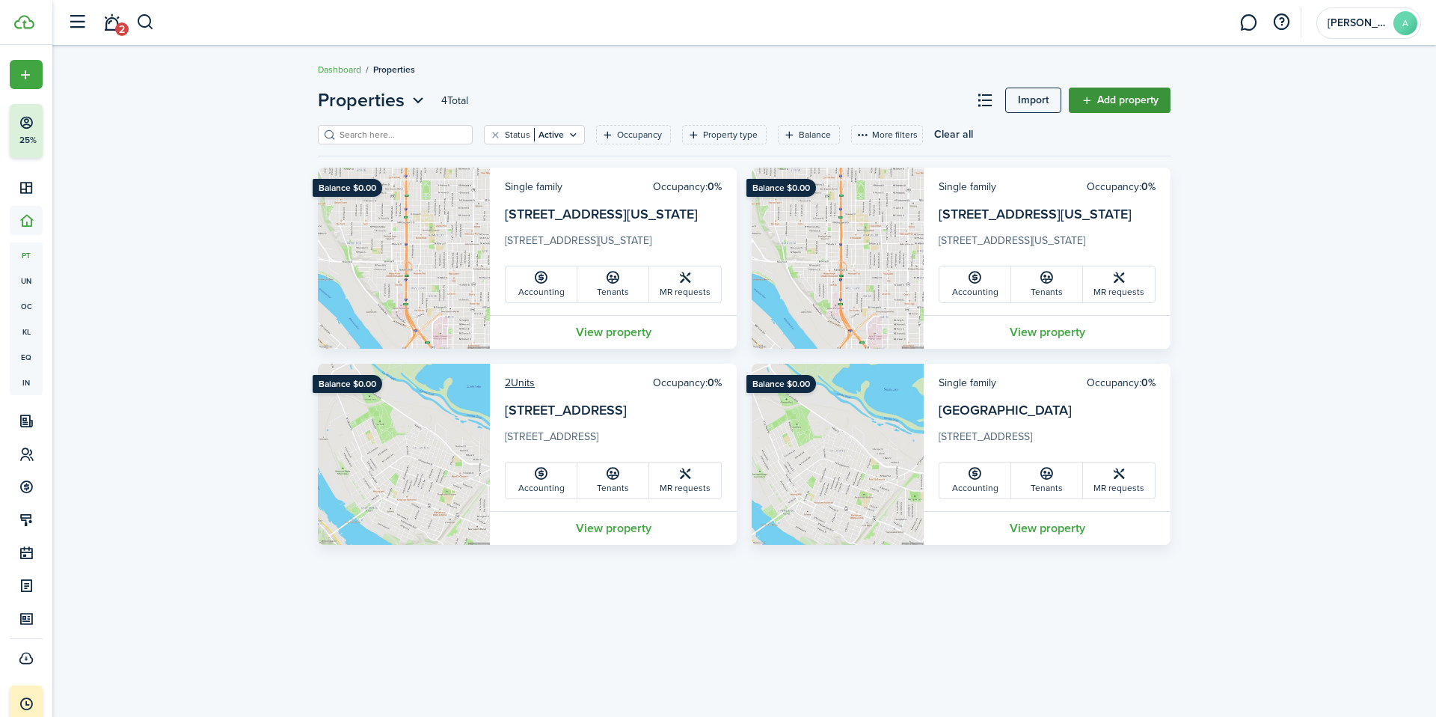
click at [1126, 99] on link "Add property" at bounding box center [1120, 100] width 102 height 25
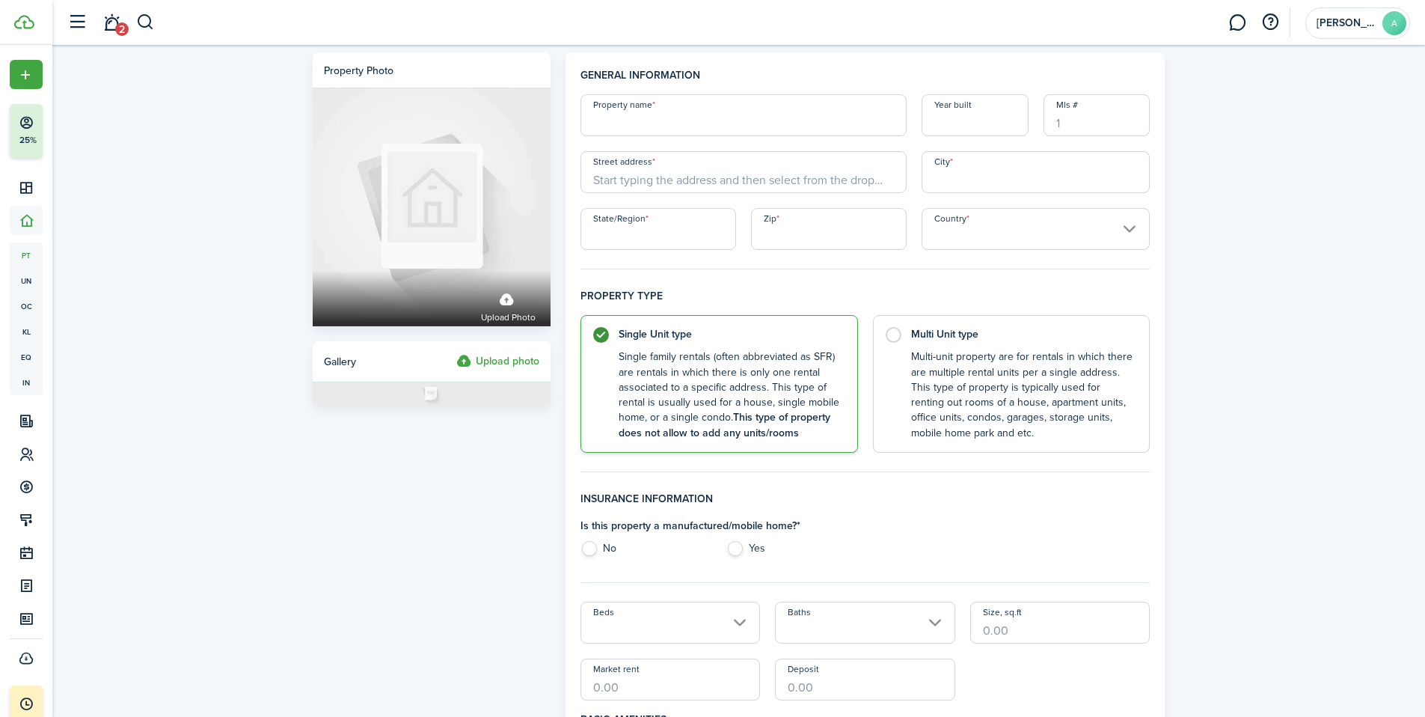
click at [645, 124] on input "Property name" at bounding box center [743, 115] width 326 height 42
type input "[GEOGRAPHIC_DATA]"
click at [986, 131] on input "Year built" at bounding box center [974, 115] width 107 height 42
type input "1919"
click at [608, 176] on input "Street address" at bounding box center [743, 172] width 326 height 42
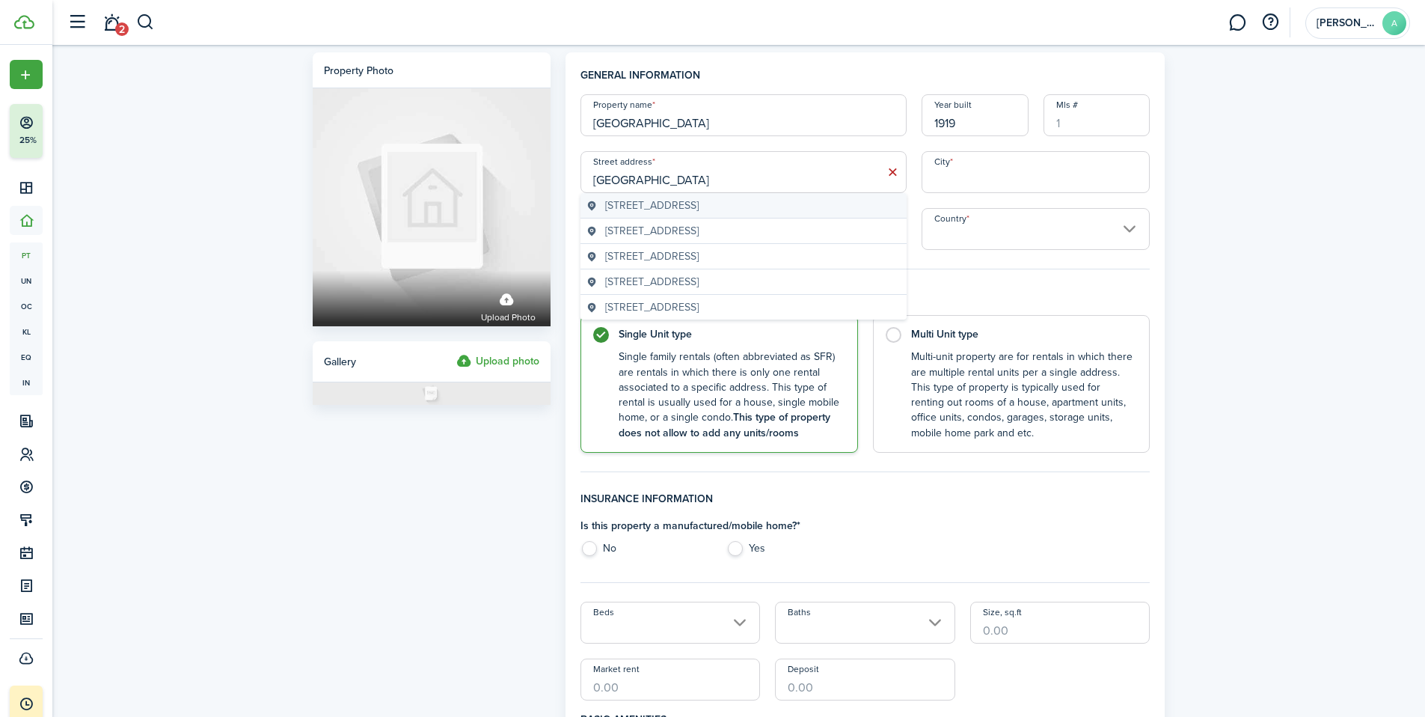
click at [667, 206] on span "[STREET_ADDRESS]" at bounding box center [651, 205] width 93 height 16
type input "[STREET_ADDRESS]"
type input "[GEOGRAPHIC_DATA]"
type input "OR"
type input "97203"
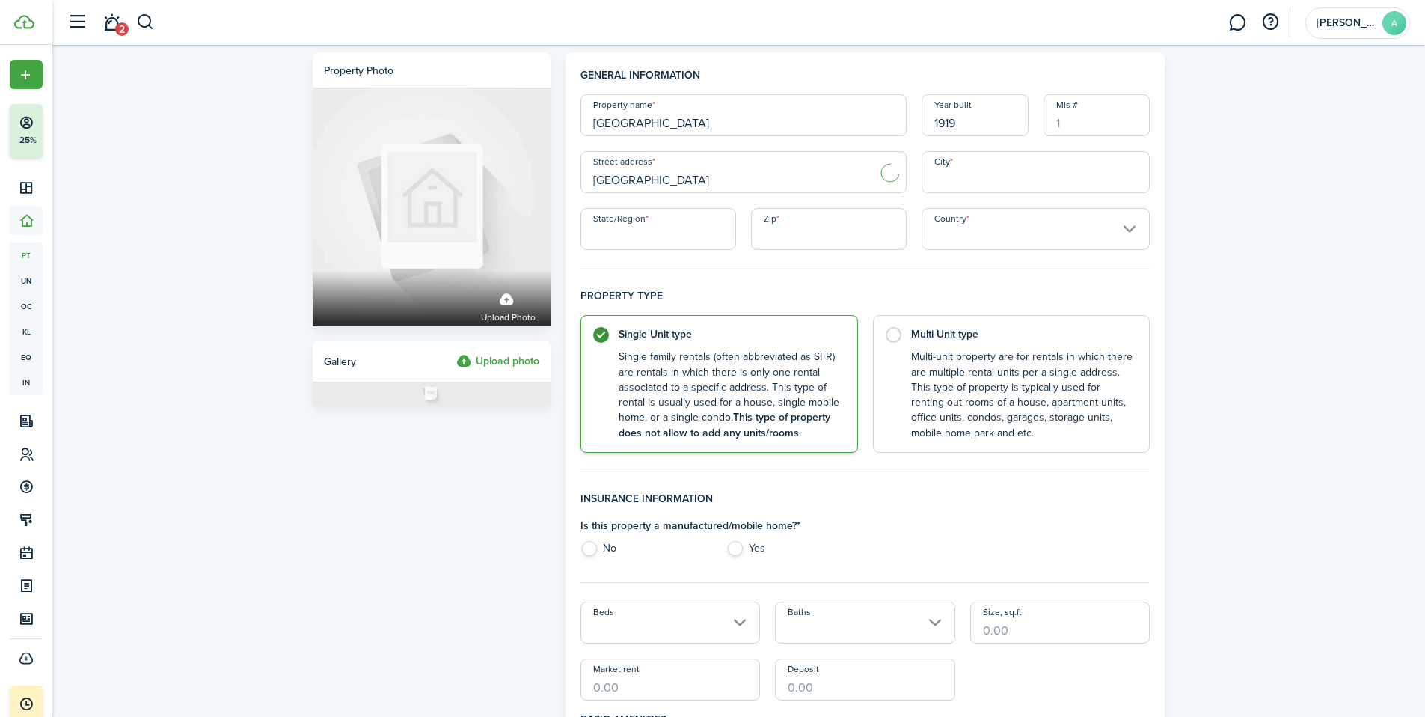
type input "[GEOGRAPHIC_DATA]"
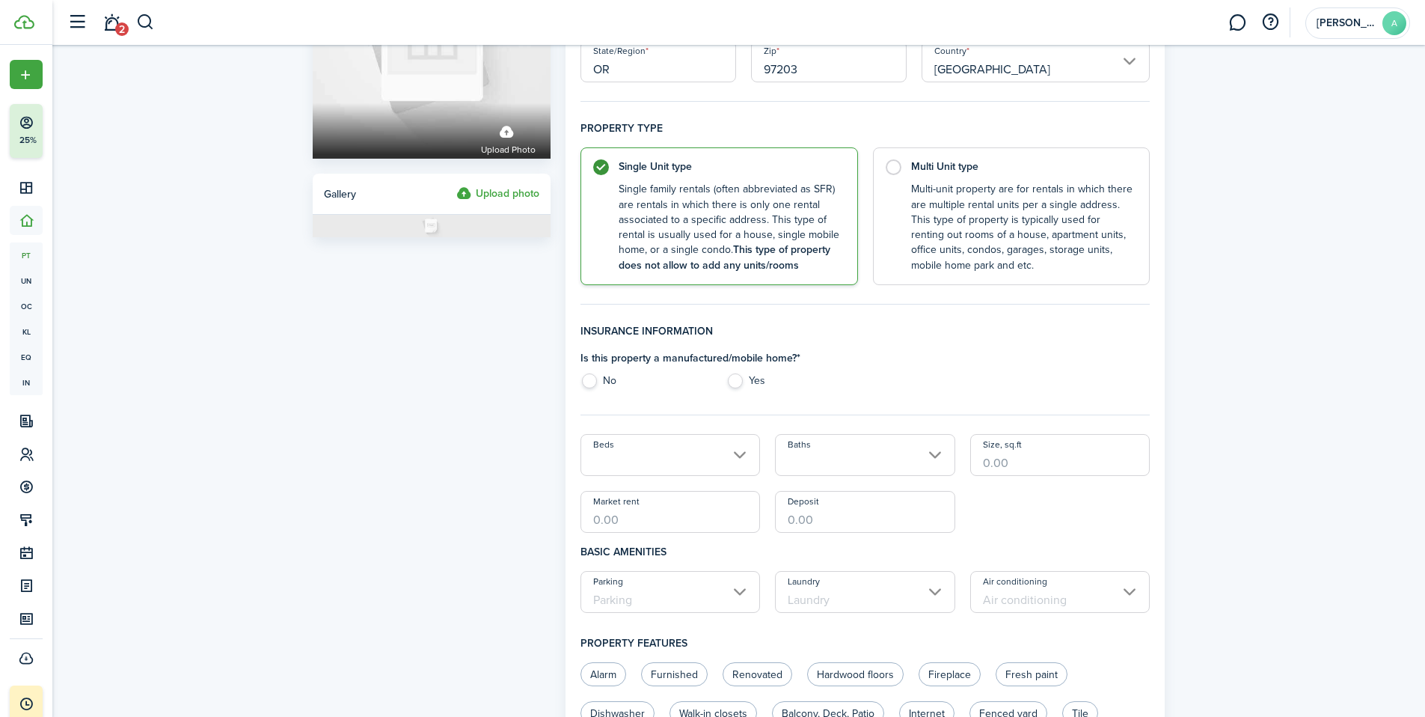
scroll to position [225, 0]
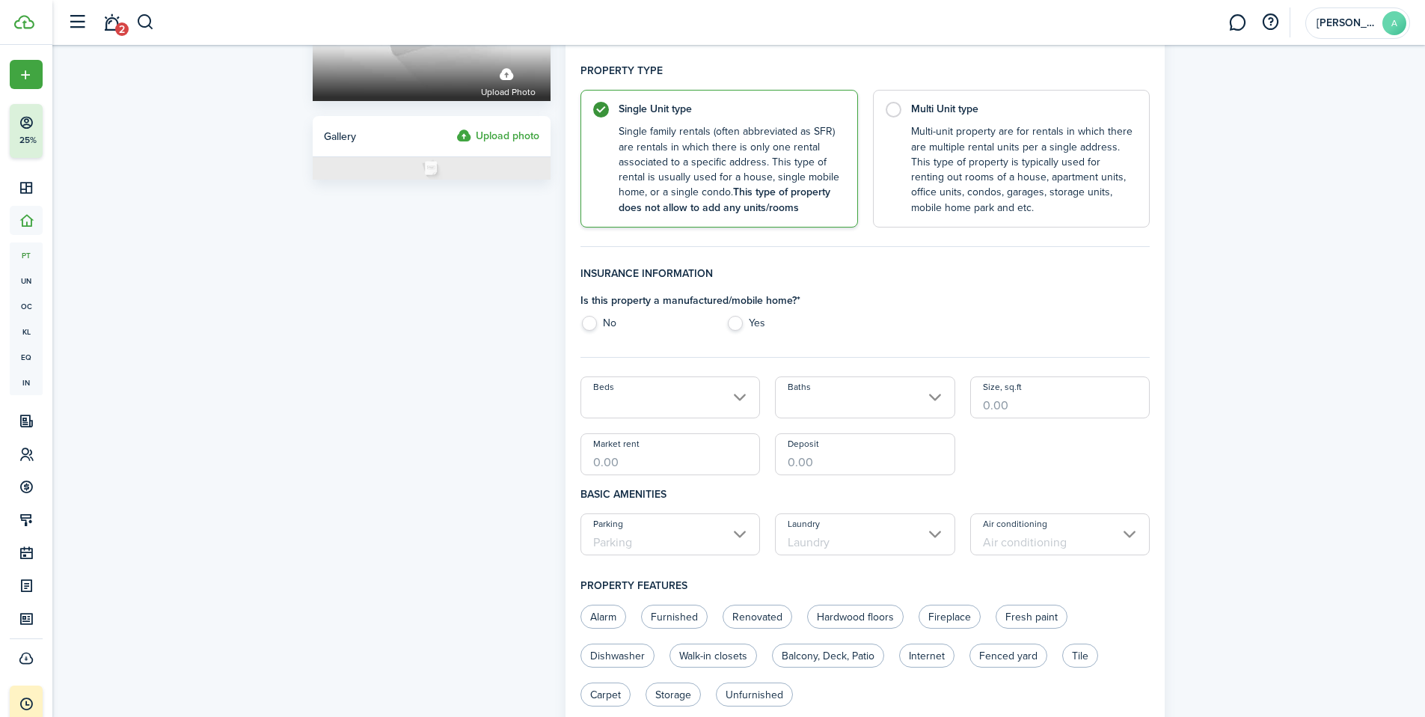
click at [590, 328] on label "No" at bounding box center [645, 327] width 131 height 22
radio input "true"
click at [676, 407] on input "Beds" at bounding box center [670, 397] width 180 height 42
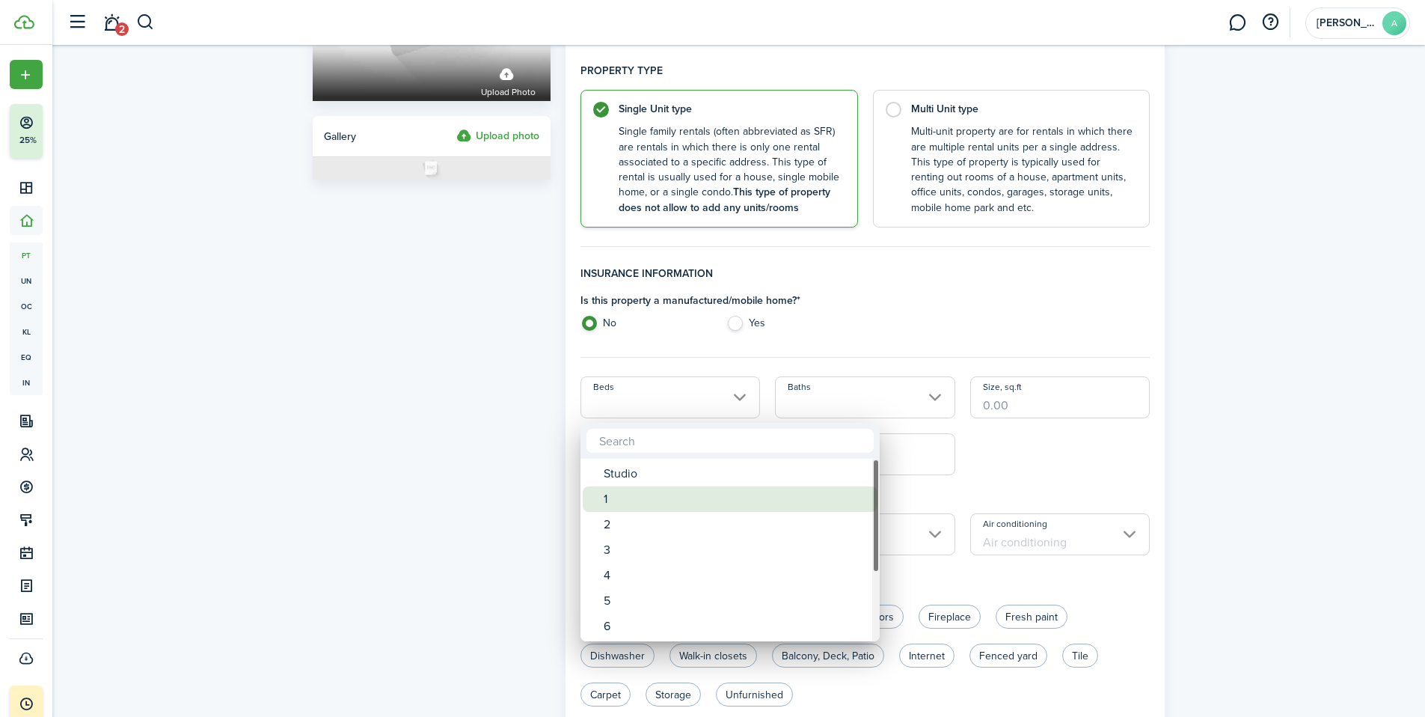
click at [619, 503] on div "1" at bounding box center [736, 498] width 265 height 25
type input "1"
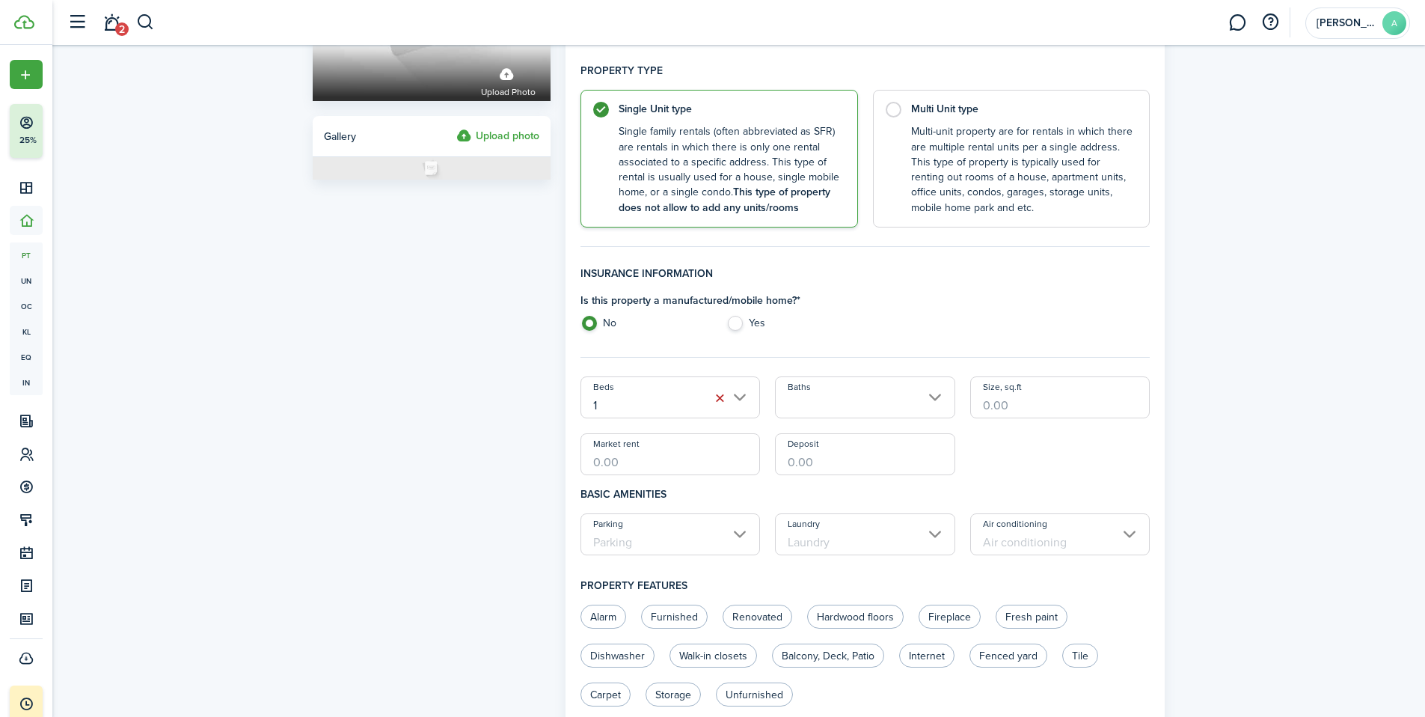
click at [902, 398] on input "Baths" at bounding box center [865, 397] width 180 height 42
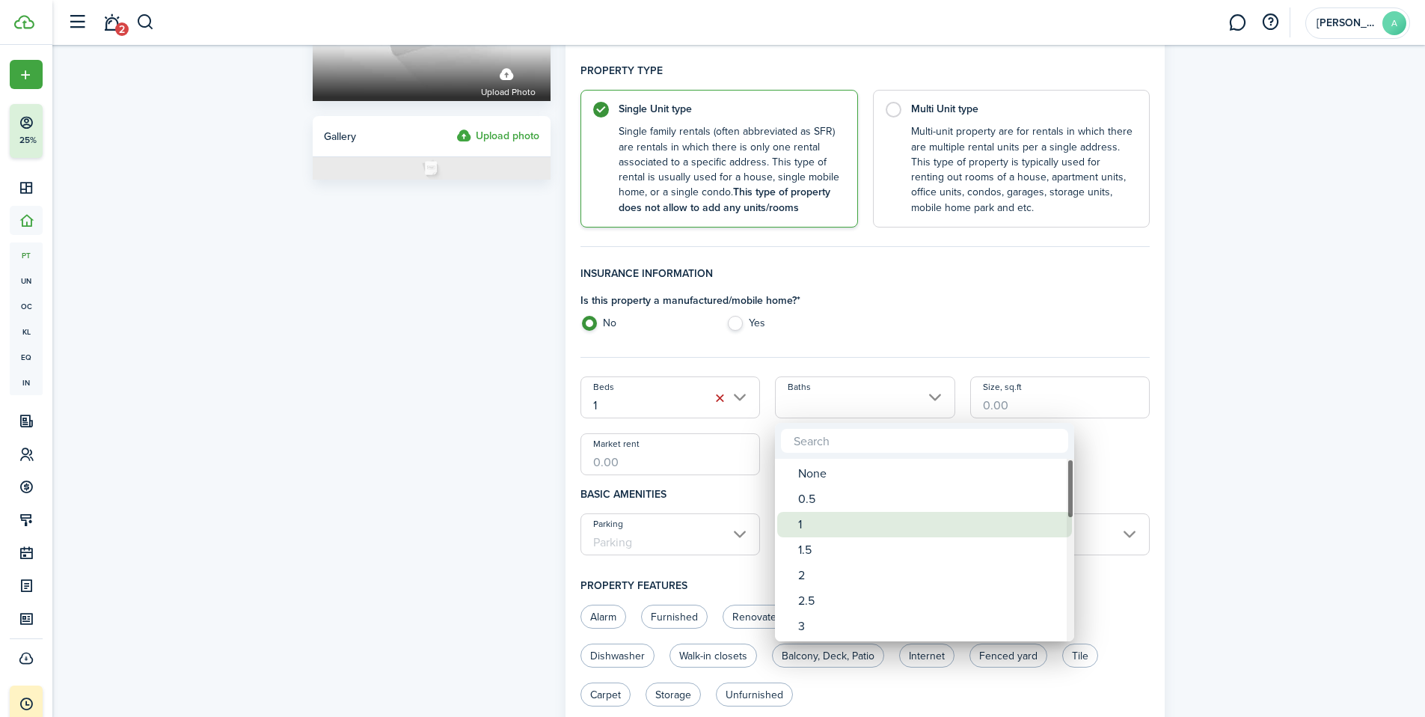
click at [819, 530] on div "1" at bounding box center [930, 524] width 265 height 25
type input "1"
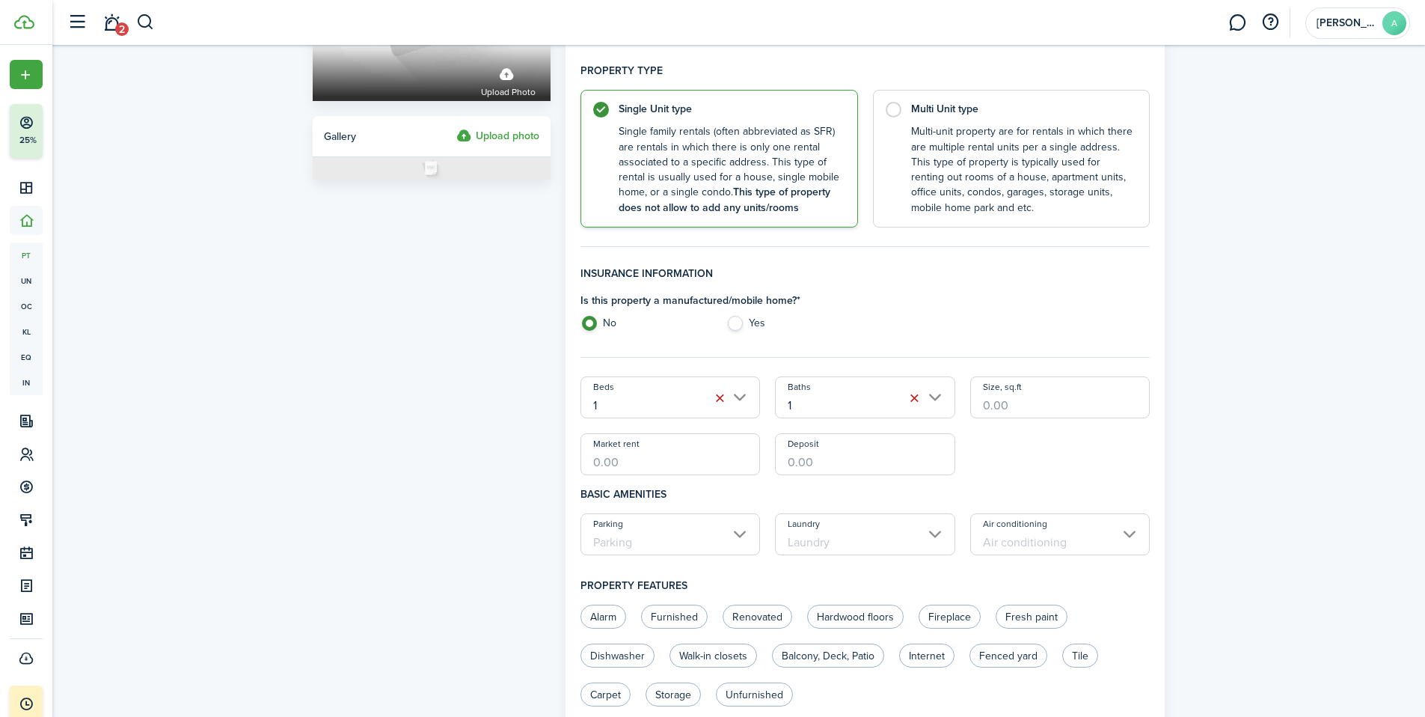
click at [1036, 410] on input "Size, sq.ft" at bounding box center [1060, 397] width 180 height 42
type input "600"
click at [1068, 451] on div "Beds 1 Baths 1 Size, sq.ft 600 Market rent Deposit" at bounding box center [865, 425] width 585 height 99
click at [631, 457] on input "Market rent" at bounding box center [670, 454] width 180 height 42
type input "$1,500.00"
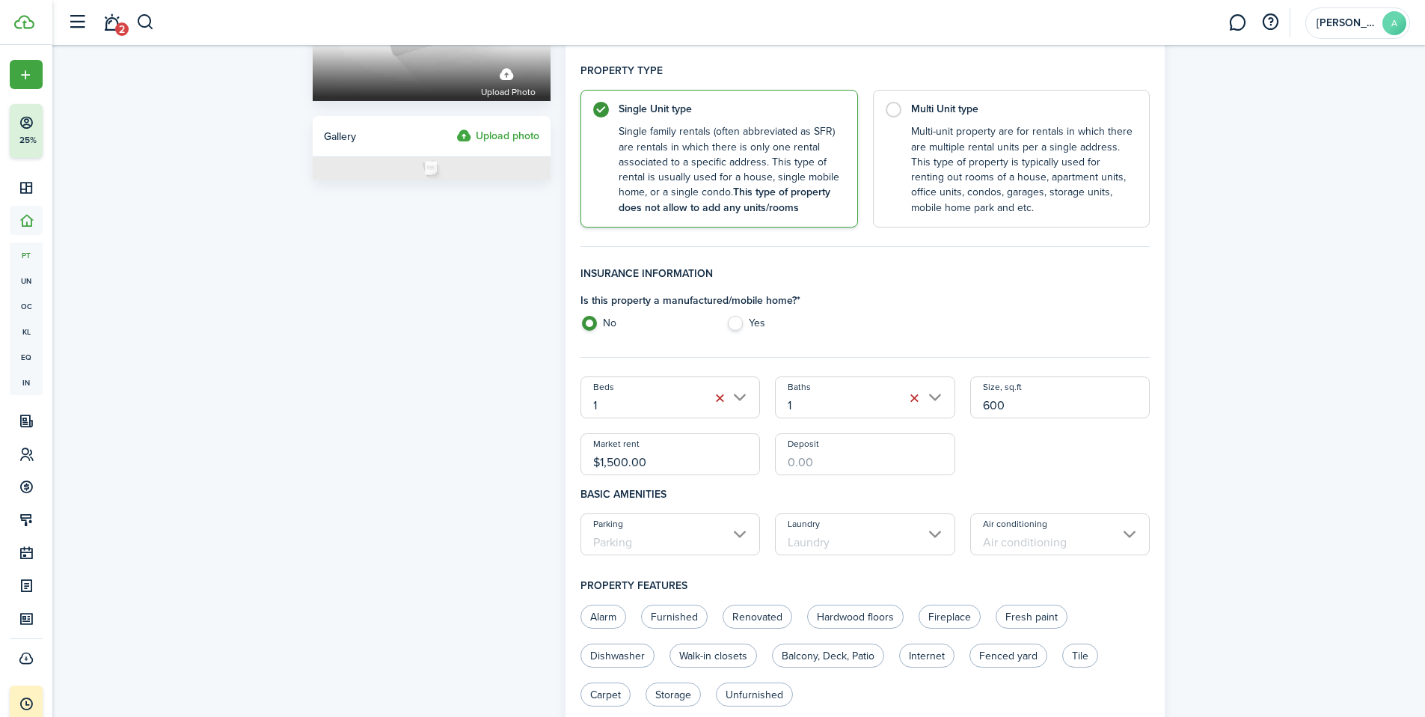
click at [818, 461] on input "Deposit" at bounding box center [865, 454] width 180 height 42
type input "$1,800.00"
click at [1023, 467] on div "Beds 1 Baths 1 Size, sq.ft 600 Market rent $1,500.00 Deposit $1,800.00" at bounding box center [865, 425] width 585 height 99
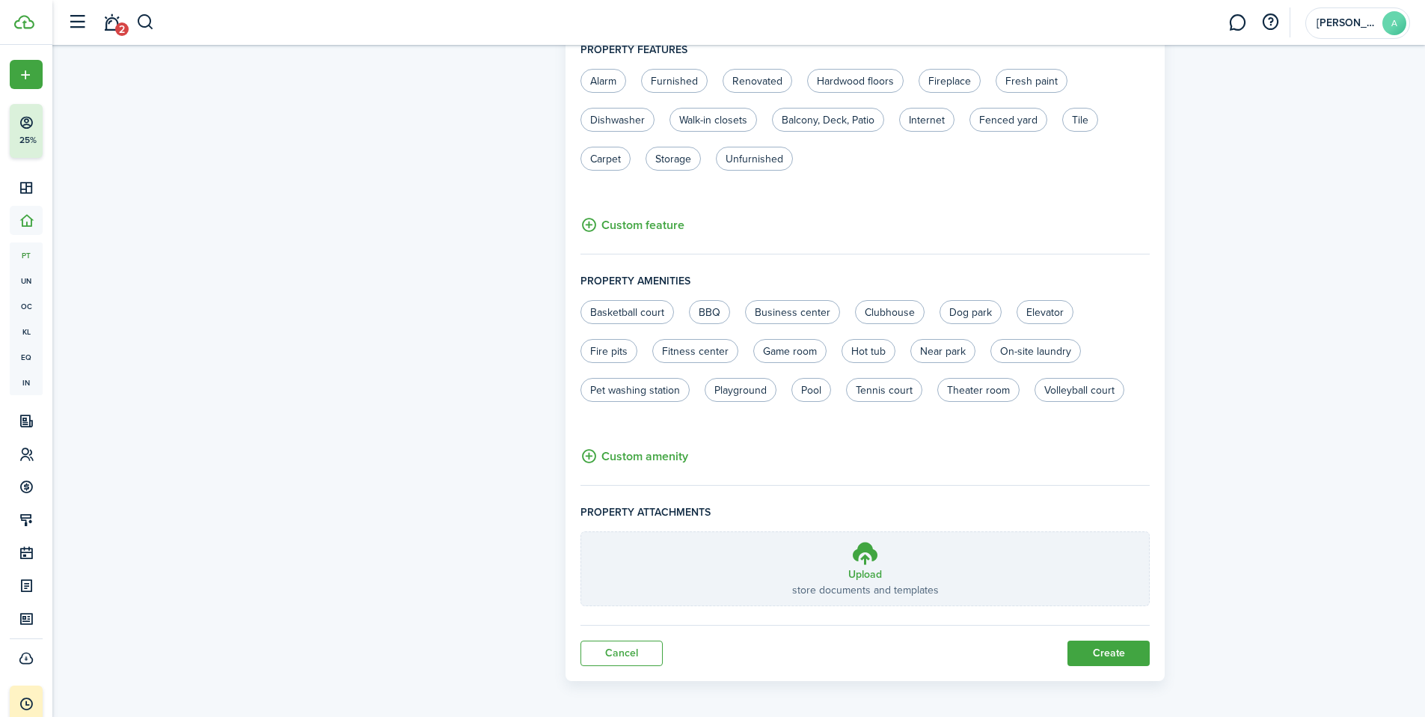
scroll to position [767, 0]
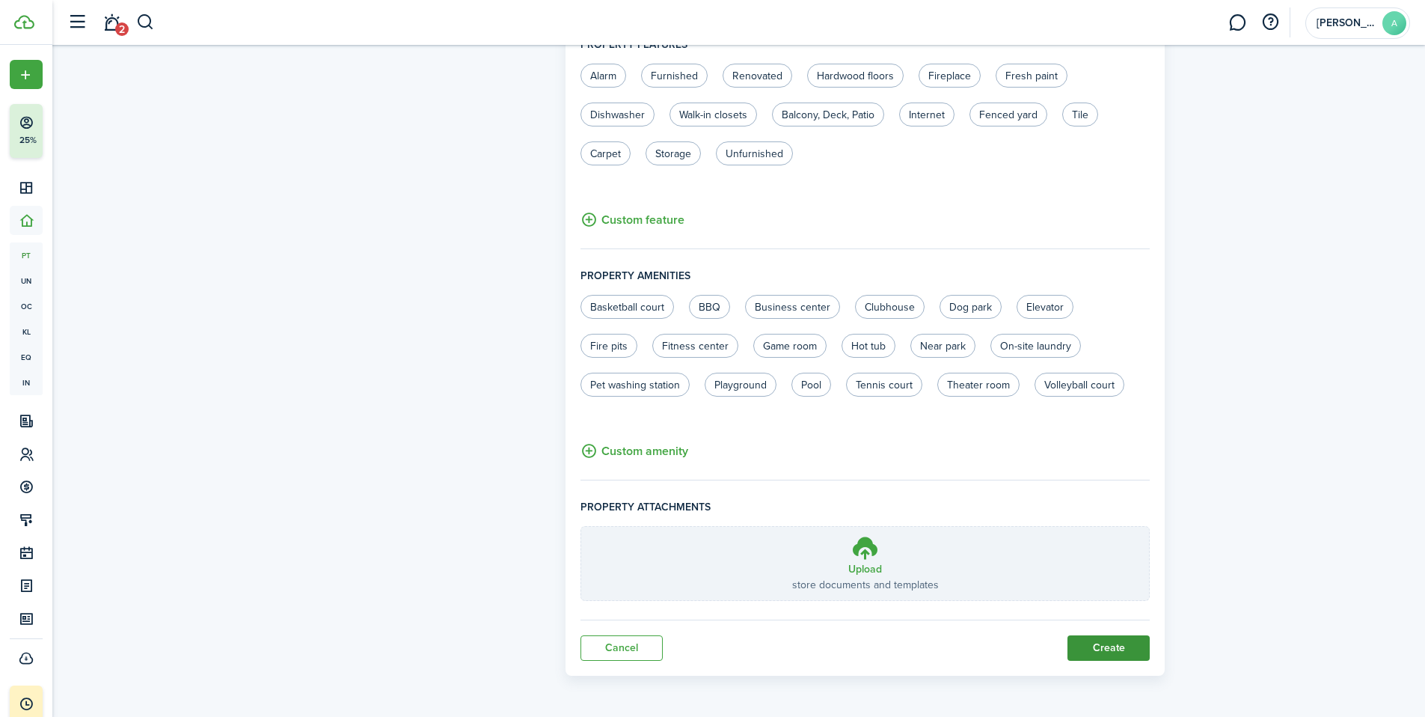
click at [1109, 644] on button "Create" at bounding box center [1108, 647] width 82 height 25
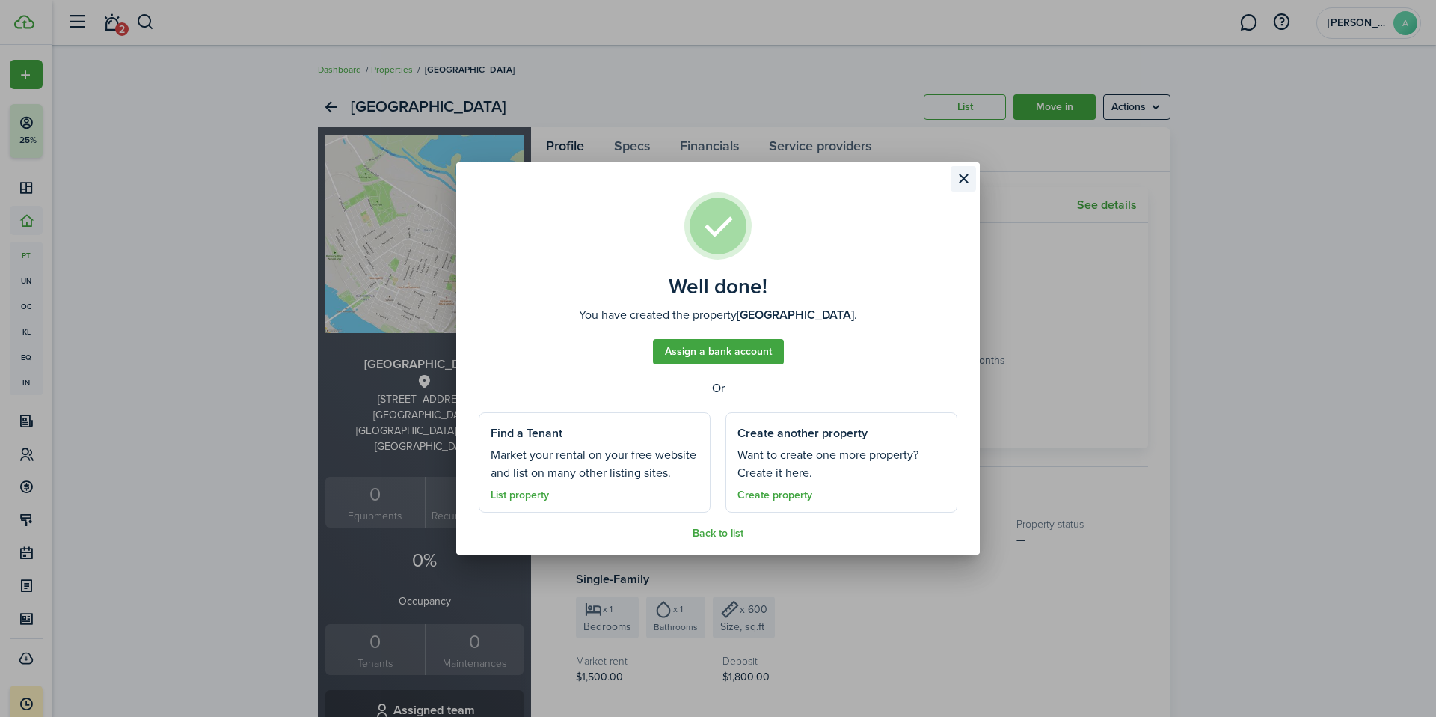
click at [965, 179] on button "Close modal" at bounding box center [963, 178] width 25 height 25
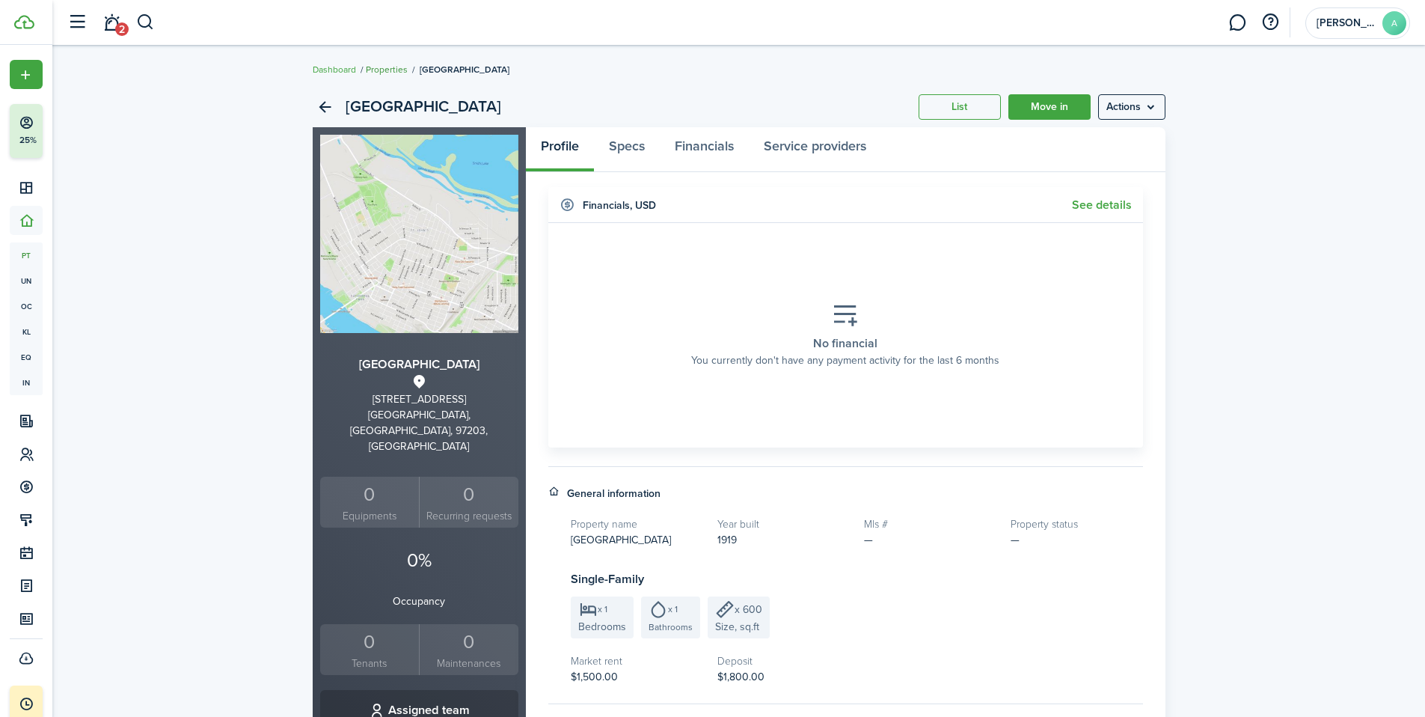
click at [395, 67] on link "Properties" at bounding box center [387, 69] width 42 height 13
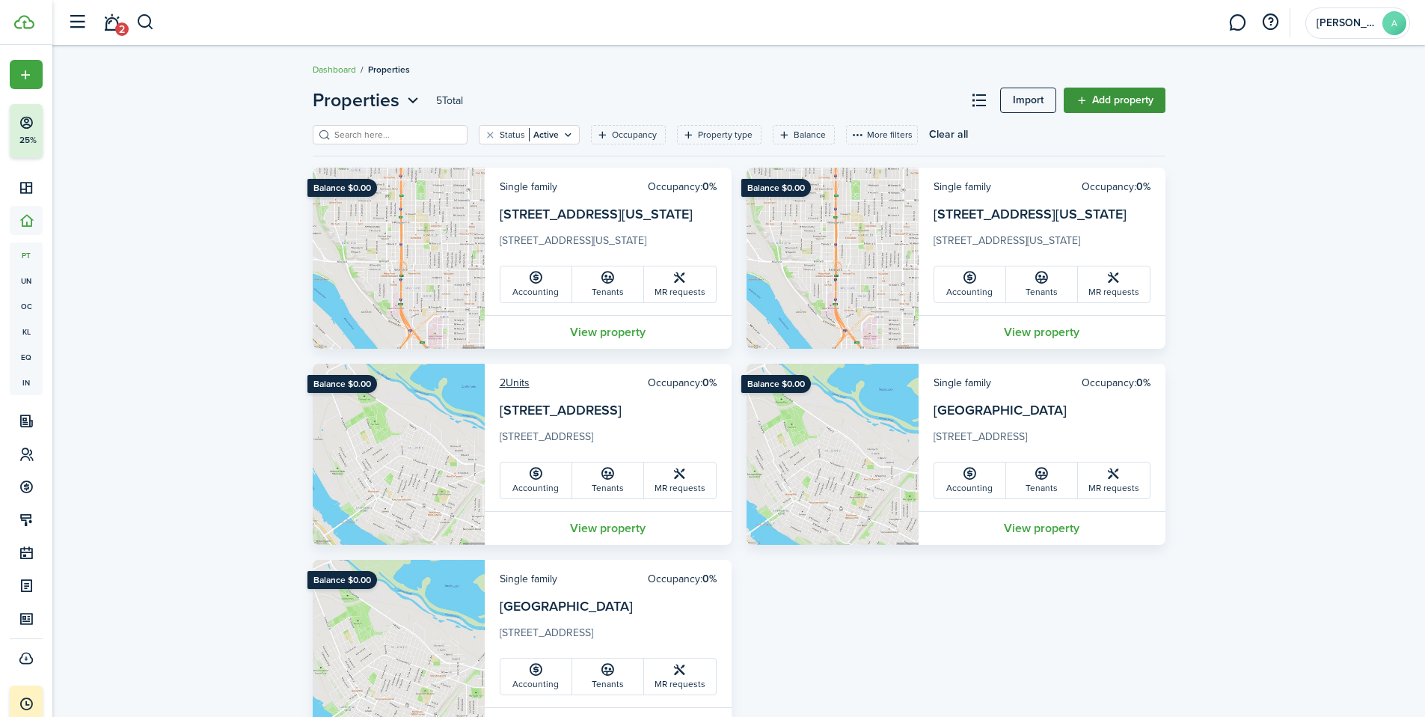
click at [1138, 99] on link "Add property" at bounding box center [1115, 100] width 102 height 25
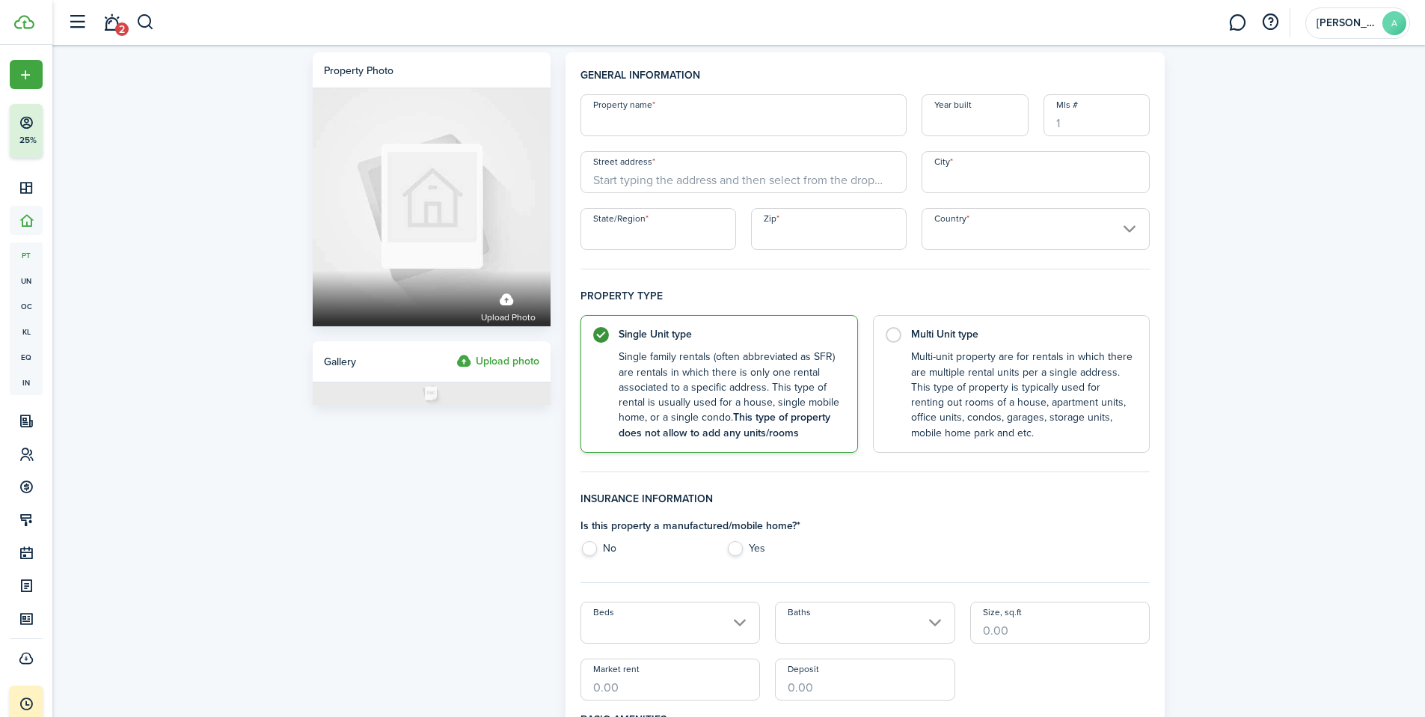
click at [621, 123] on input "Property name" at bounding box center [743, 115] width 326 height 42
type input "[PERSON_NAME] Haus"
click at [623, 187] on input "Street address" at bounding box center [743, 172] width 326 height 42
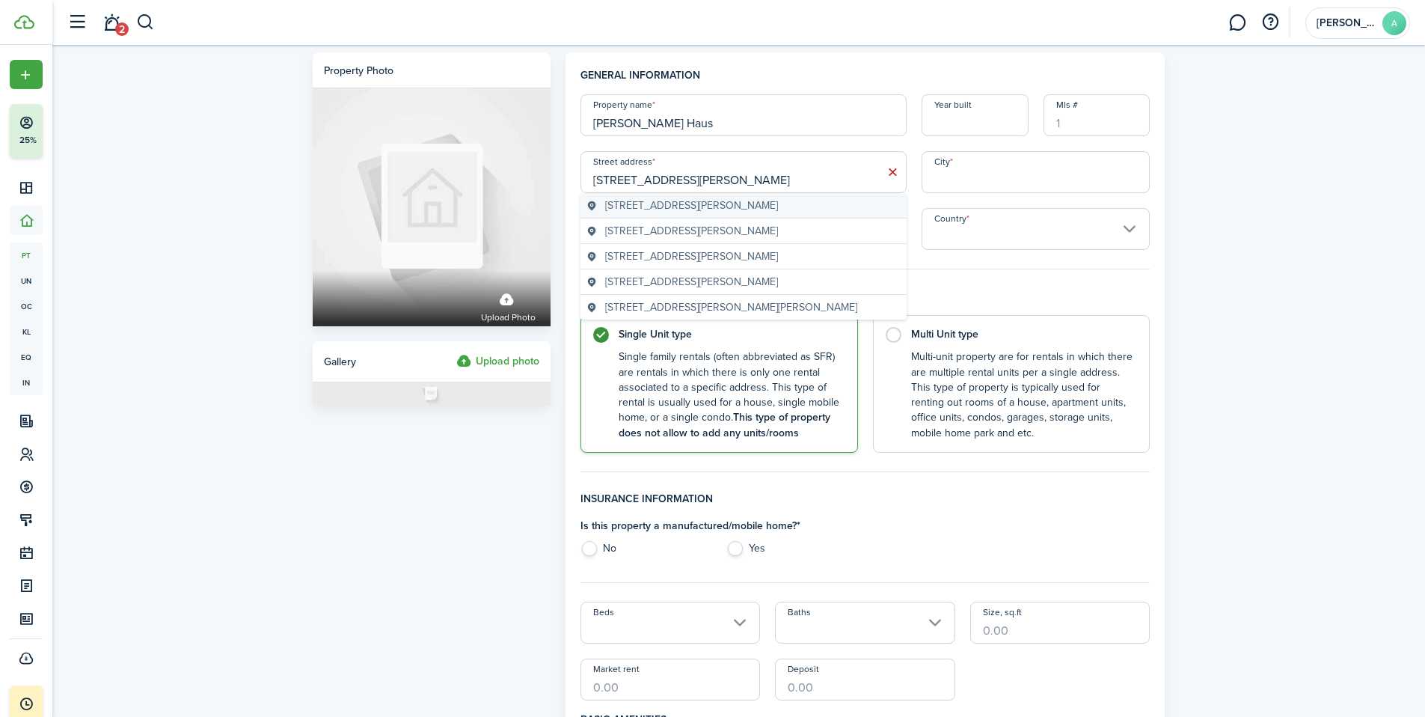
click at [611, 210] on span "[STREET_ADDRESS][PERSON_NAME]" at bounding box center [691, 205] width 173 height 16
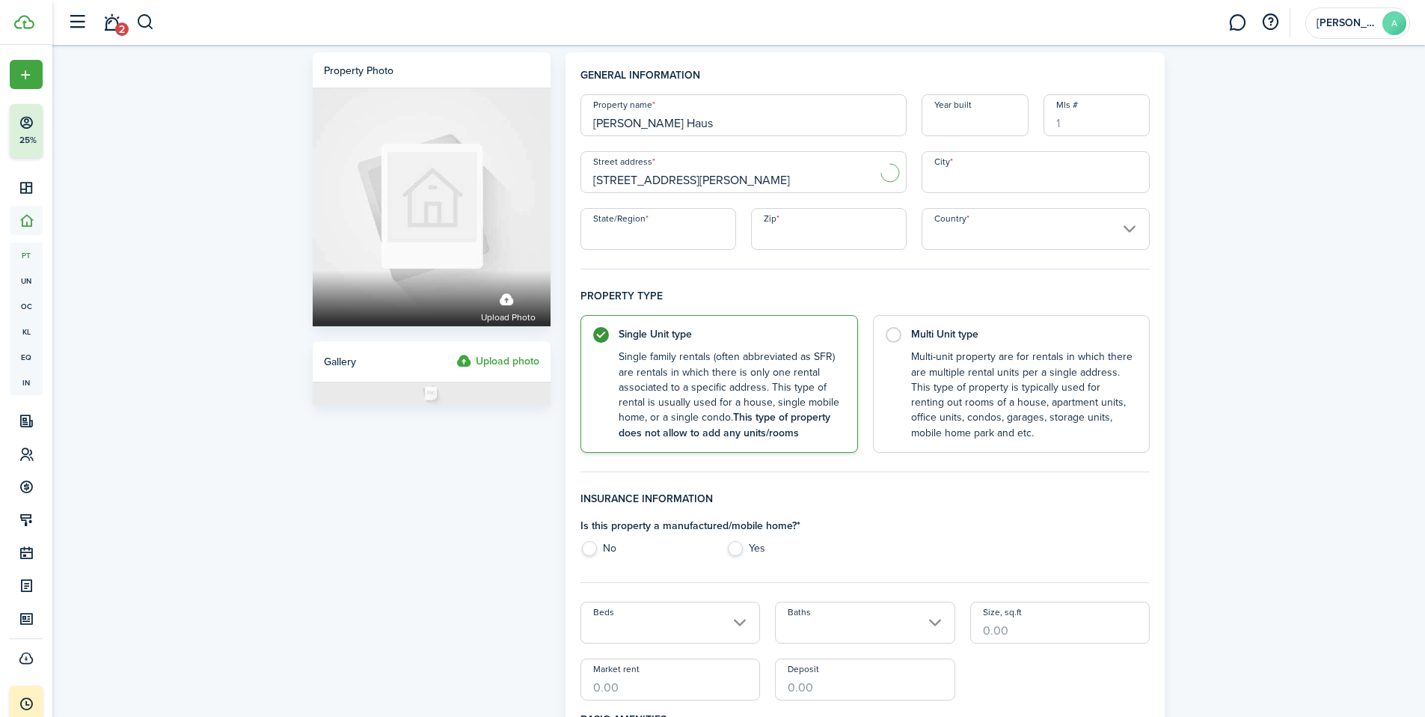
type input "[STREET_ADDRESS][PERSON_NAME]"
type input "[GEOGRAPHIC_DATA]"
type input "OR"
type input "97203"
type input "[GEOGRAPHIC_DATA]"
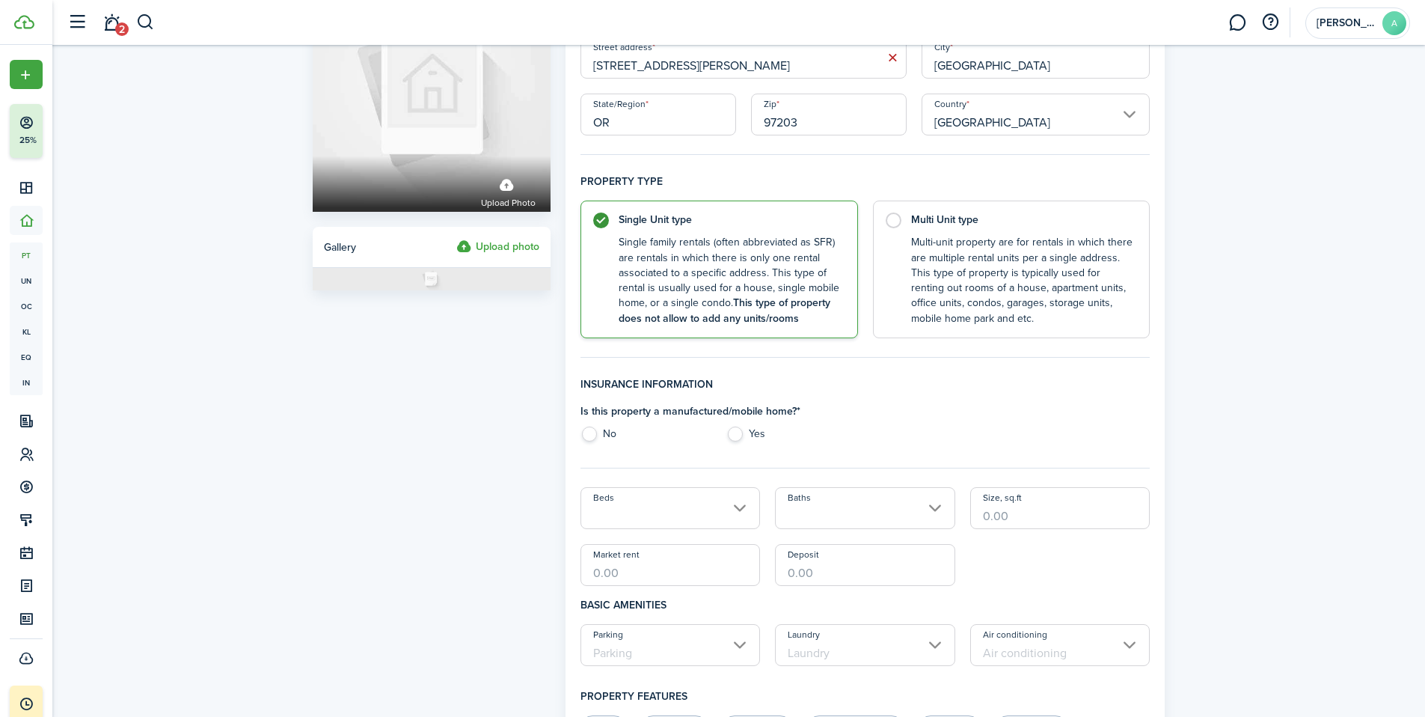
scroll to position [119, 0]
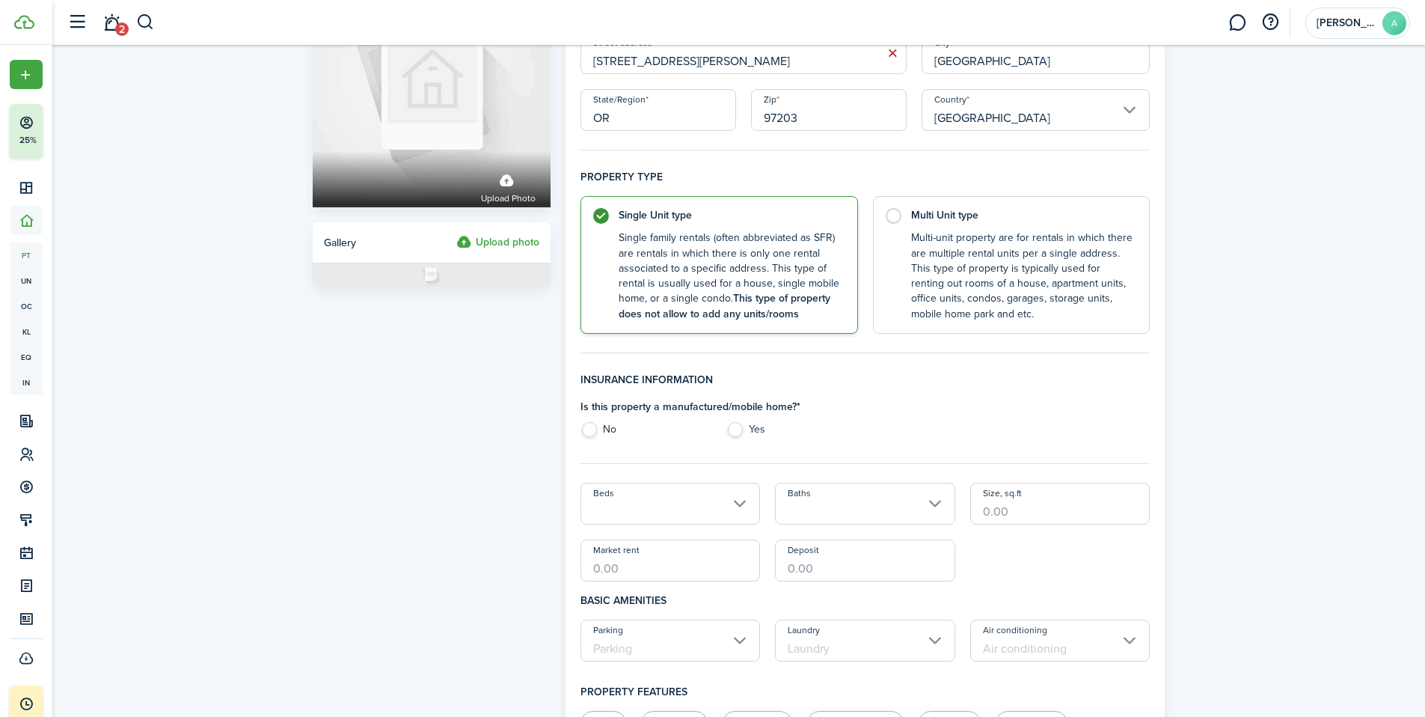
click at [593, 434] on label "No" at bounding box center [645, 433] width 131 height 22
radio input "true"
click at [740, 506] on input "Beds" at bounding box center [670, 503] width 180 height 42
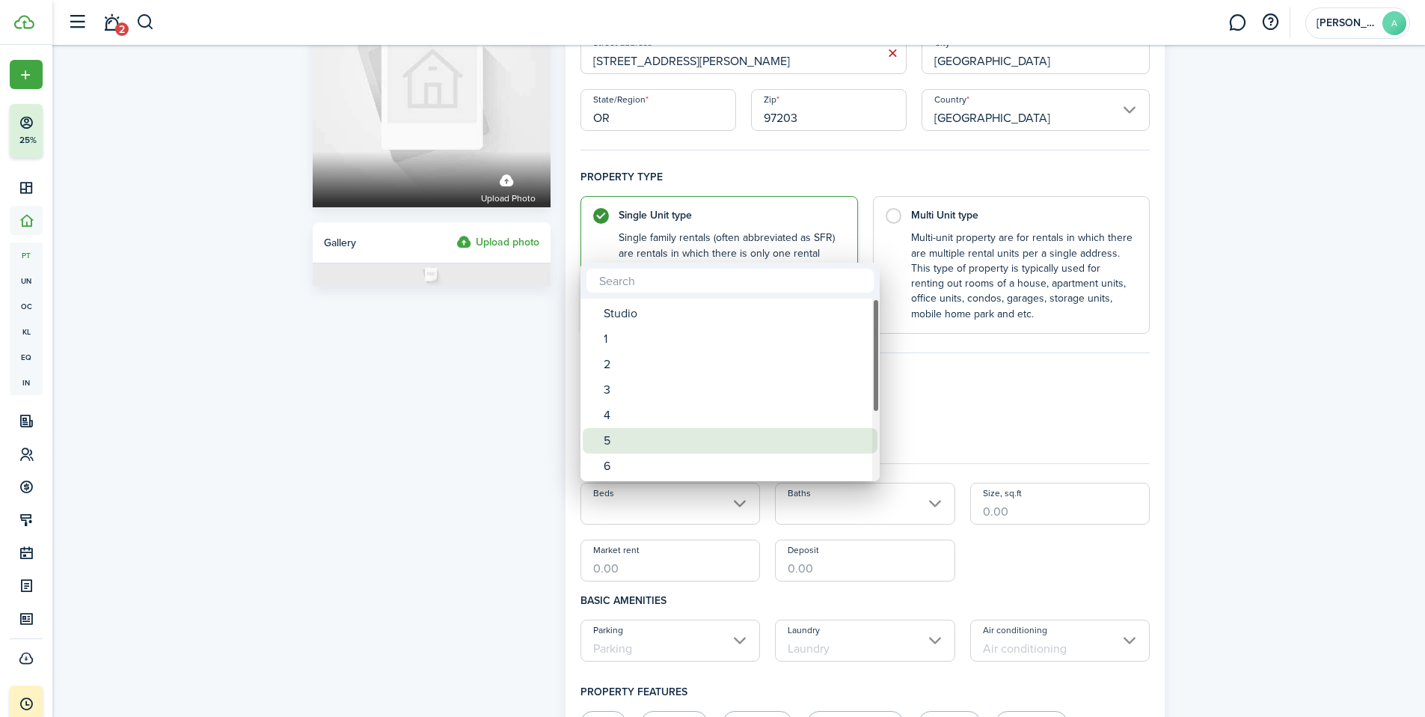
click at [616, 441] on div "5" at bounding box center [736, 440] width 265 height 25
type input "5"
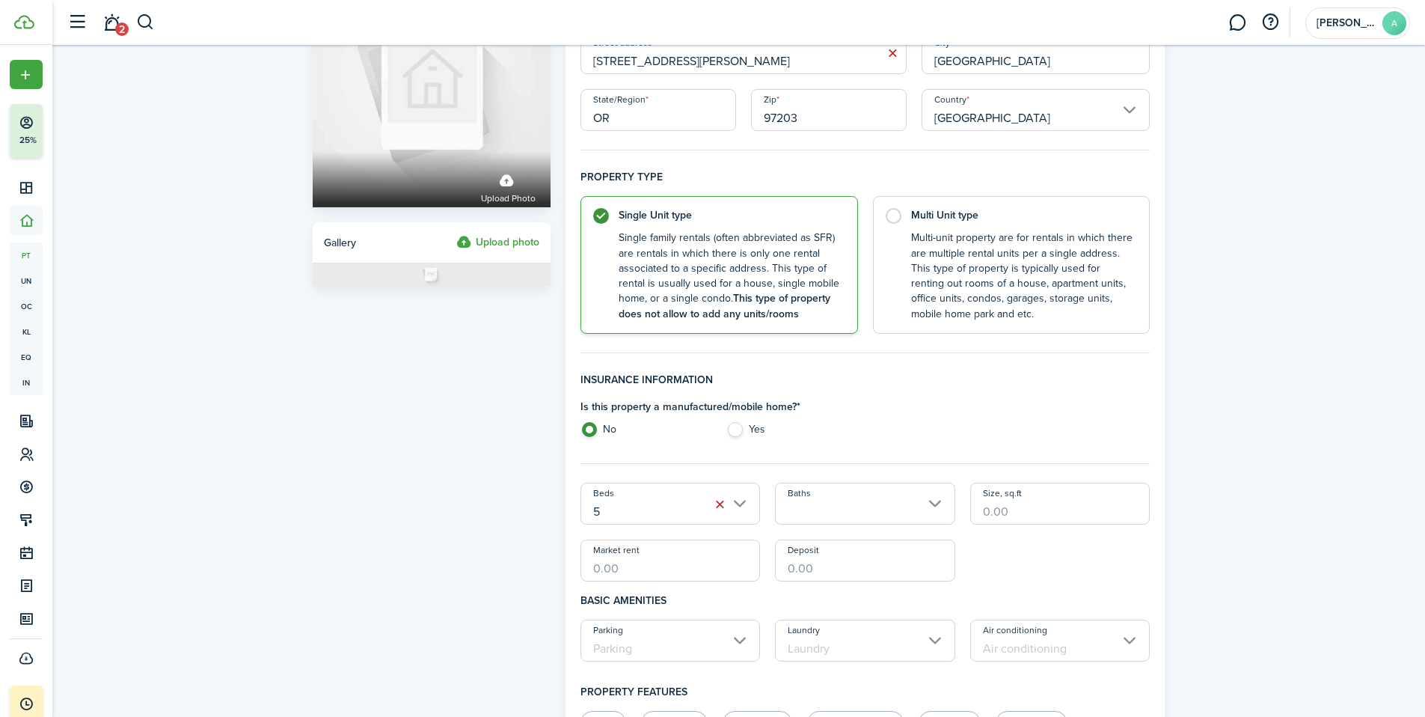
click at [698, 469] on fieldset "Insurance information Is this property a manufactured/mobile home? * No Yes Bed…" at bounding box center [865, 634] width 570 height 524
click at [936, 511] on input "Baths" at bounding box center [865, 503] width 180 height 42
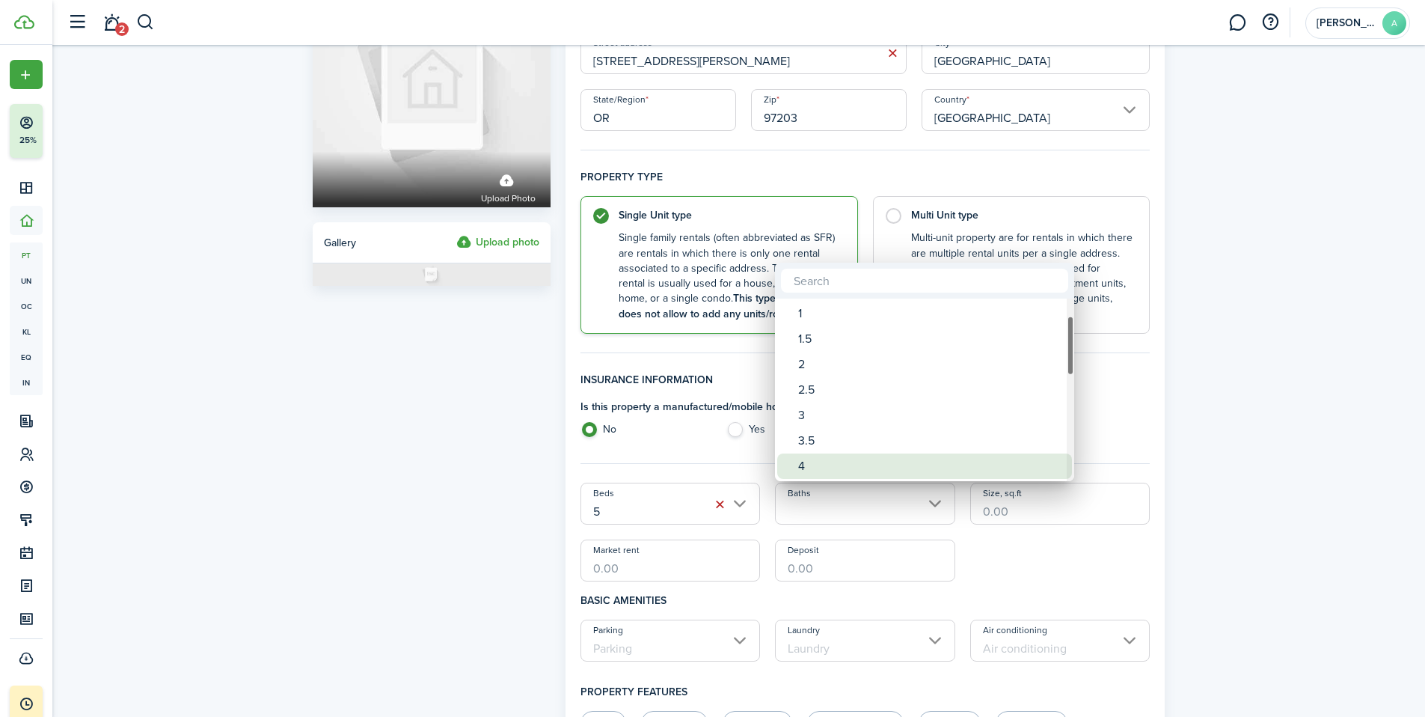
click at [815, 469] on div "4" at bounding box center [930, 465] width 265 height 25
type input "4"
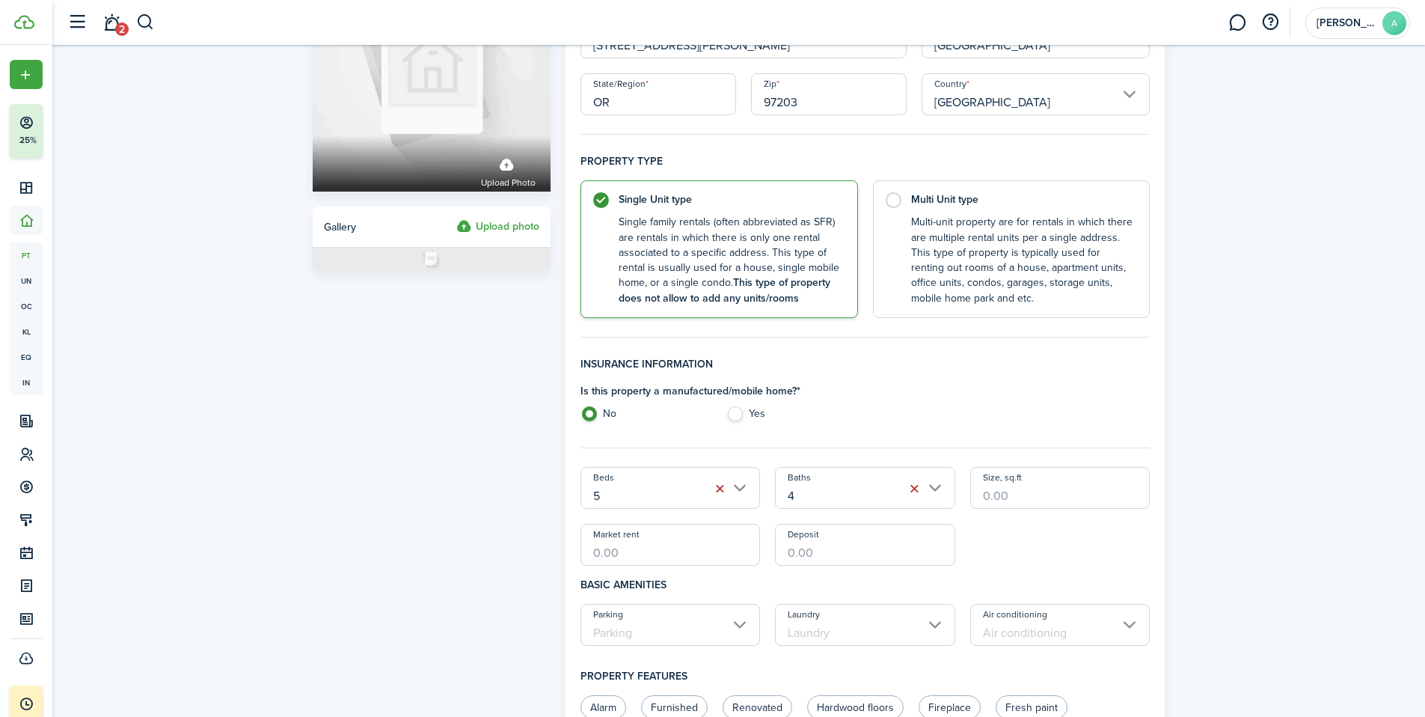
scroll to position [145, 0]
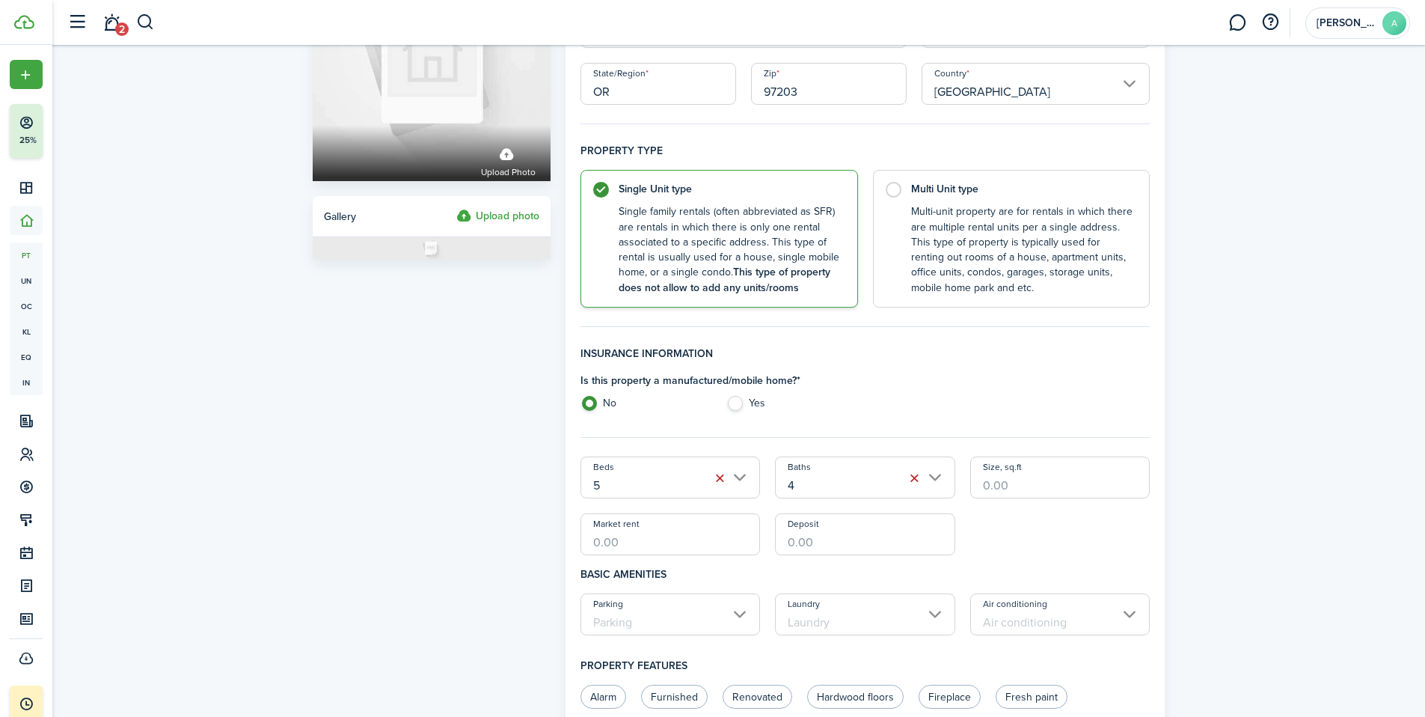
click at [1013, 488] on input "Size, sq.ft" at bounding box center [1060, 477] width 180 height 42
type input "3,050"
click at [1233, 443] on div "Property photo Upload photo Gallery Upload photo General information Property n…" at bounding box center [738, 602] width 1372 height 1404
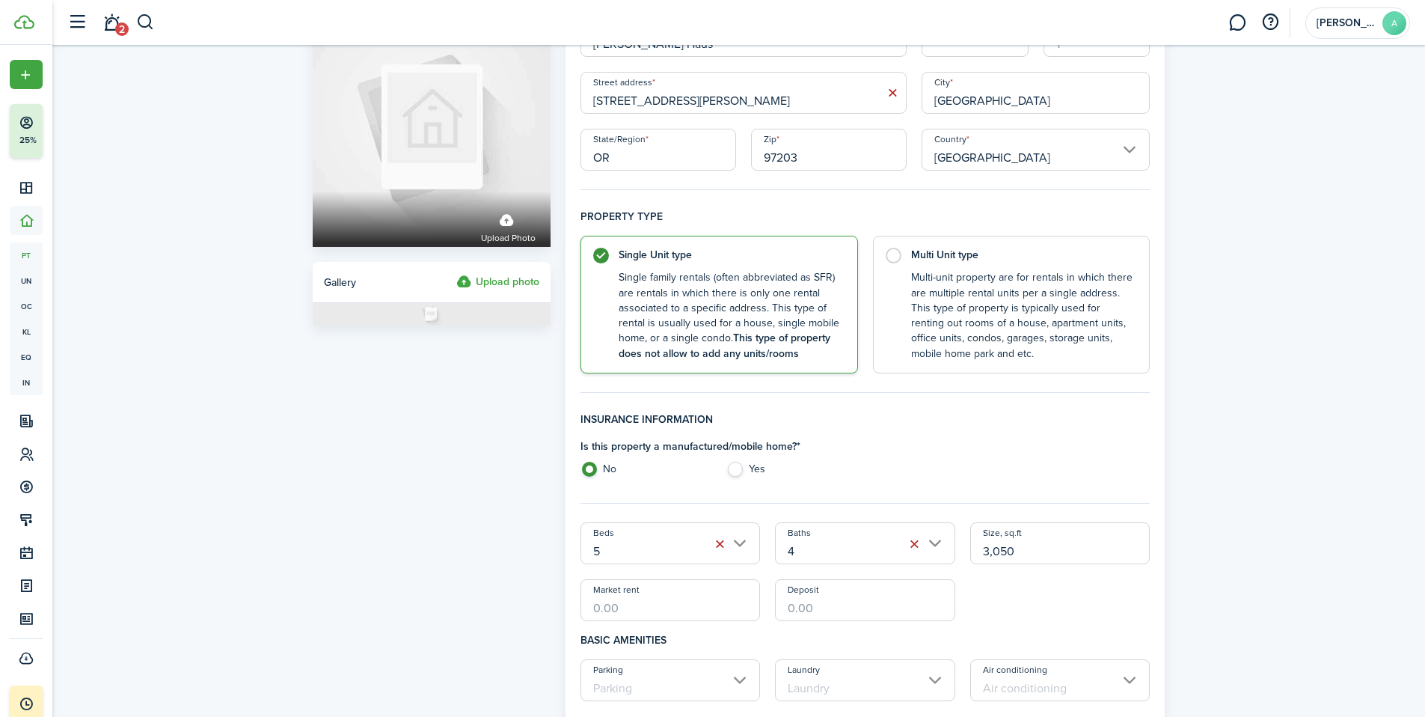
scroll to position [0, 0]
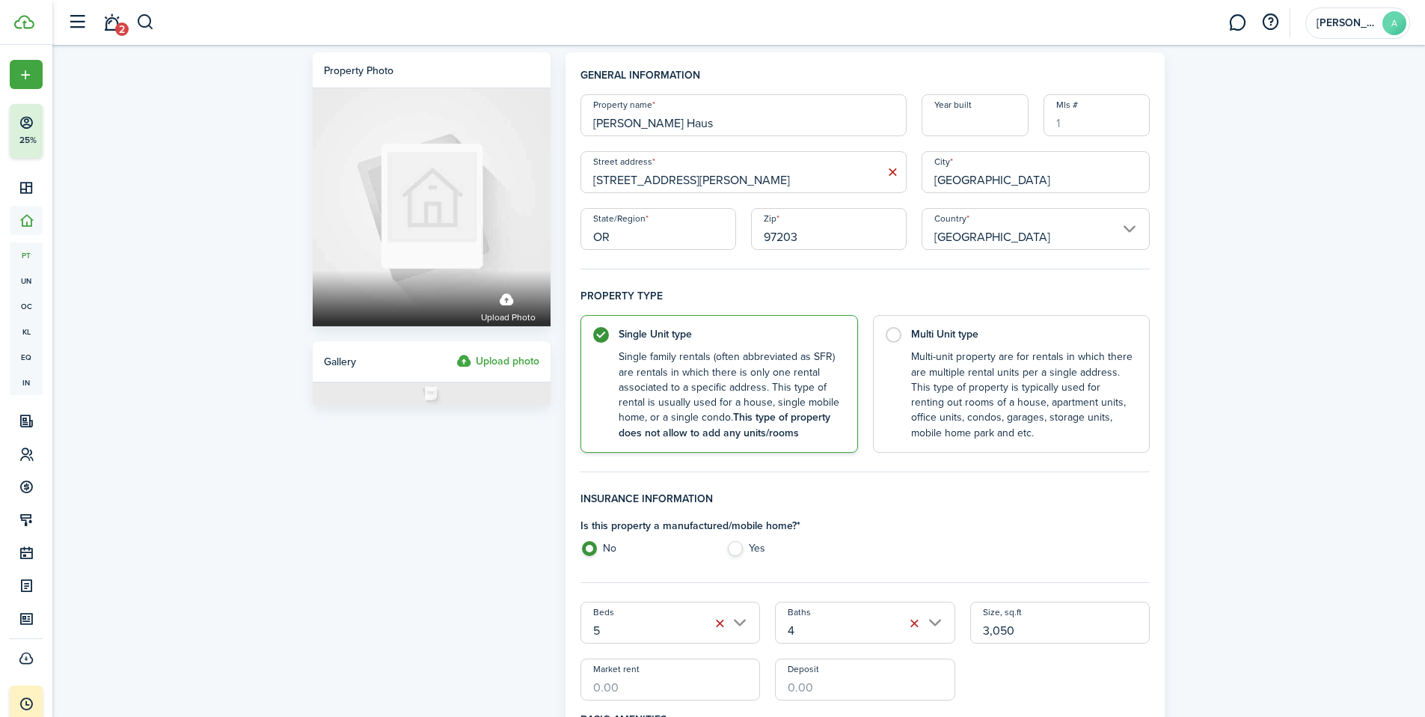
click at [964, 122] on input "Year built" at bounding box center [974, 115] width 107 height 42
type input "1900"
drag, startPoint x: 842, startPoint y: 68, endPoint x: 844, endPoint y: 81, distance: 12.9
click at [842, 68] on h4 "General information" at bounding box center [865, 80] width 570 height 27
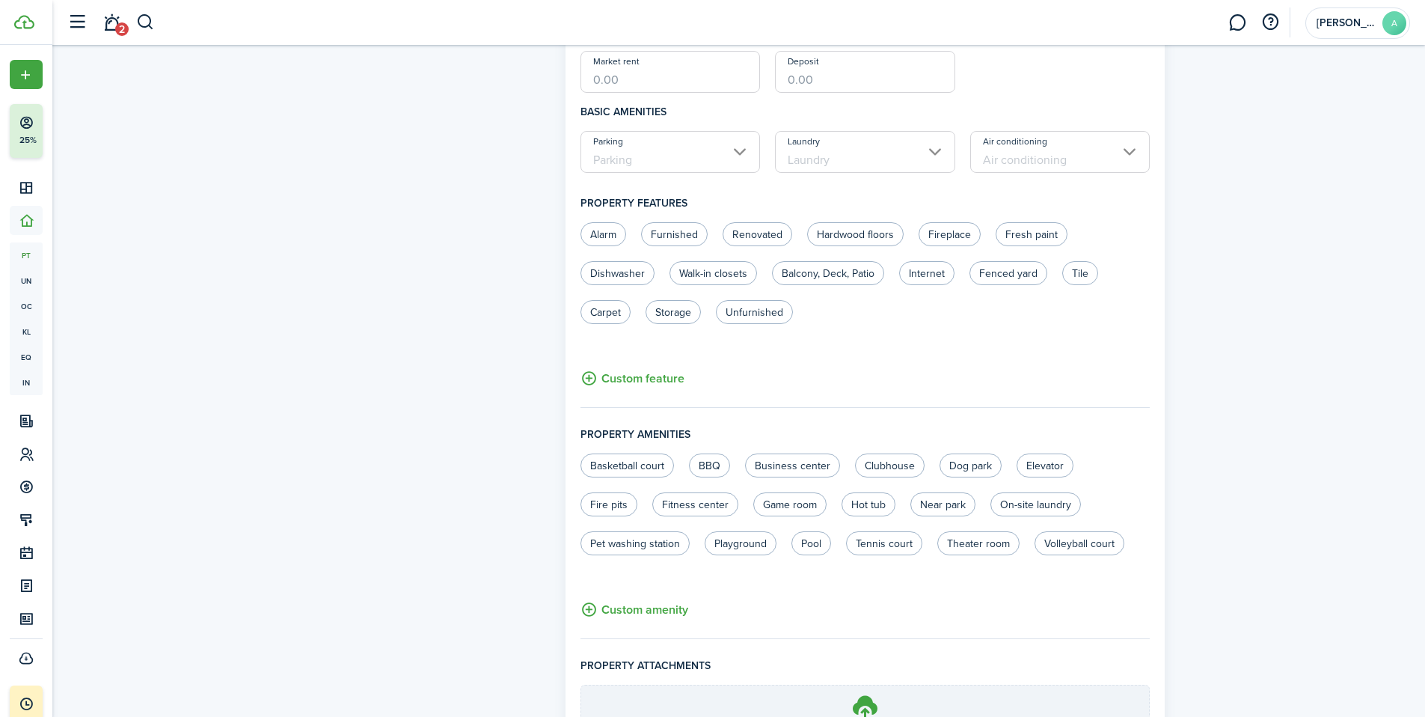
scroll to position [767, 0]
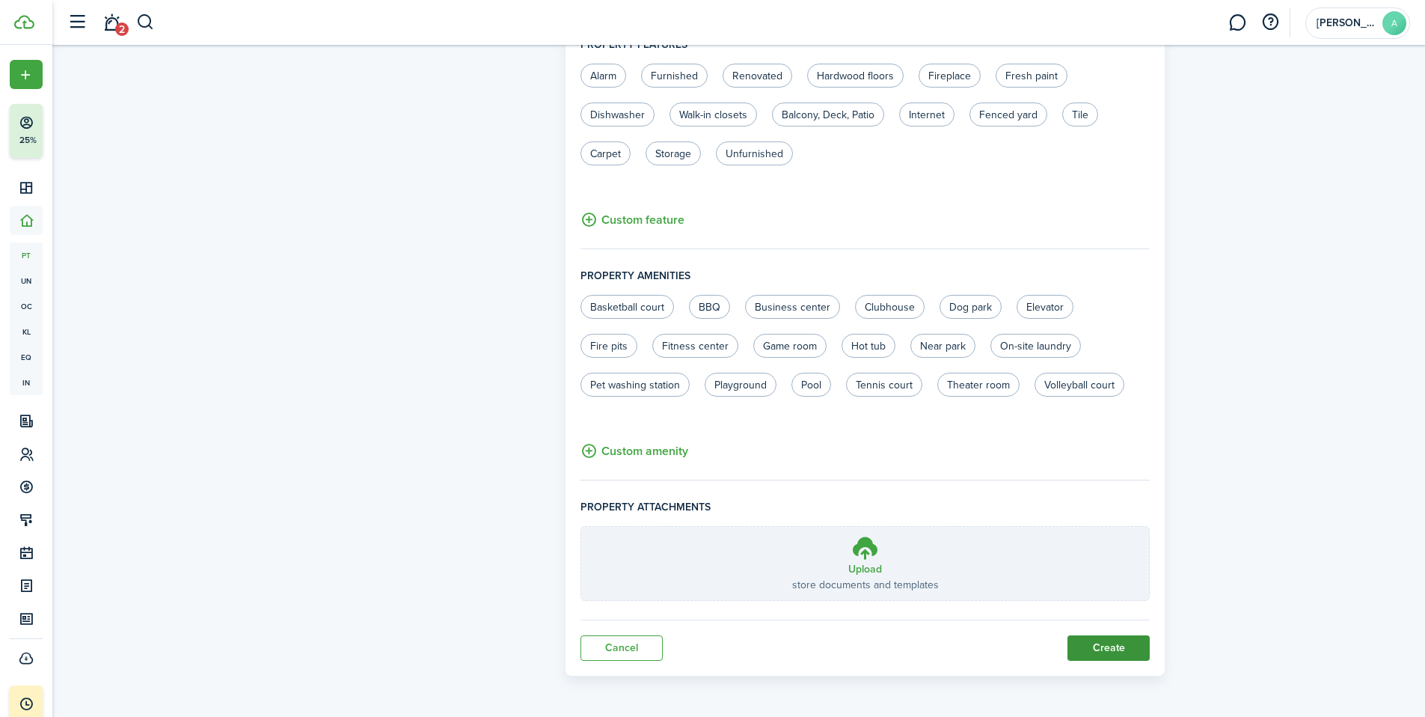
click at [1130, 648] on button "Create" at bounding box center [1108, 647] width 82 height 25
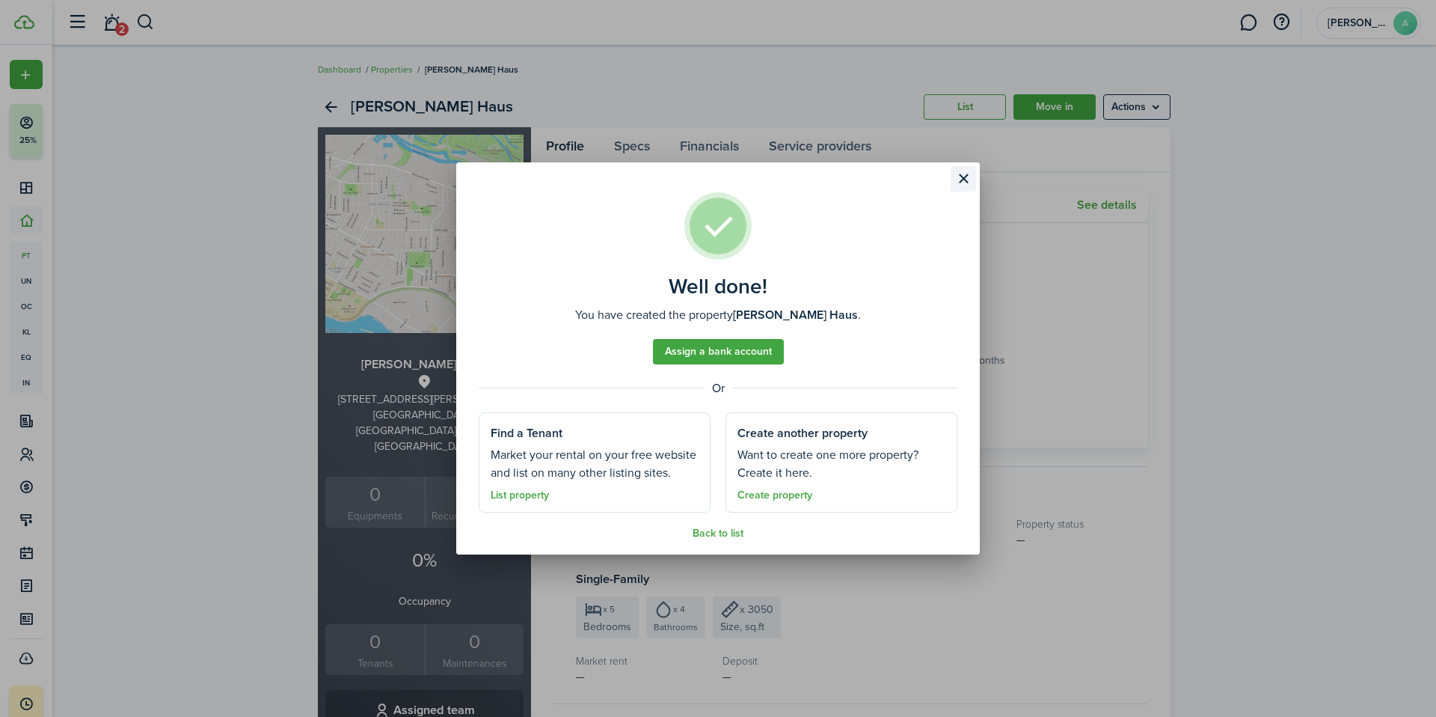
click at [967, 177] on button "Close modal" at bounding box center [963, 178] width 25 height 25
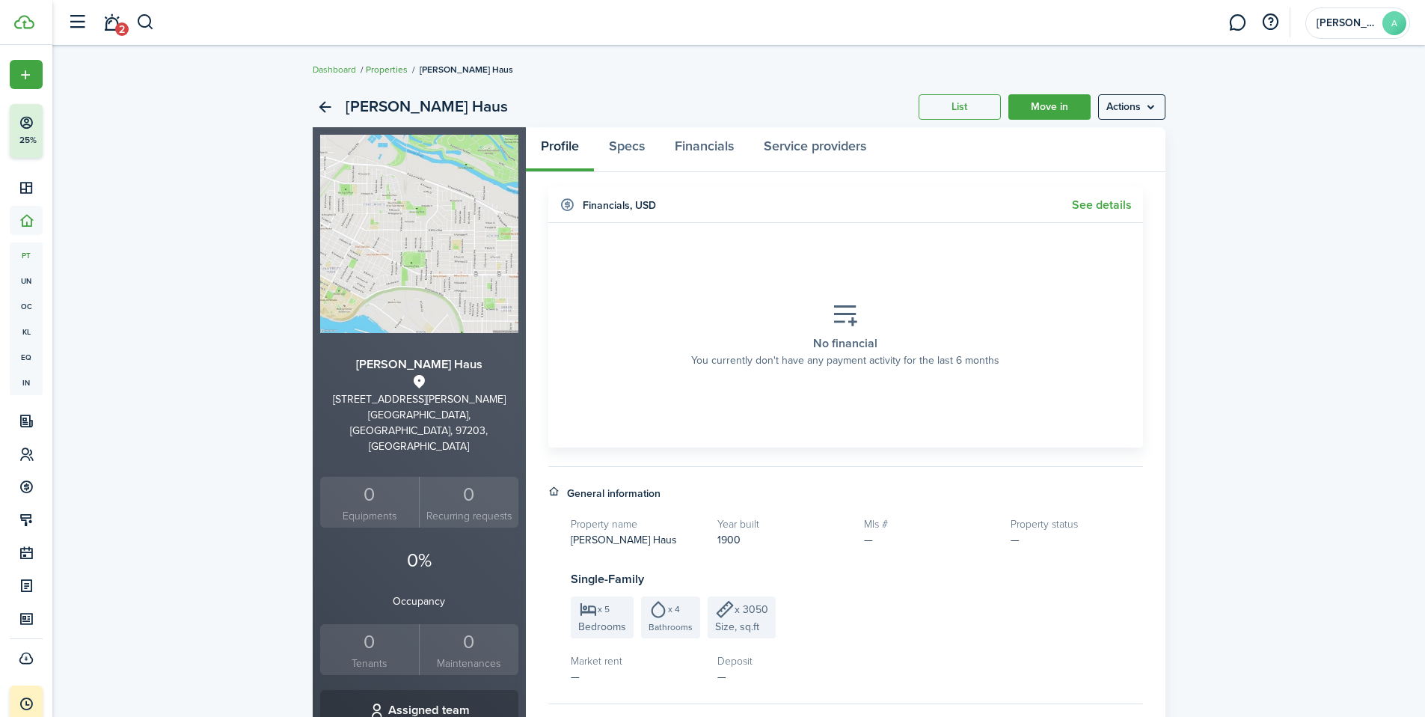
click at [396, 68] on link "Properties" at bounding box center [387, 69] width 42 height 13
